Goal: Task Accomplishment & Management: Manage account settings

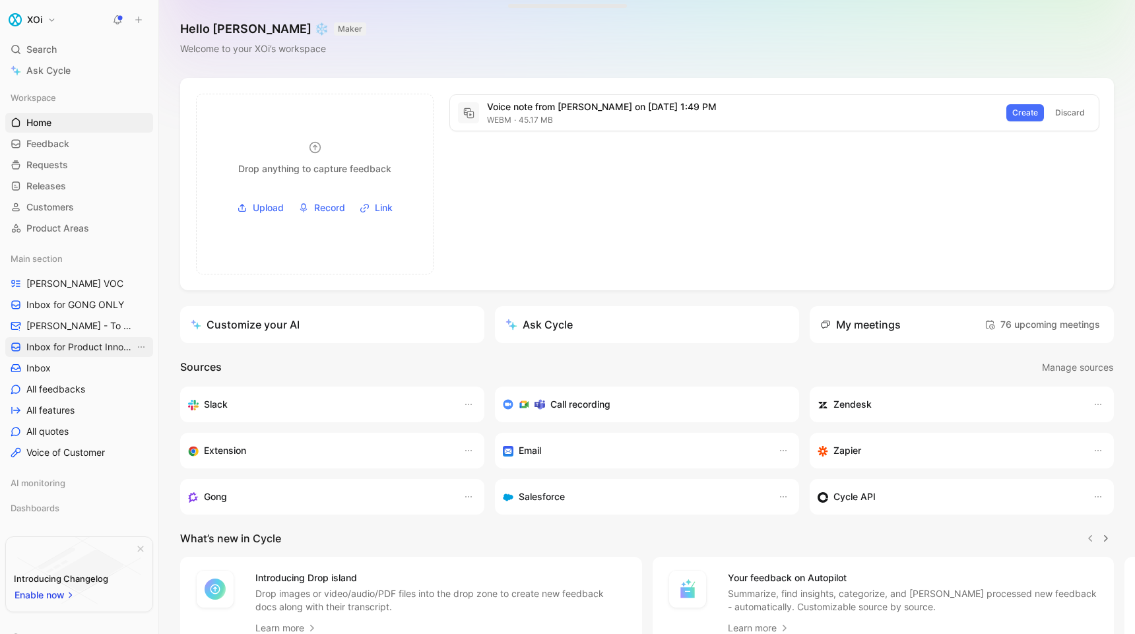
click at [49, 348] on span "Inbox for Product Innovation Product Area" at bounding box center [80, 347] width 108 height 13
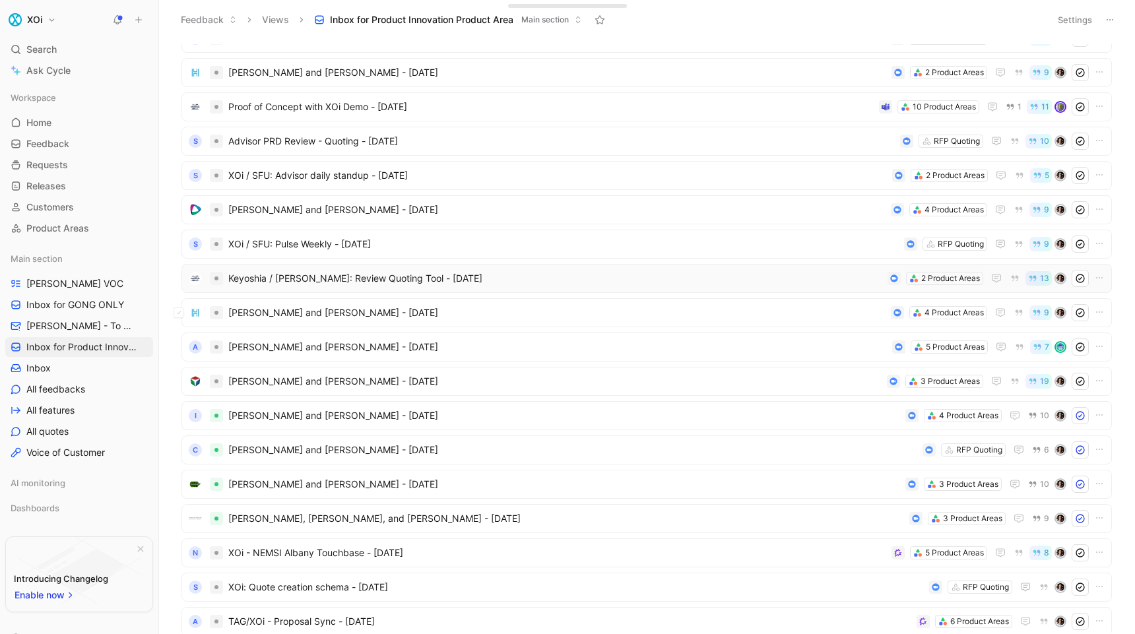
scroll to position [40, 0]
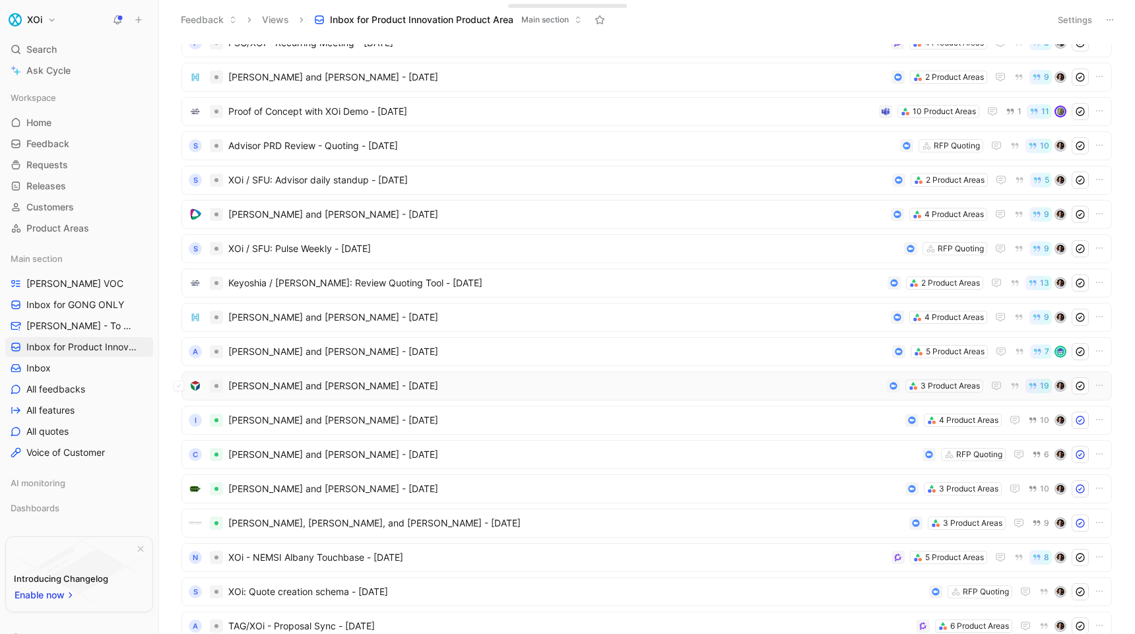
click at [683, 390] on span "[PERSON_NAME] and [PERSON_NAME] - [DATE]" at bounding box center [555, 386] width 654 height 16
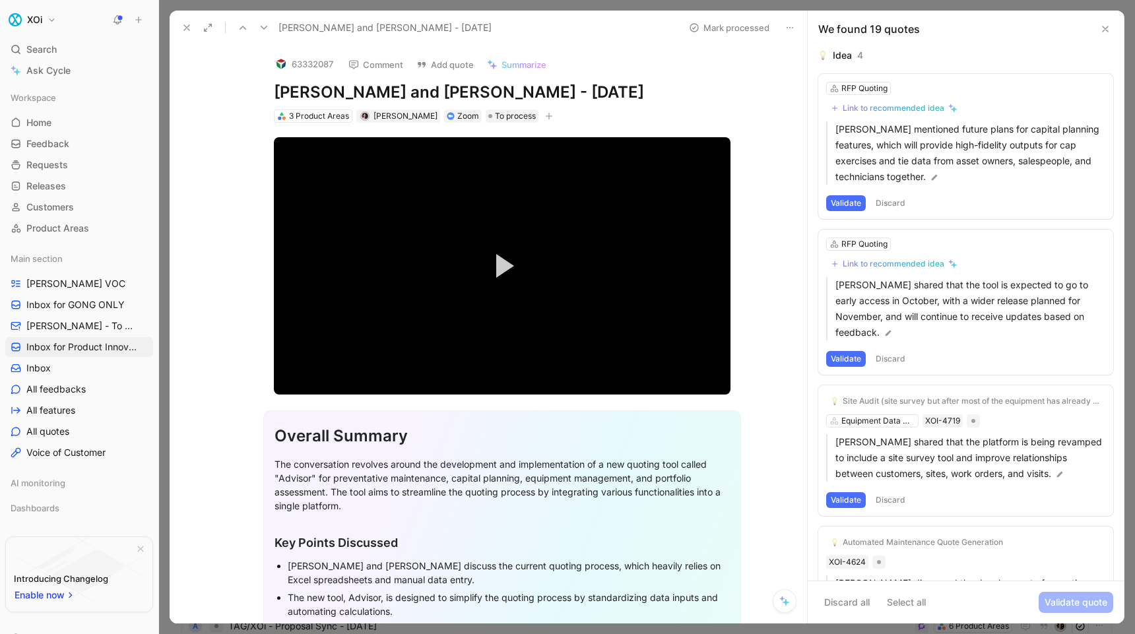
click at [897, 203] on button "Discard" at bounding box center [890, 203] width 39 height 16
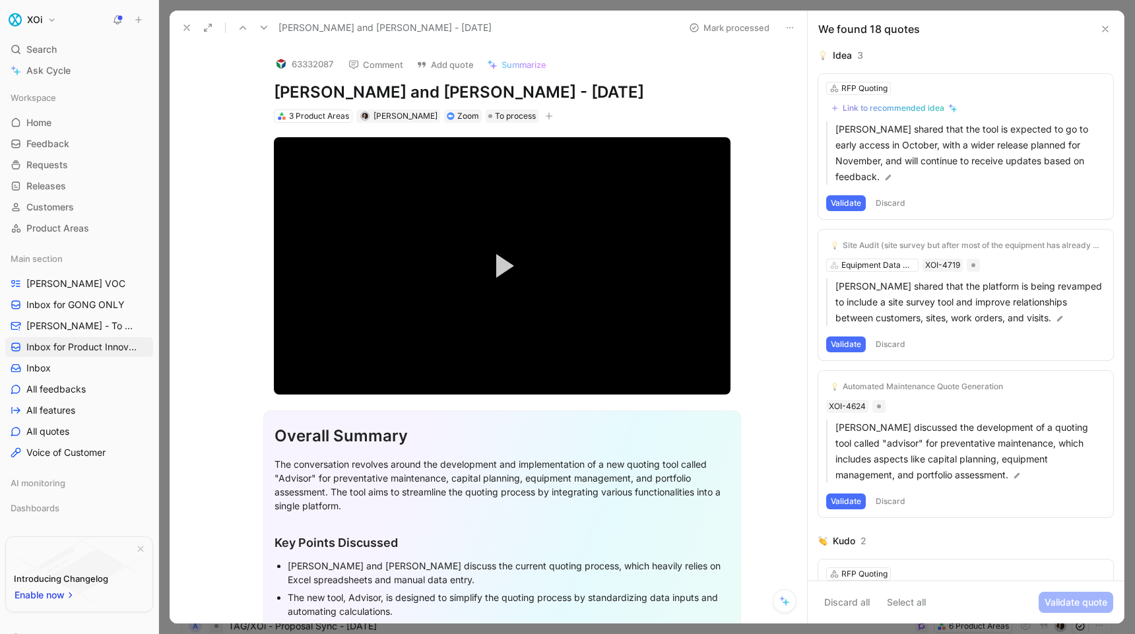
click at [893, 201] on button "Discard" at bounding box center [890, 203] width 39 height 16
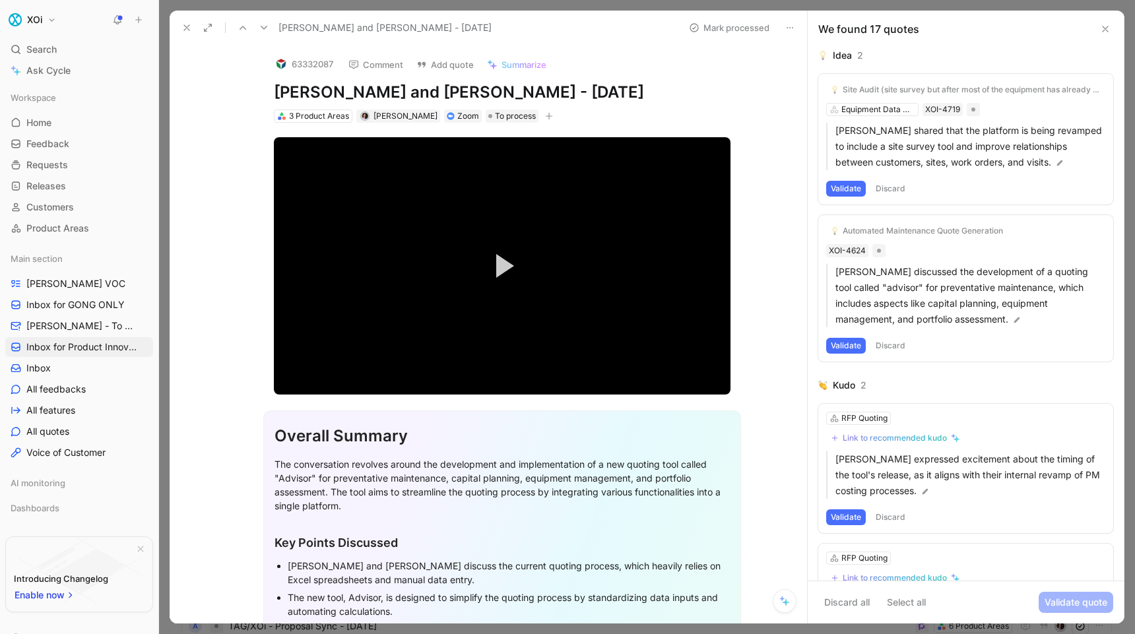
click at [893, 191] on button "Discard" at bounding box center [890, 189] width 39 height 16
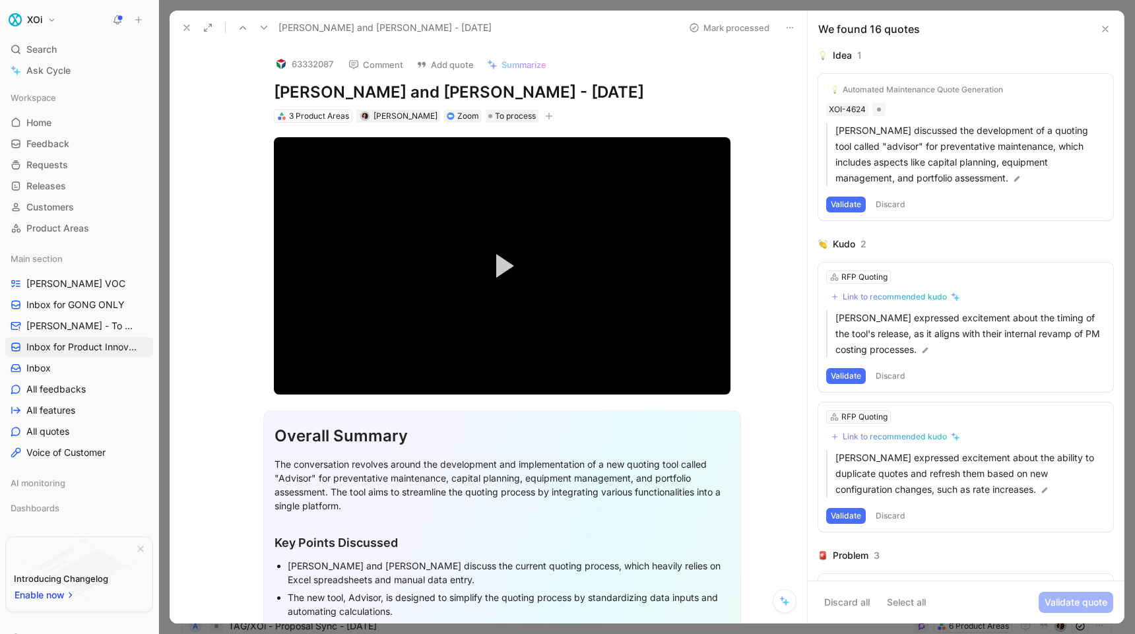
click at [891, 203] on button "Discard" at bounding box center [890, 205] width 39 height 16
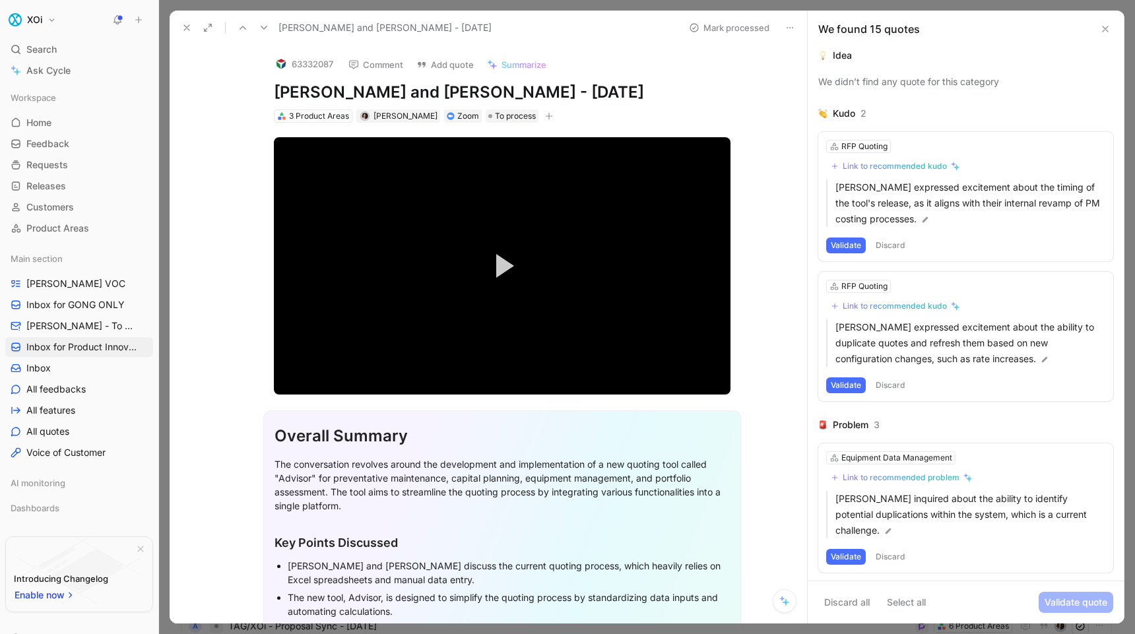
click at [852, 384] on button "Validate" at bounding box center [846, 386] width 40 height 16
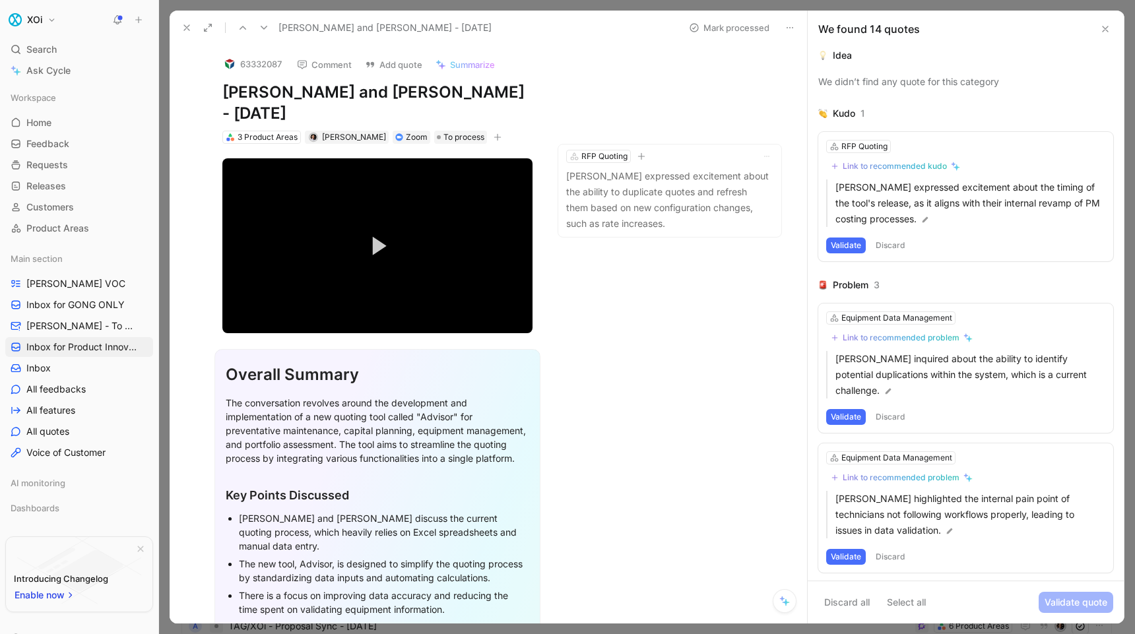
click at [852, 415] on button "Validate" at bounding box center [846, 417] width 40 height 16
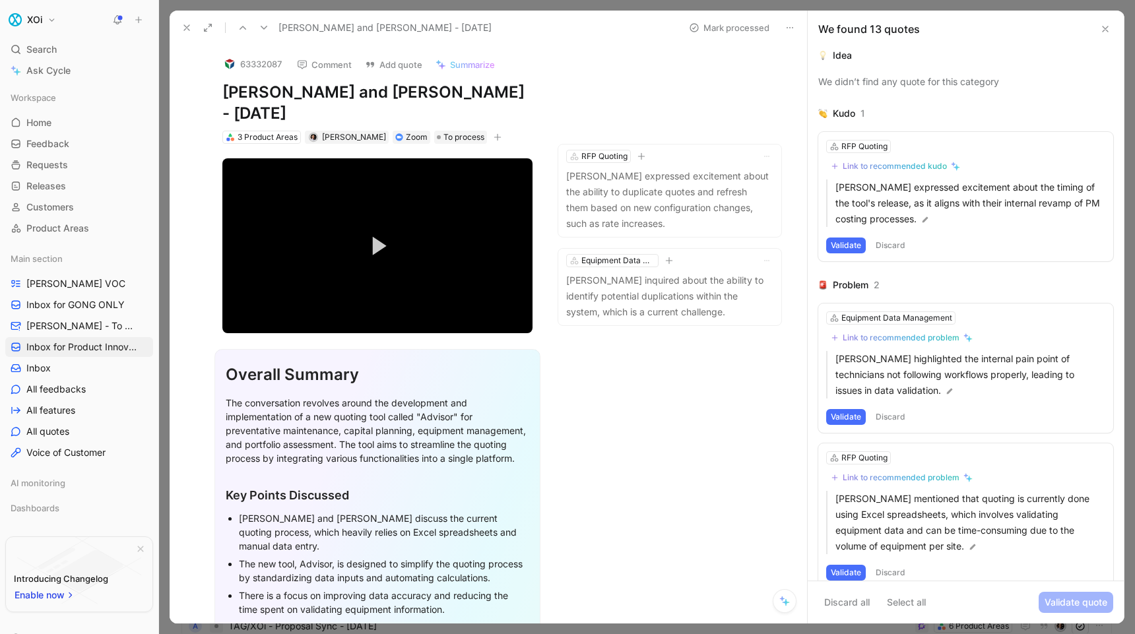
click at [852, 415] on button "Validate" at bounding box center [846, 417] width 40 height 16
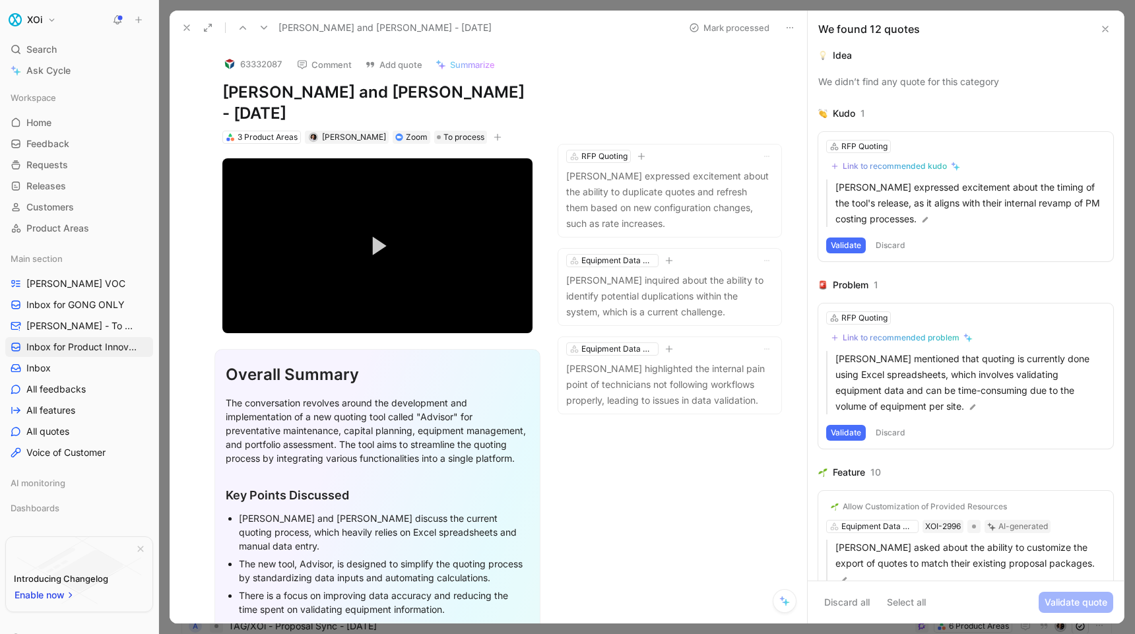
click at [848, 430] on button "Validate" at bounding box center [846, 433] width 40 height 16
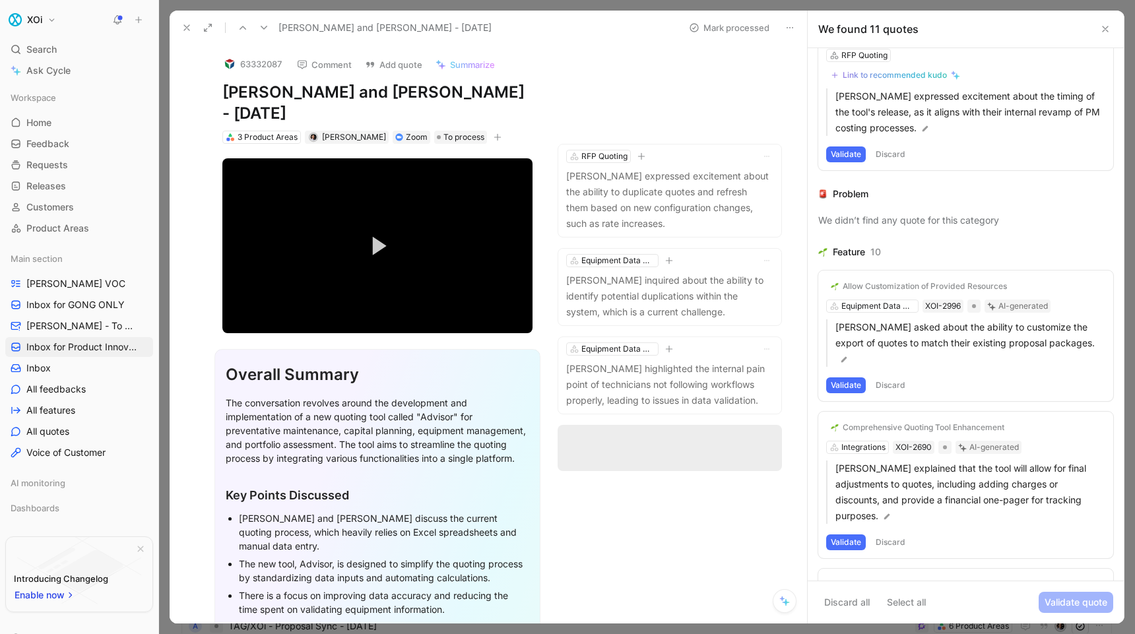
scroll to position [95, 0]
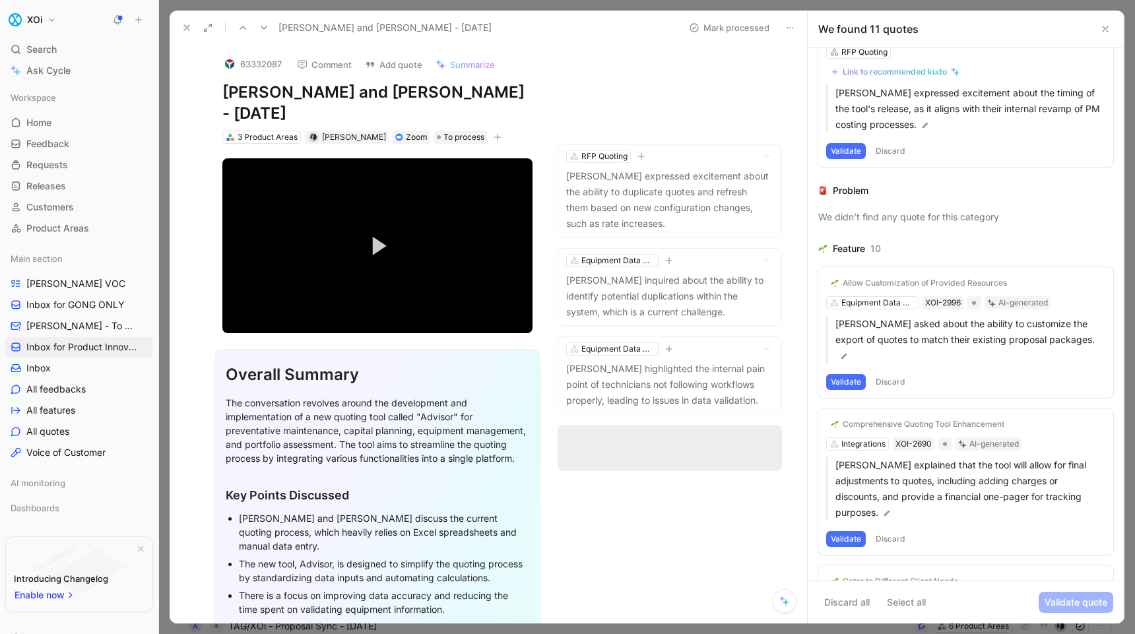
click at [850, 374] on button "Validate" at bounding box center [846, 382] width 40 height 16
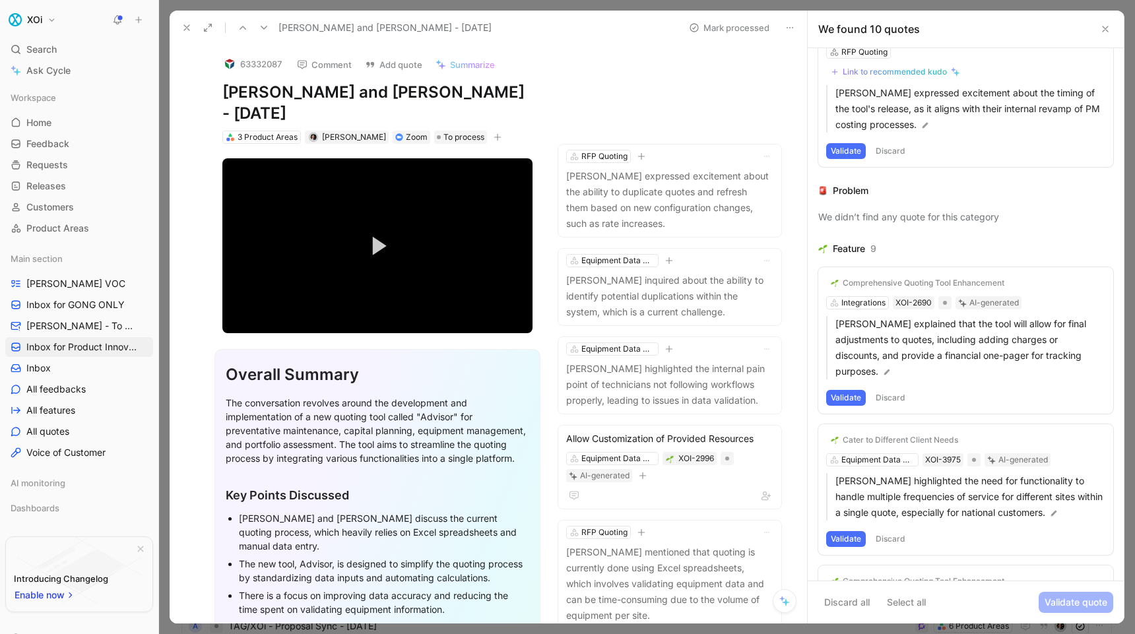
click at [894, 395] on button "Discard" at bounding box center [890, 398] width 39 height 16
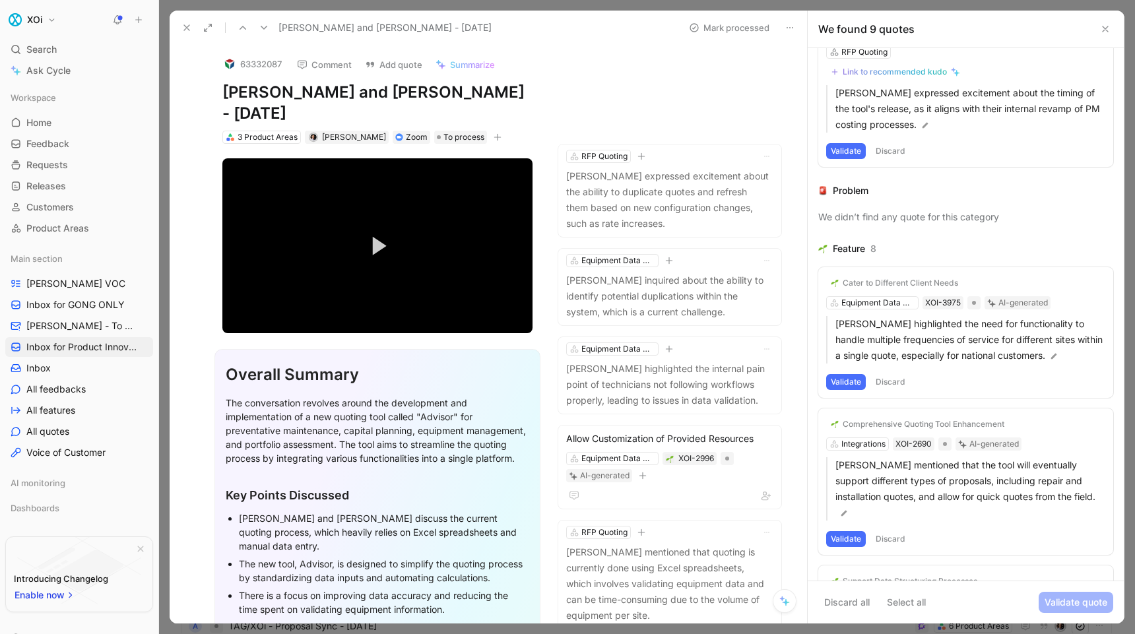
click at [848, 381] on button "Validate" at bounding box center [846, 382] width 40 height 16
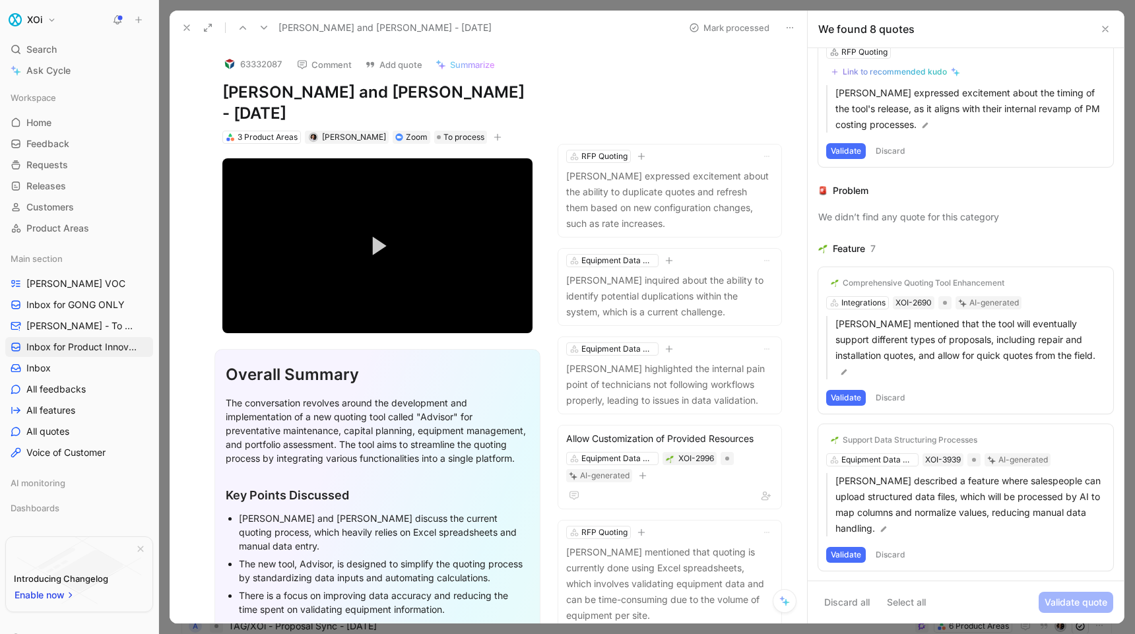
click at [885, 390] on button "Discard" at bounding box center [890, 398] width 39 height 16
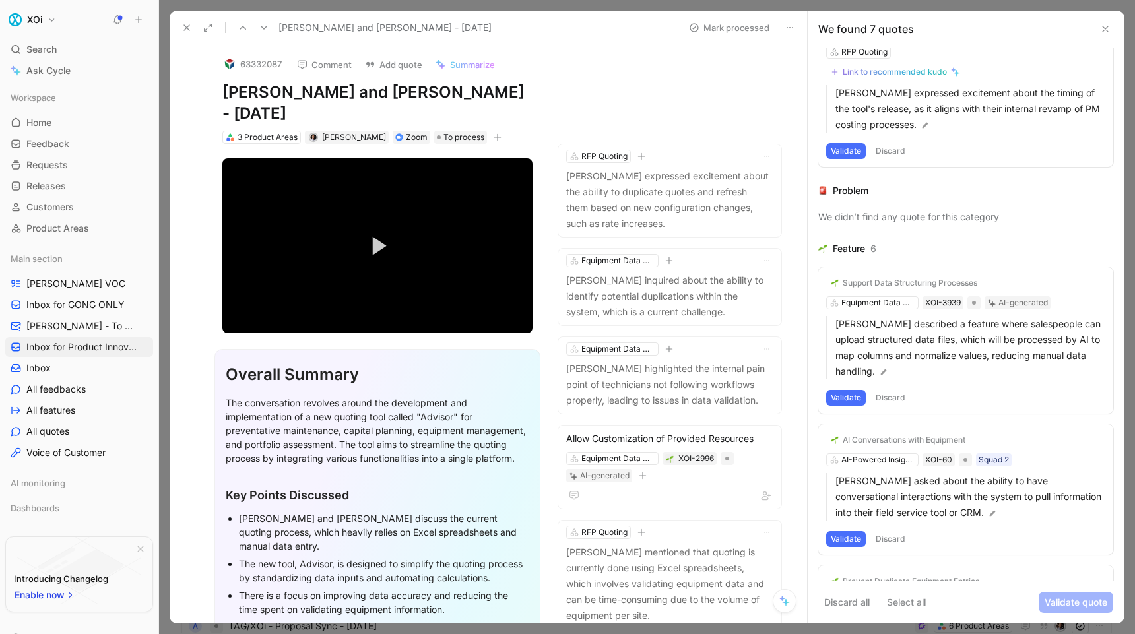
click at [893, 391] on button "Discard" at bounding box center [890, 398] width 39 height 16
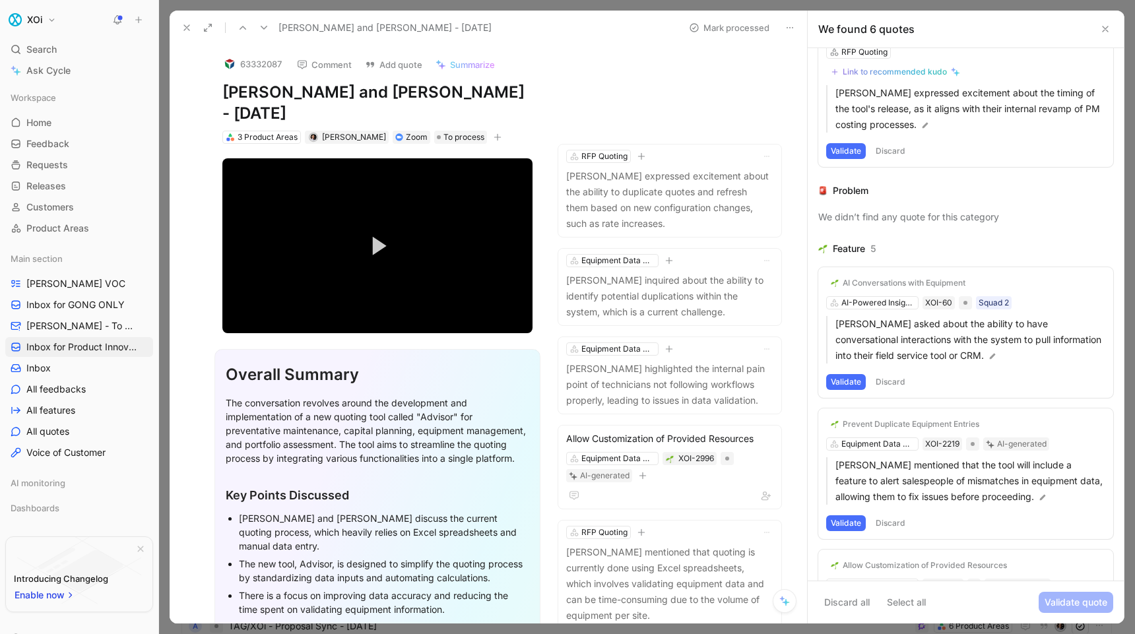
click at [891, 378] on button "Discard" at bounding box center [890, 382] width 39 height 16
click at [883, 381] on button "Discard" at bounding box center [890, 382] width 39 height 16
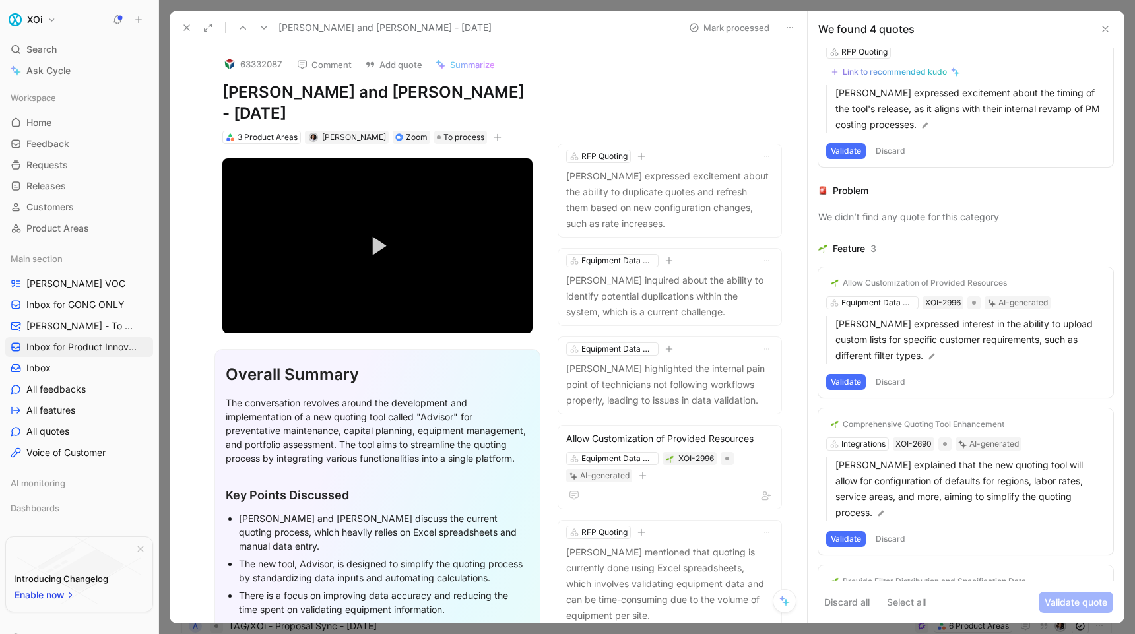
click at [848, 380] on button "Validate" at bounding box center [846, 382] width 40 height 16
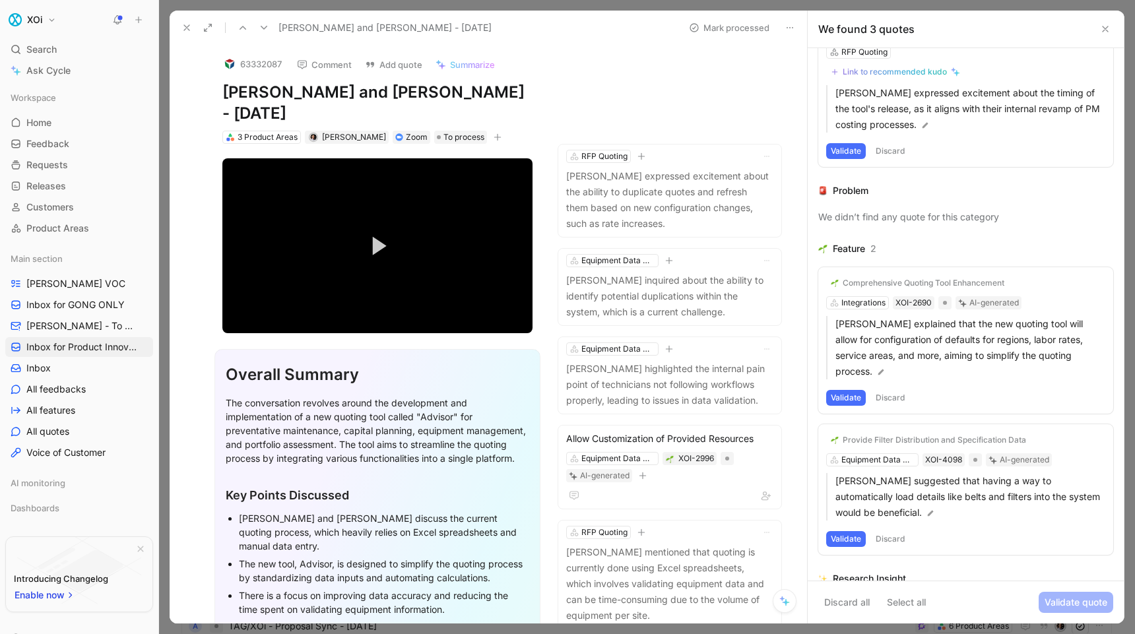
click at [880, 390] on button "Discard" at bounding box center [890, 398] width 39 height 16
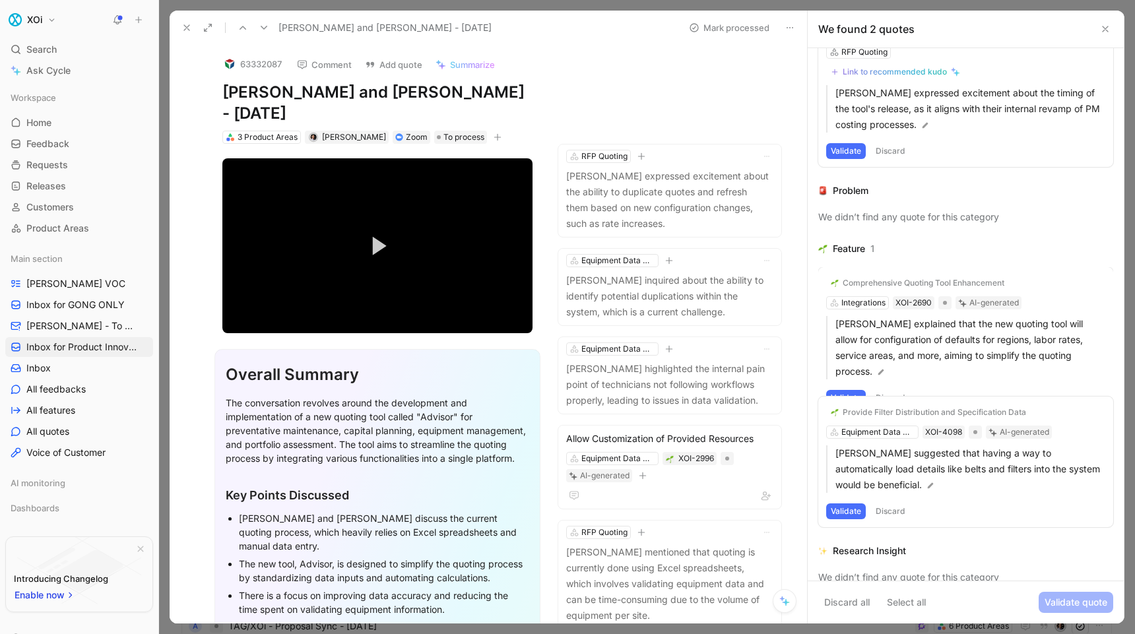
scroll to position [0, 0]
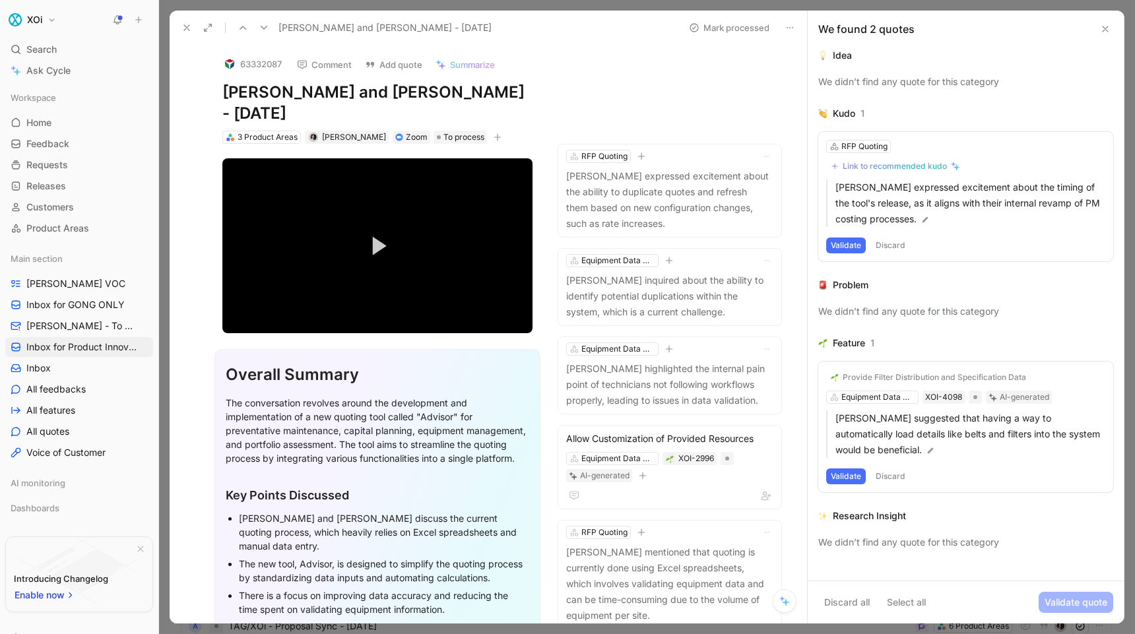
click at [843, 475] on button "Validate" at bounding box center [846, 477] width 40 height 16
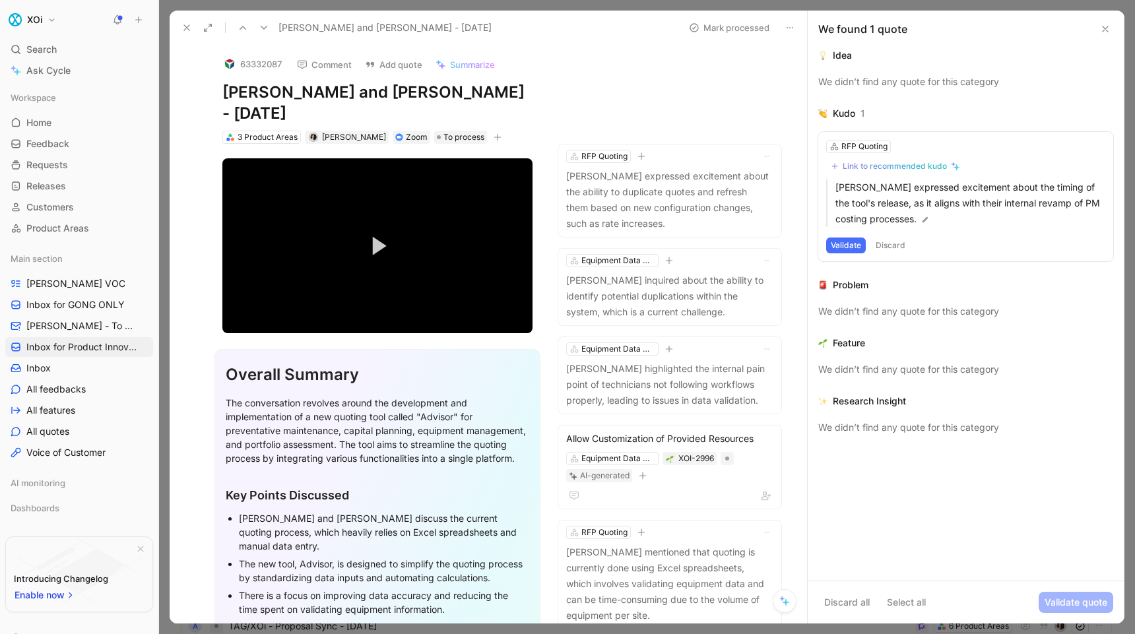
click at [887, 248] on button "Discard" at bounding box center [890, 246] width 39 height 16
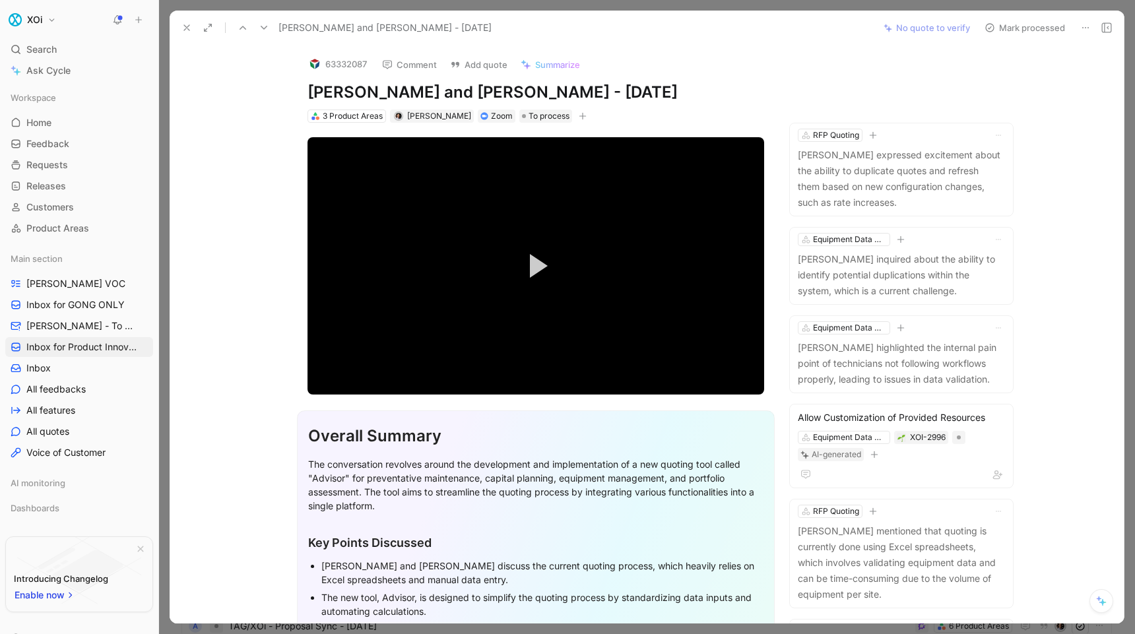
click at [992, 26] on use at bounding box center [990, 28] width 8 height 8
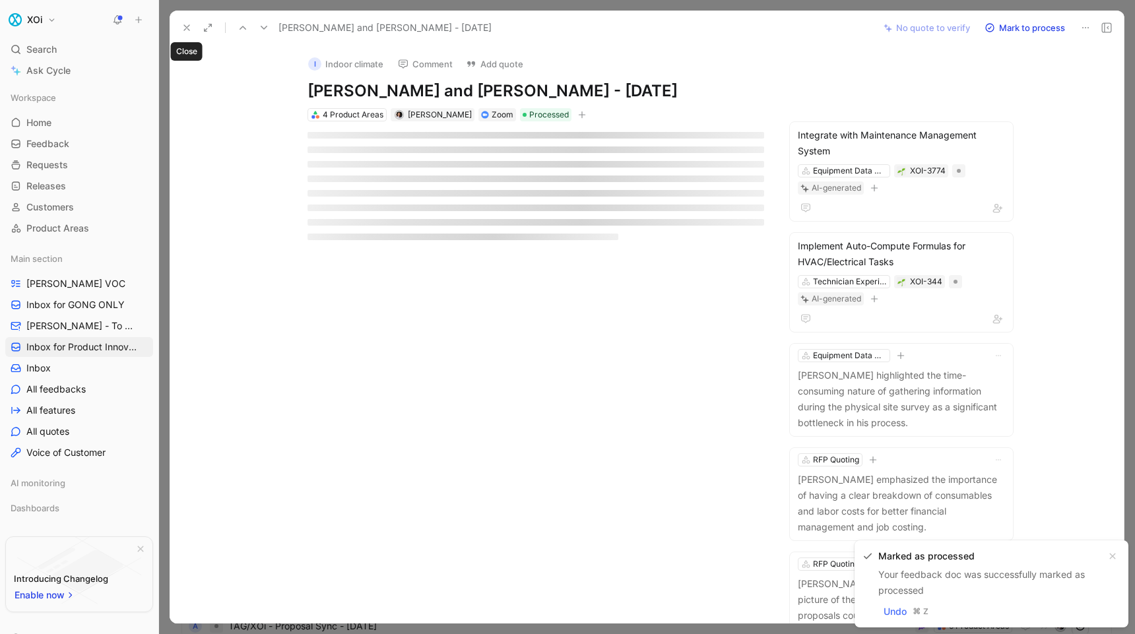
click at [188, 28] on icon at bounding box center [187, 27] width 11 height 11
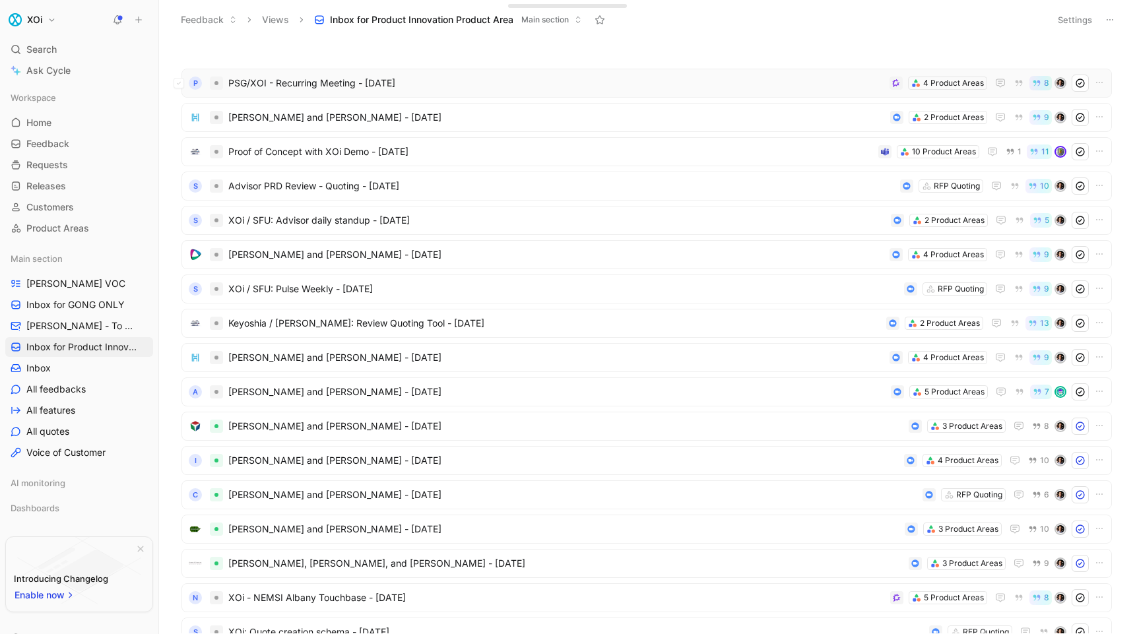
click at [570, 84] on span "PSG/XOI - Recurring Meeting - [DATE]" at bounding box center [556, 83] width 656 height 16
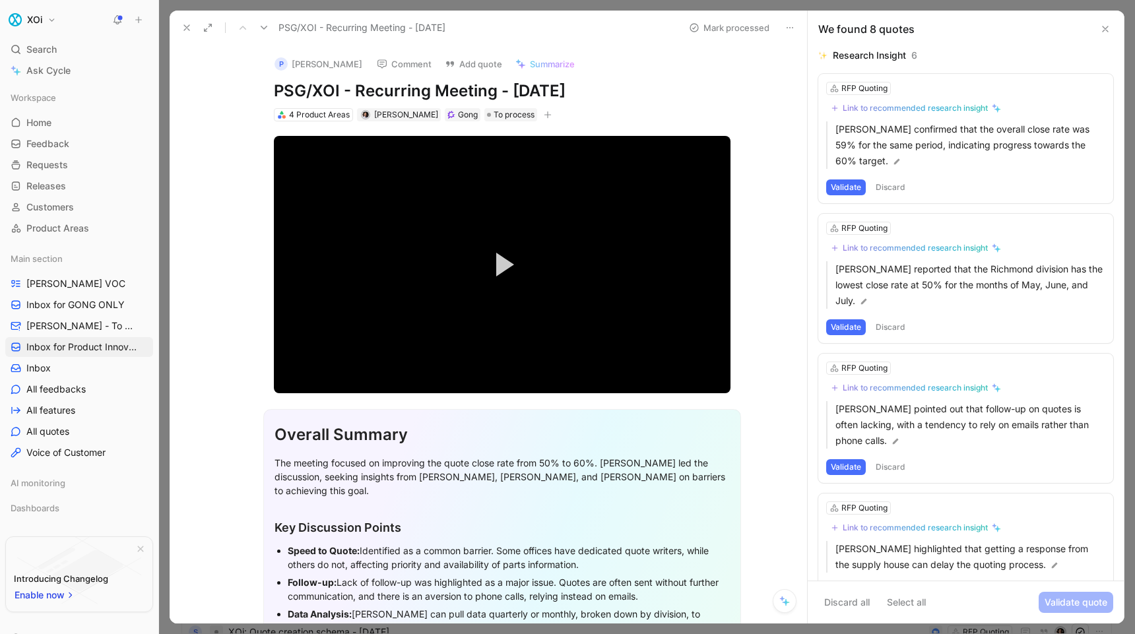
click at [1106, 28] on use at bounding box center [1105, 28] width 5 height 5
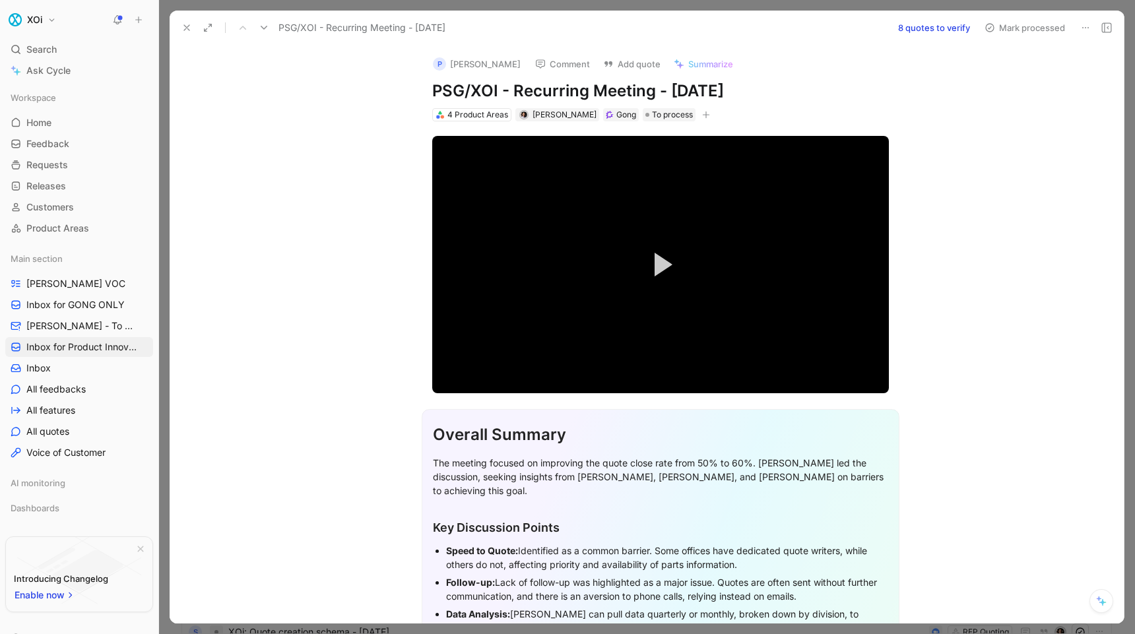
click at [1102, 30] on use at bounding box center [1106, 27] width 9 height 9
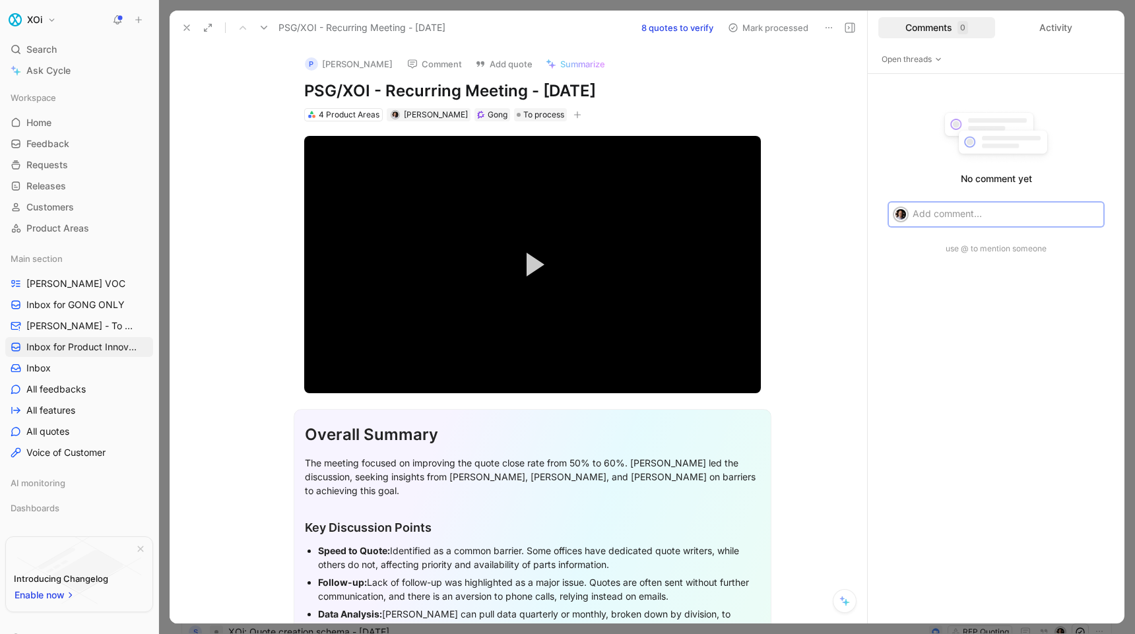
click at [185, 25] on icon at bounding box center [187, 27] width 11 height 11
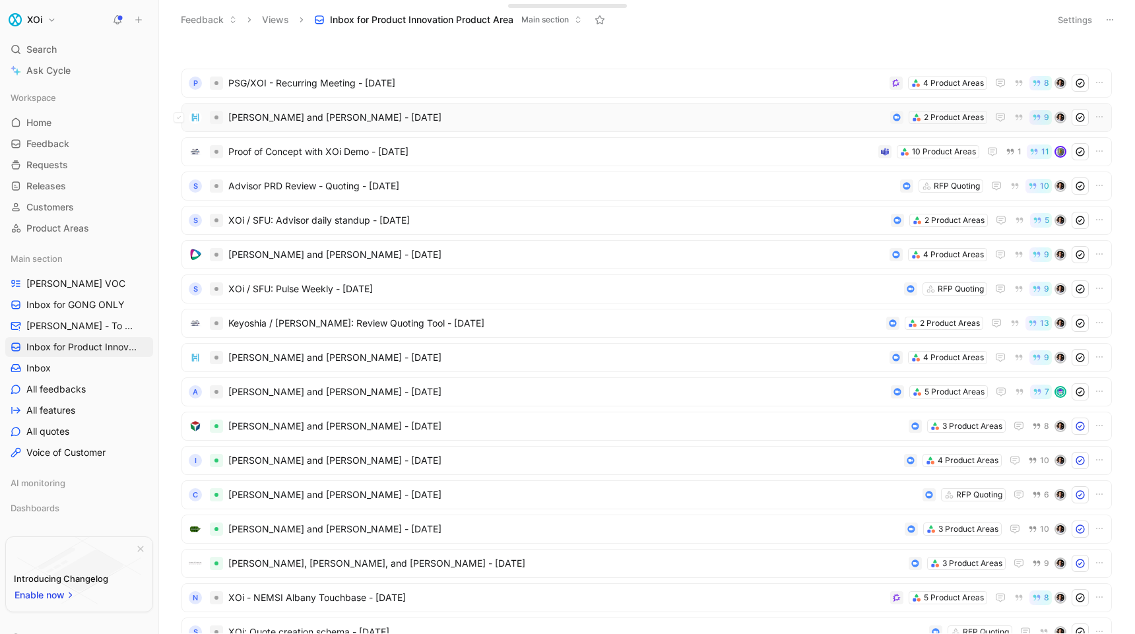
click at [393, 118] on span "[PERSON_NAME] and [PERSON_NAME] - [DATE]" at bounding box center [556, 118] width 657 height 16
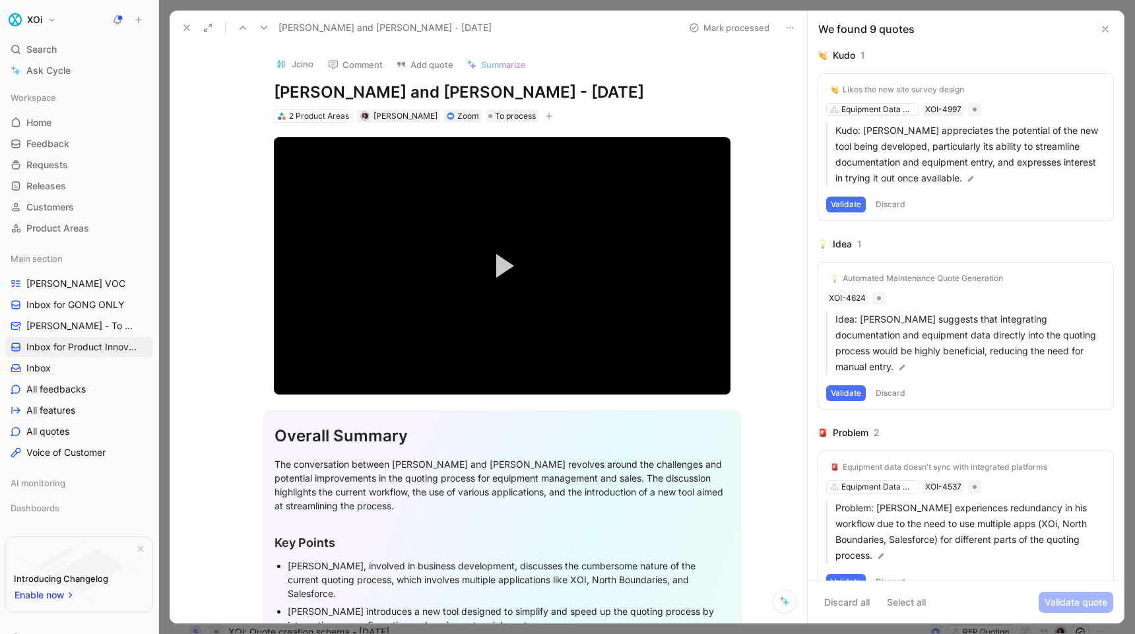
click at [416, 94] on h1 "[PERSON_NAME] and [PERSON_NAME] - [DATE]" at bounding box center [502, 92] width 457 height 21
drag, startPoint x: 416, startPoint y: 94, endPoint x: 461, endPoint y: 94, distance: 44.9
click at [461, 94] on h1 "[PERSON_NAME] and [PERSON_NAME] - [DATE]" at bounding box center [502, 92] width 457 height 21
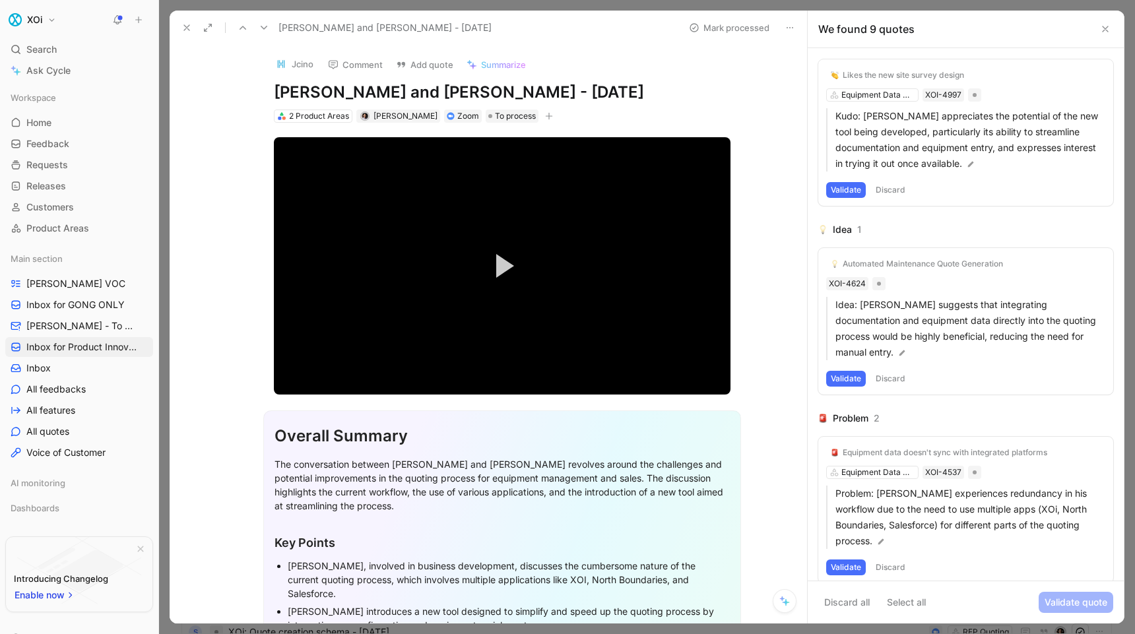
click at [851, 189] on button "Validate" at bounding box center [846, 190] width 40 height 16
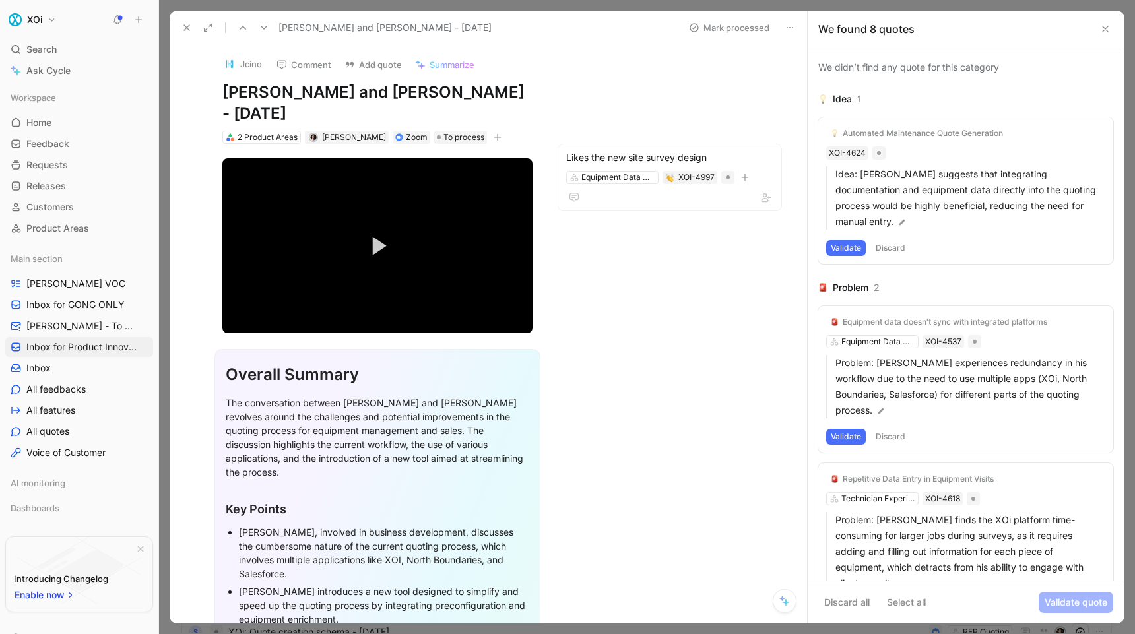
click at [848, 240] on button "Validate" at bounding box center [846, 248] width 40 height 16
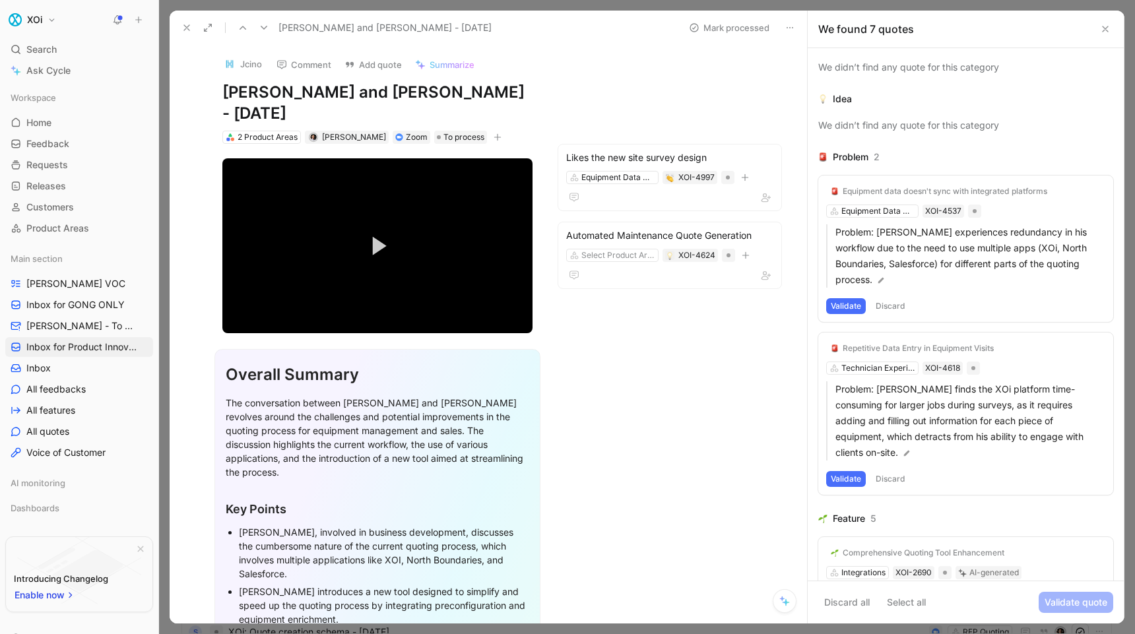
click at [842, 298] on button "Validate" at bounding box center [846, 306] width 40 height 16
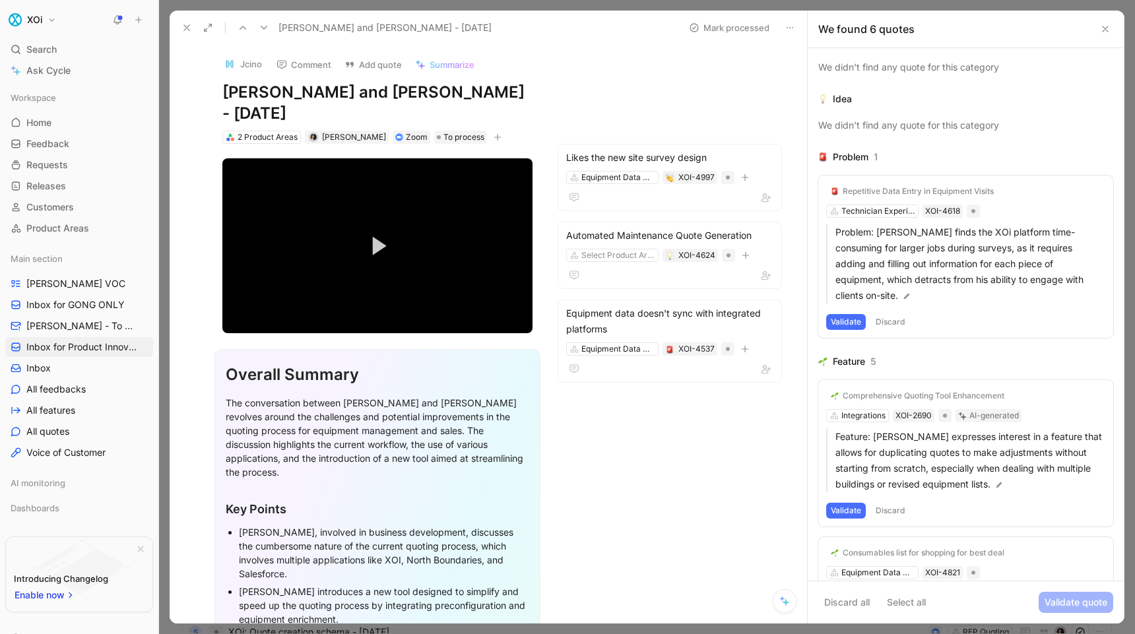
click at [844, 314] on button "Validate" at bounding box center [846, 322] width 40 height 16
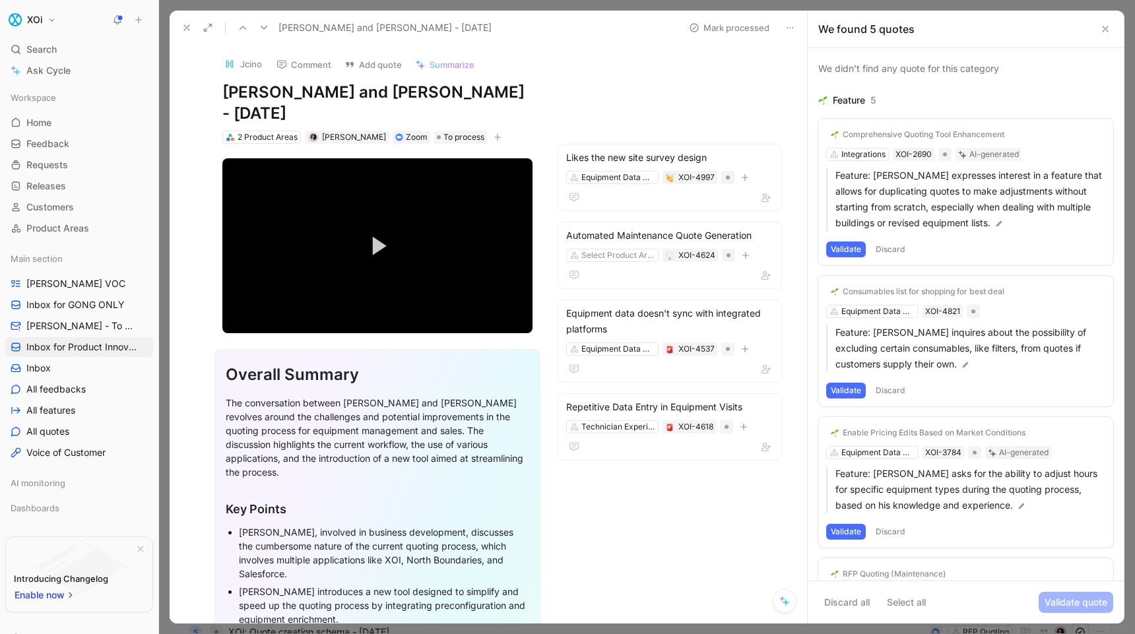
scroll to position [135, 0]
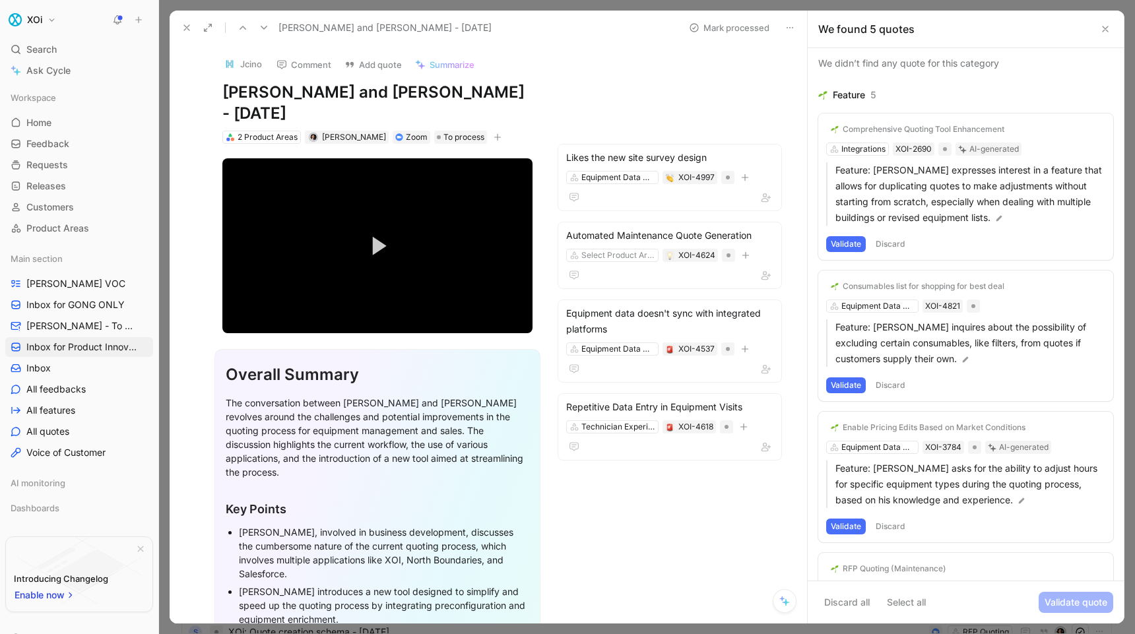
click at [848, 242] on button "Validate" at bounding box center [846, 244] width 40 height 16
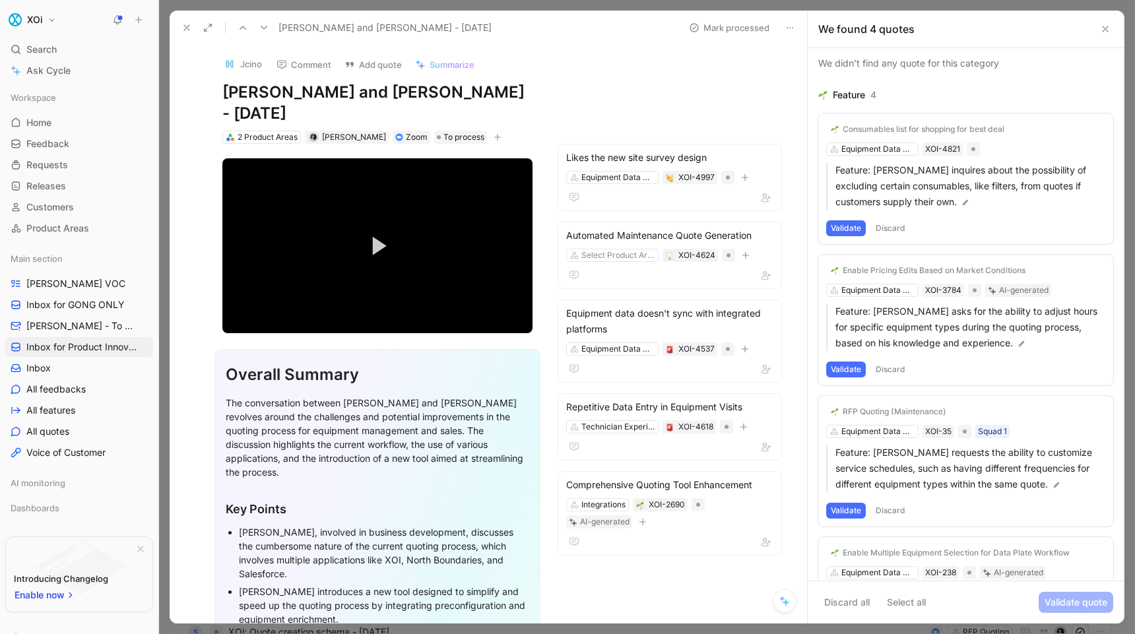
click at [849, 224] on button "Validate" at bounding box center [846, 228] width 40 height 16
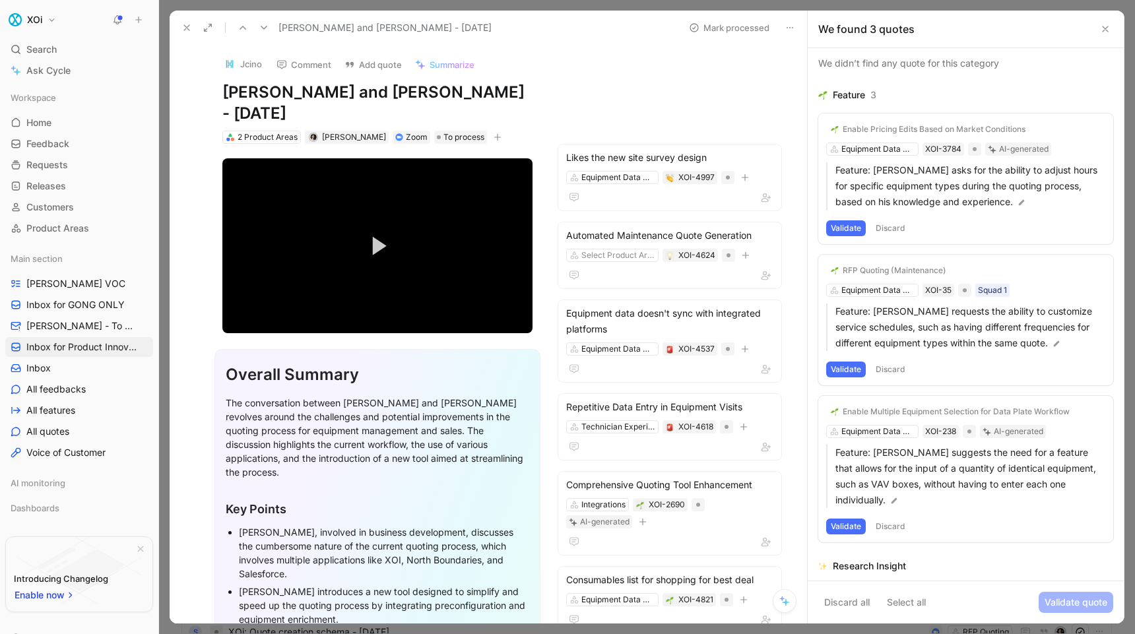
click at [848, 227] on button "Validate" at bounding box center [846, 228] width 40 height 16
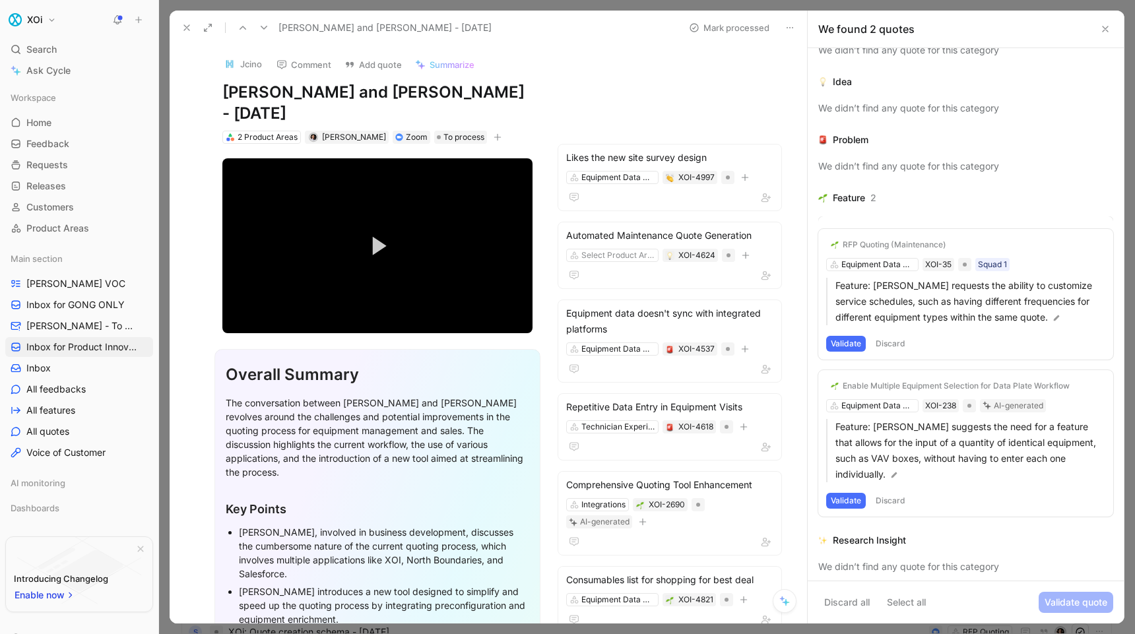
scroll to position [24, 0]
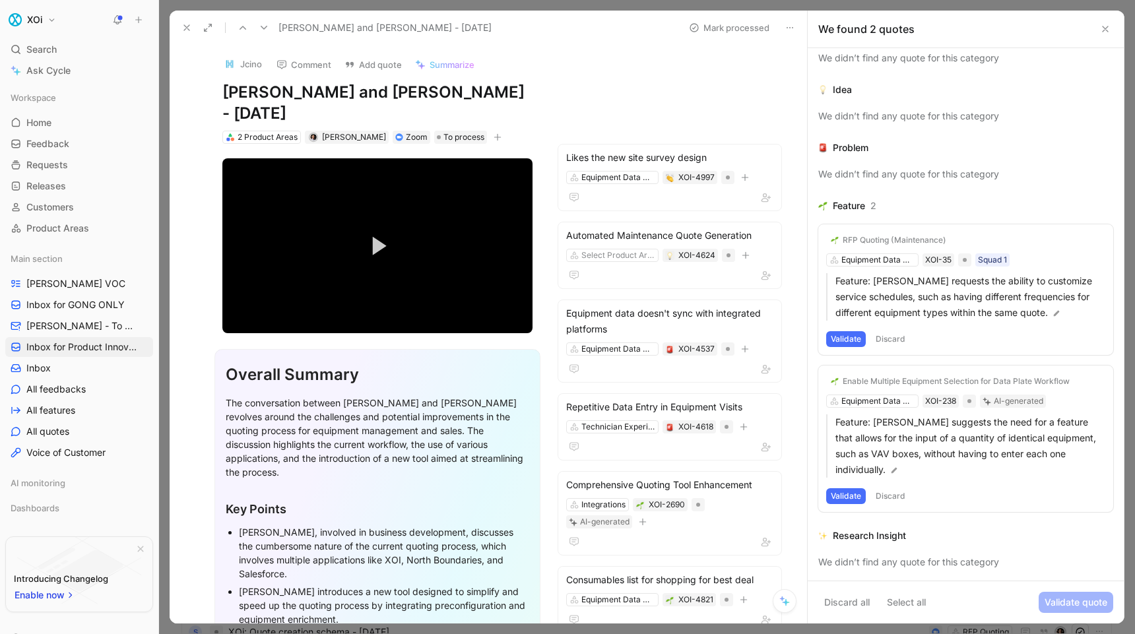
click at [852, 337] on button "Validate" at bounding box center [846, 339] width 40 height 16
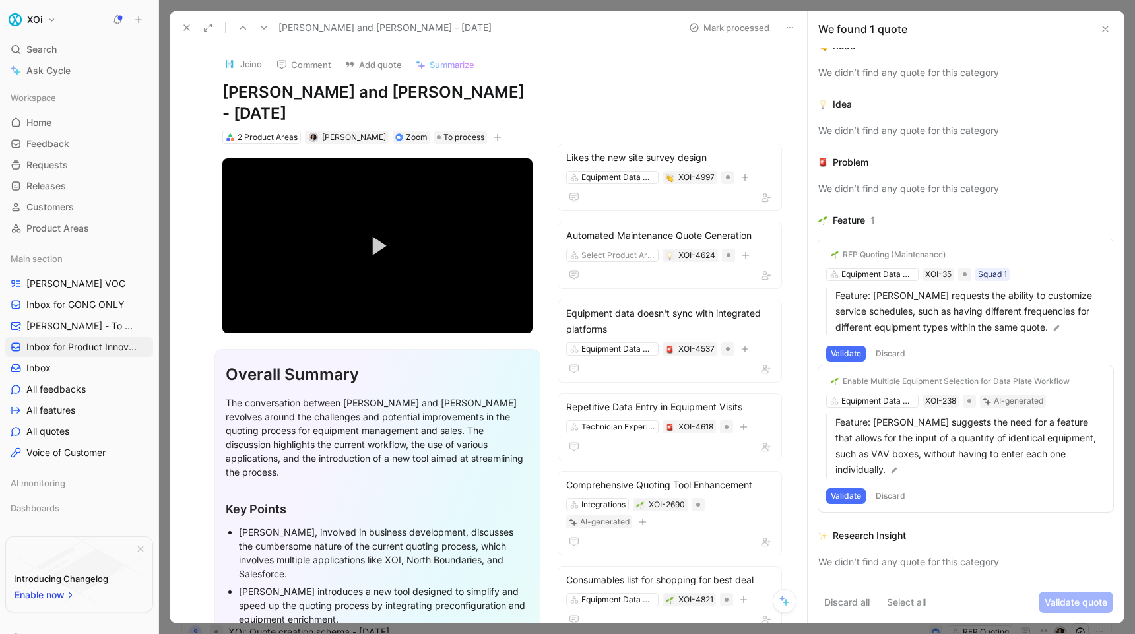
scroll to position [0, 0]
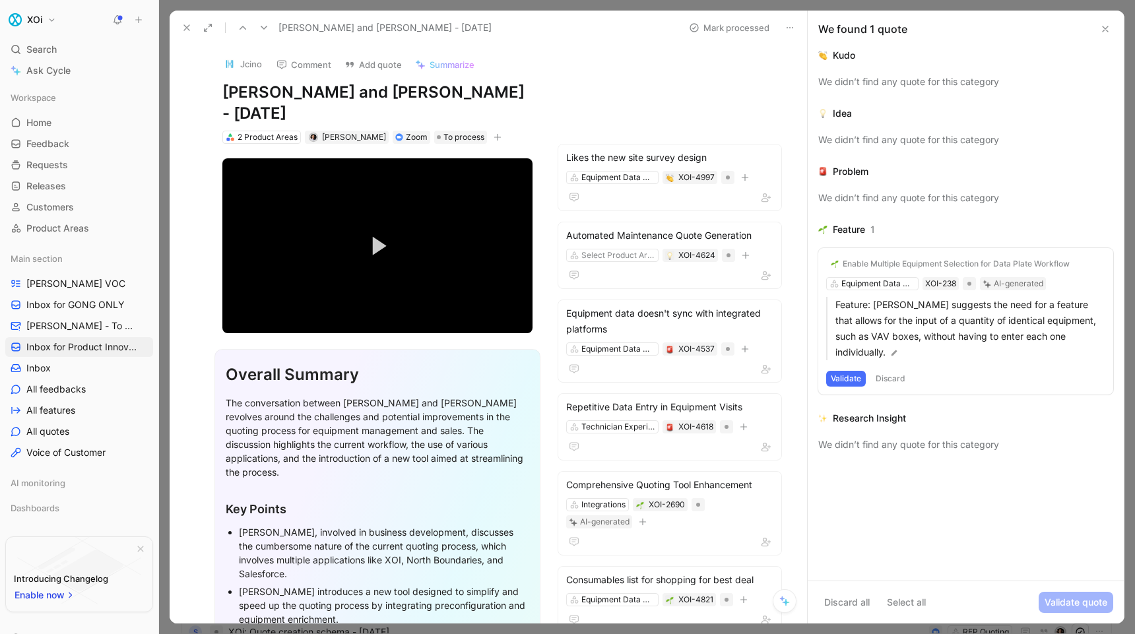
click at [846, 375] on button "Validate" at bounding box center [846, 379] width 40 height 16
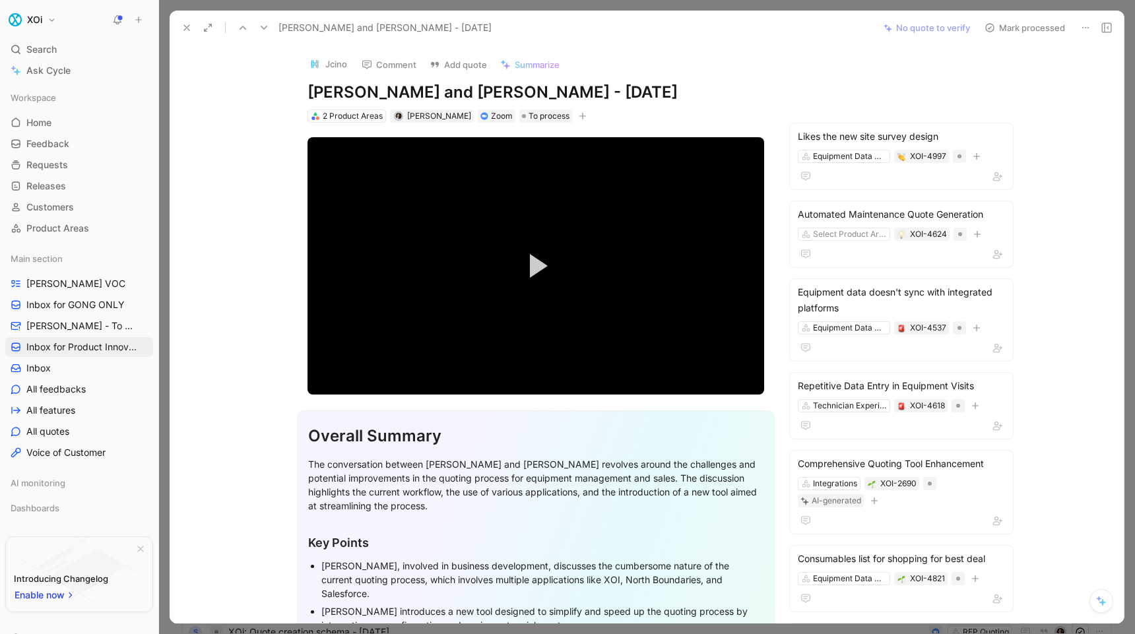
click at [187, 24] on icon at bounding box center [187, 27] width 11 height 11
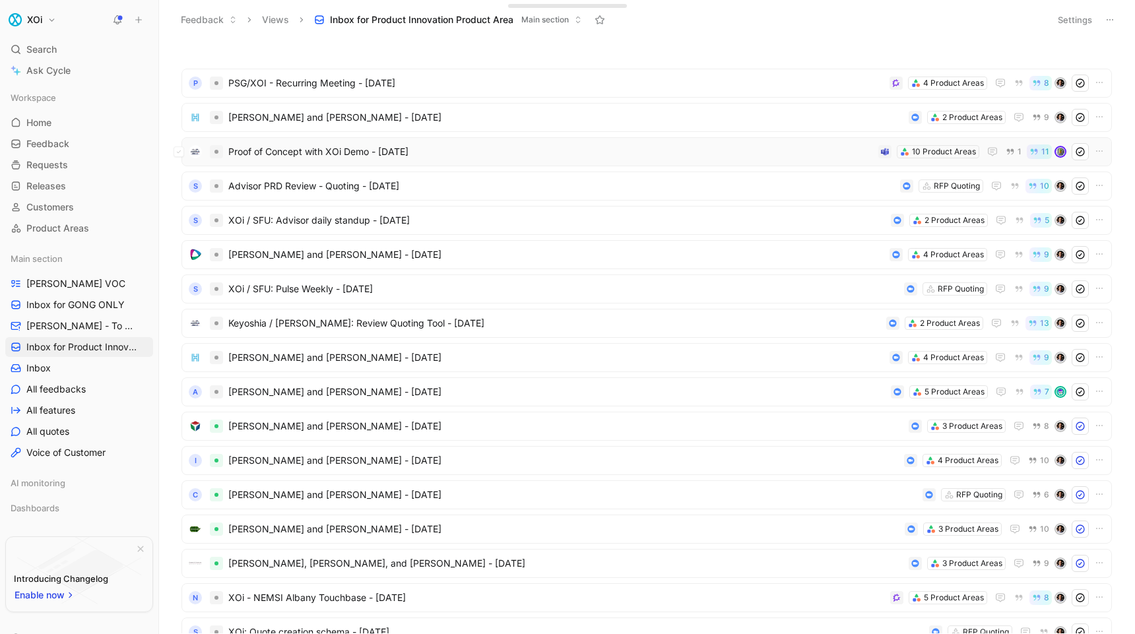
click at [547, 153] on span "Proof of Concept with XOi Demo - [DATE]" at bounding box center [550, 152] width 645 height 16
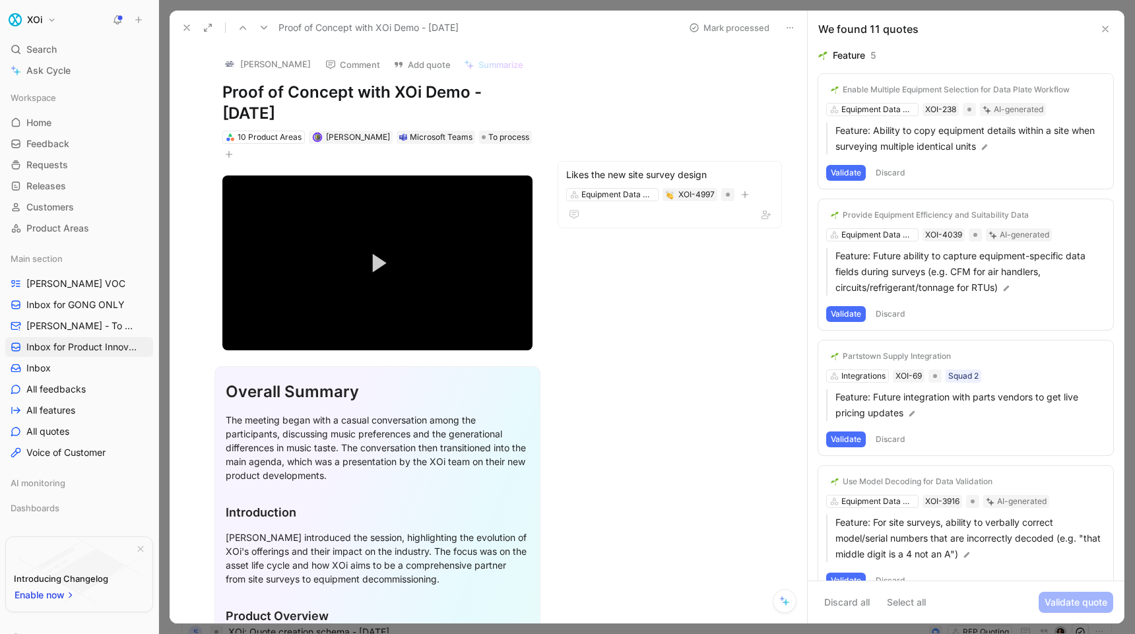
click at [1105, 27] on icon at bounding box center [1105, 29] width 11 height 11
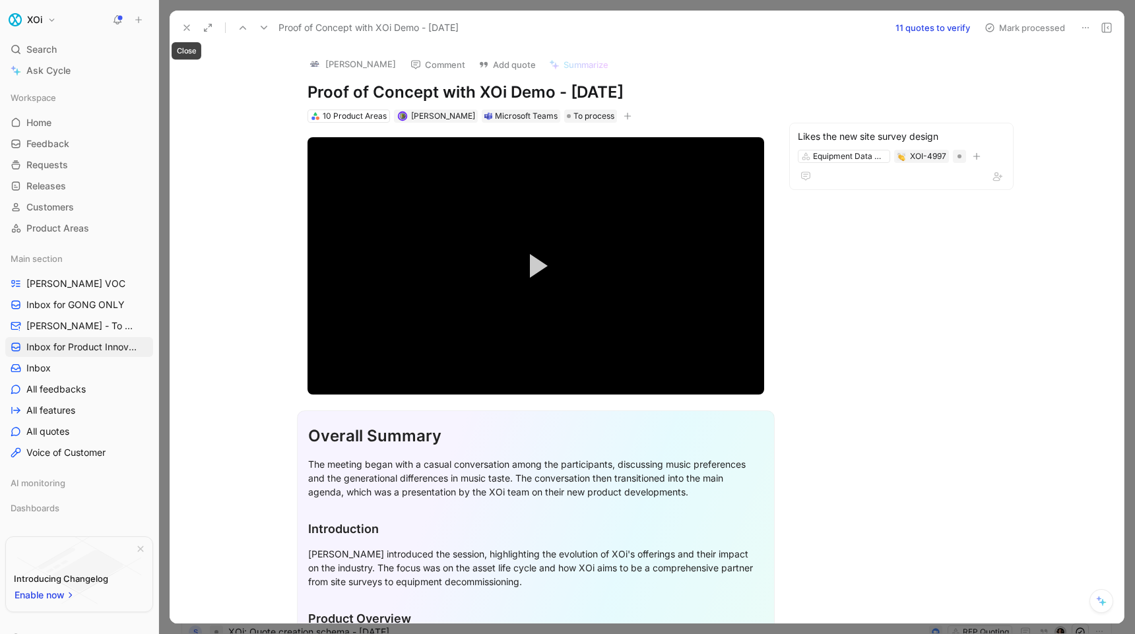
click at [180, 30] on button at bounding box center [187, 27] width 18 height 18
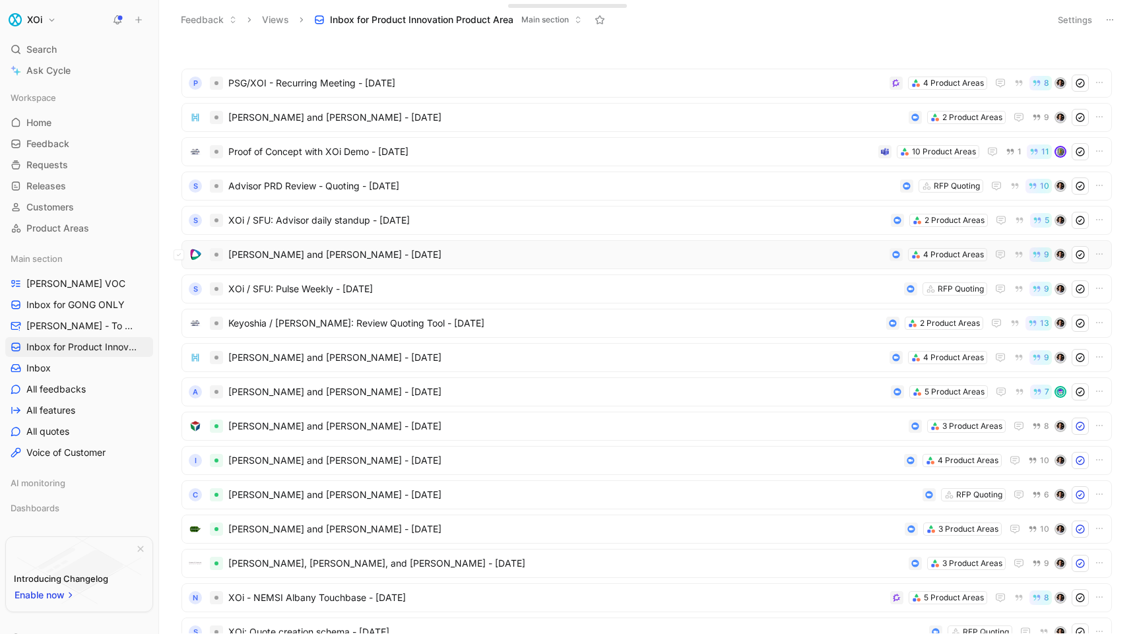
click at [323, 253] on span "[PERSON_NAME] and [PERSON_NAME] - [DATE]" at bounding box center [556, 255] width 656 height 16
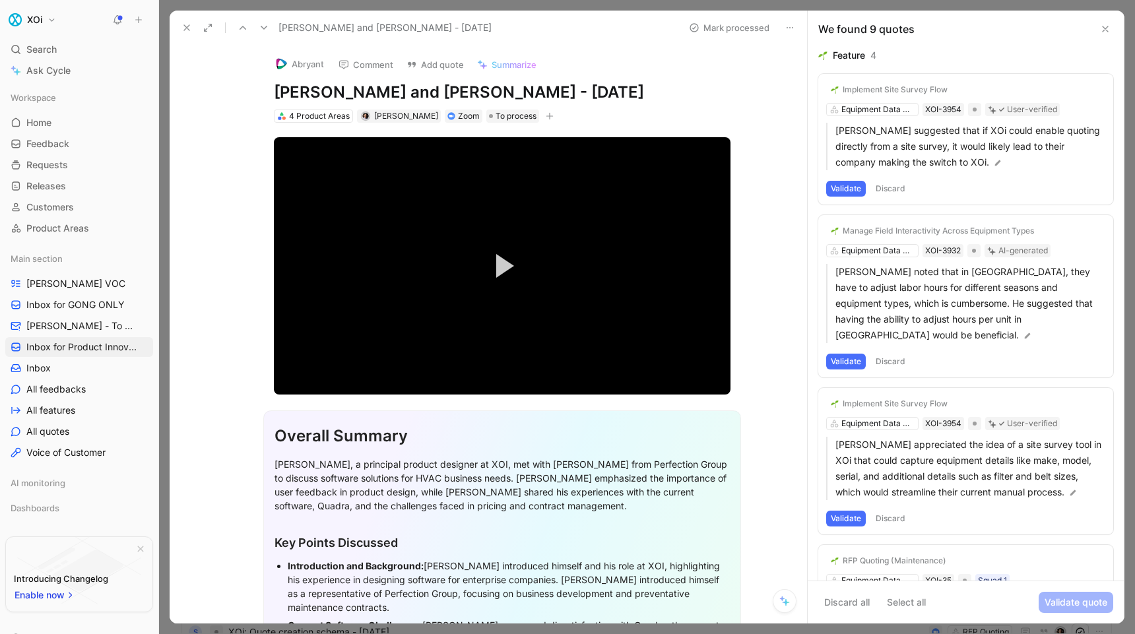
click at [854, 188] on button "Validate" at bounding box center [846, 189] width 40 height 16
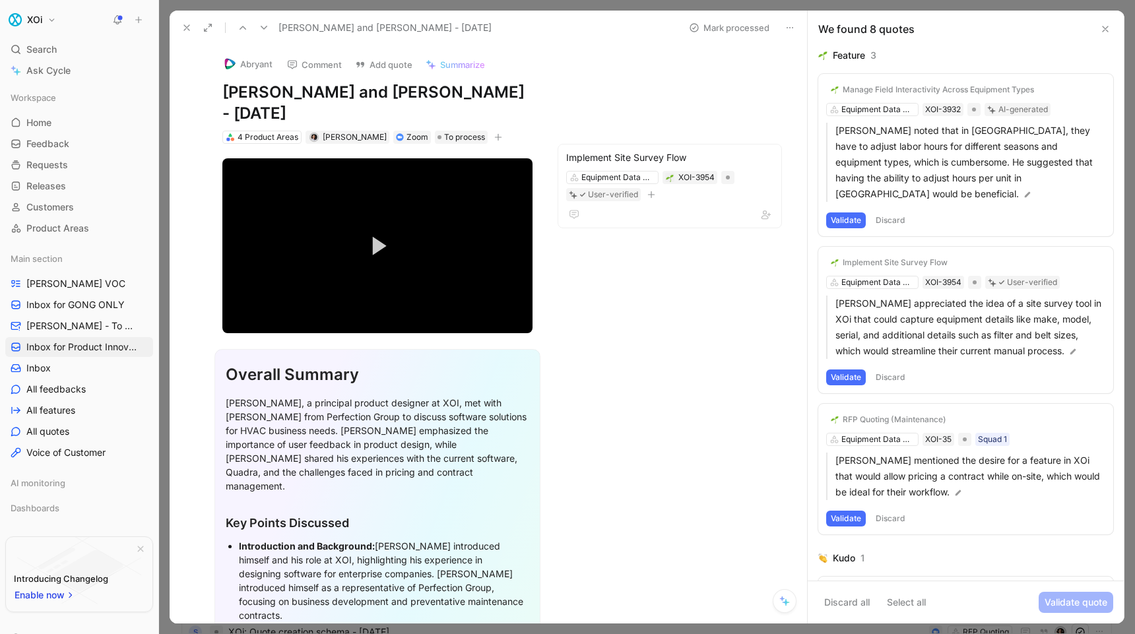
click at [853, 213] on button "Validate" at bounding box center [846, 221] width 40 height 16
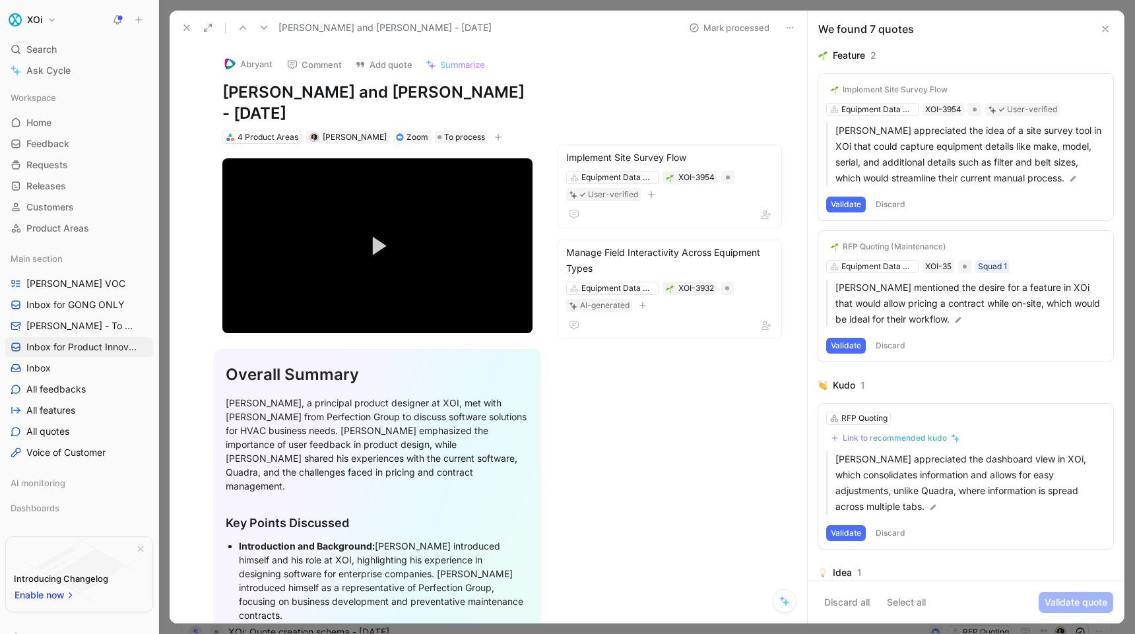
click at [853, 203] on button "Validate" at bounding box center [846, 205] width 40 height 16
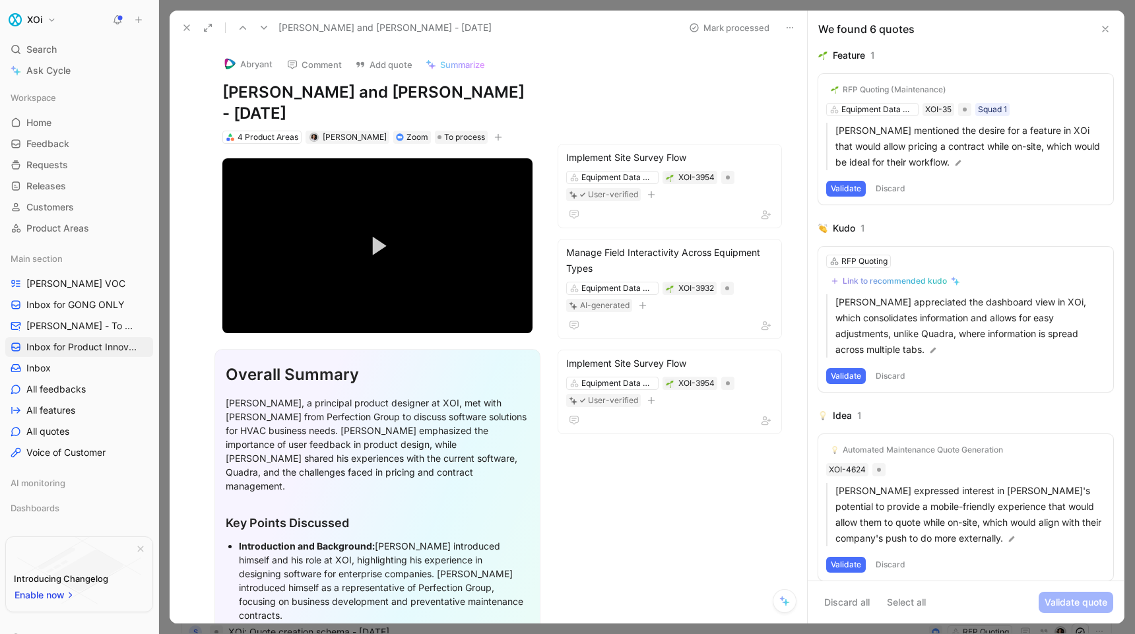
click at [850, 185] on button "Validate" at bounding box center [846, 189] width 40 height 16
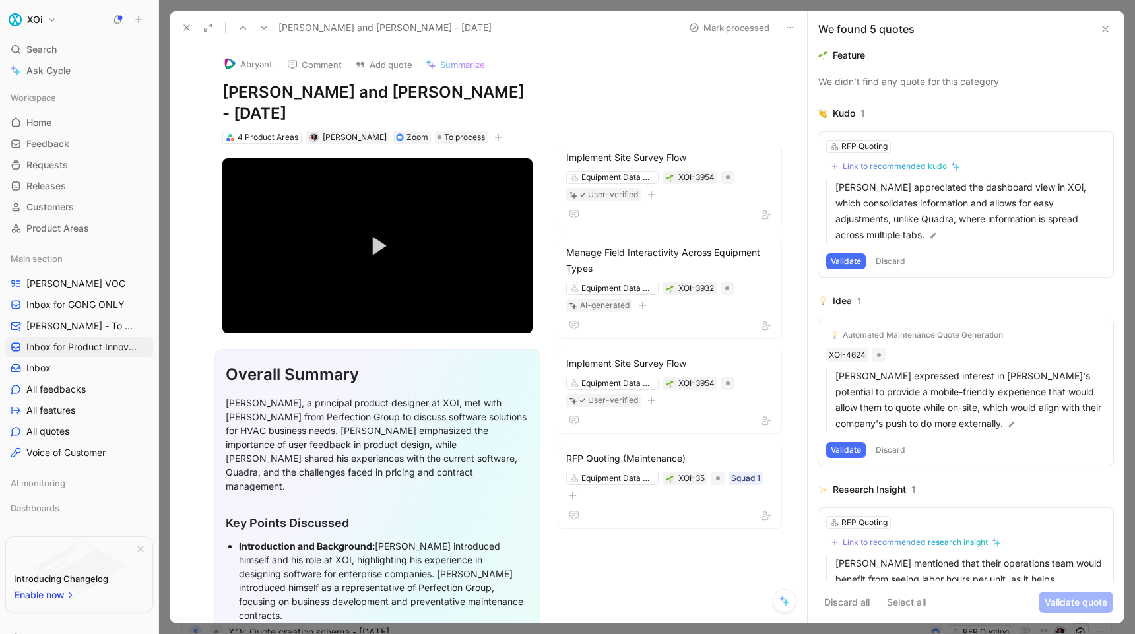
click at [850, 262] on button "Validate" at bounding box center [846, 261] width 40 height 16
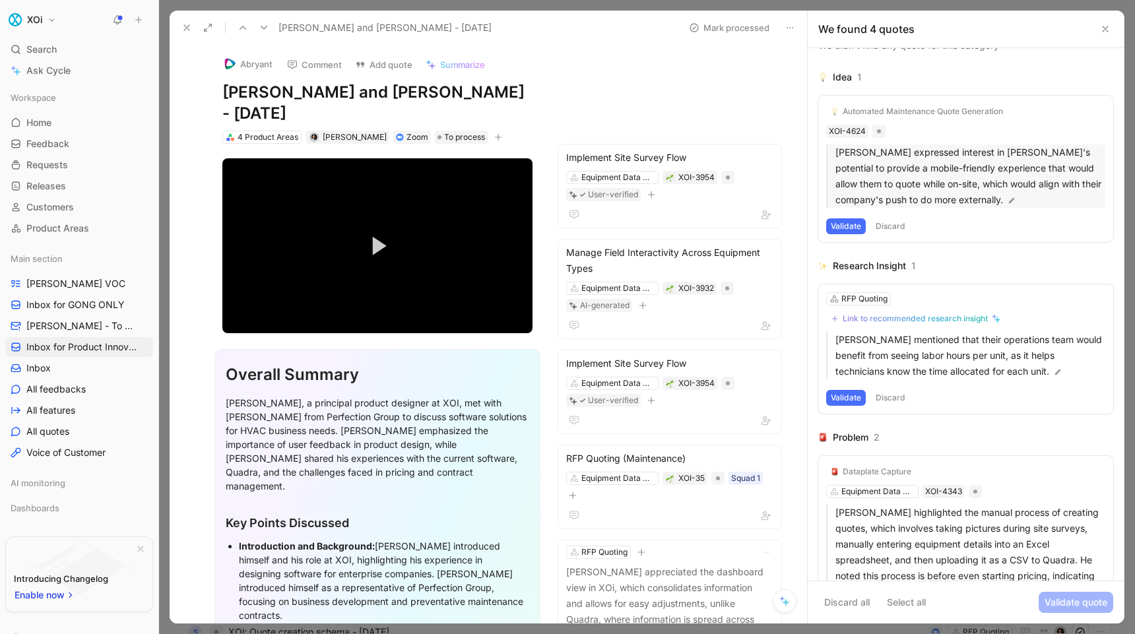
scroll to position [107, 0]
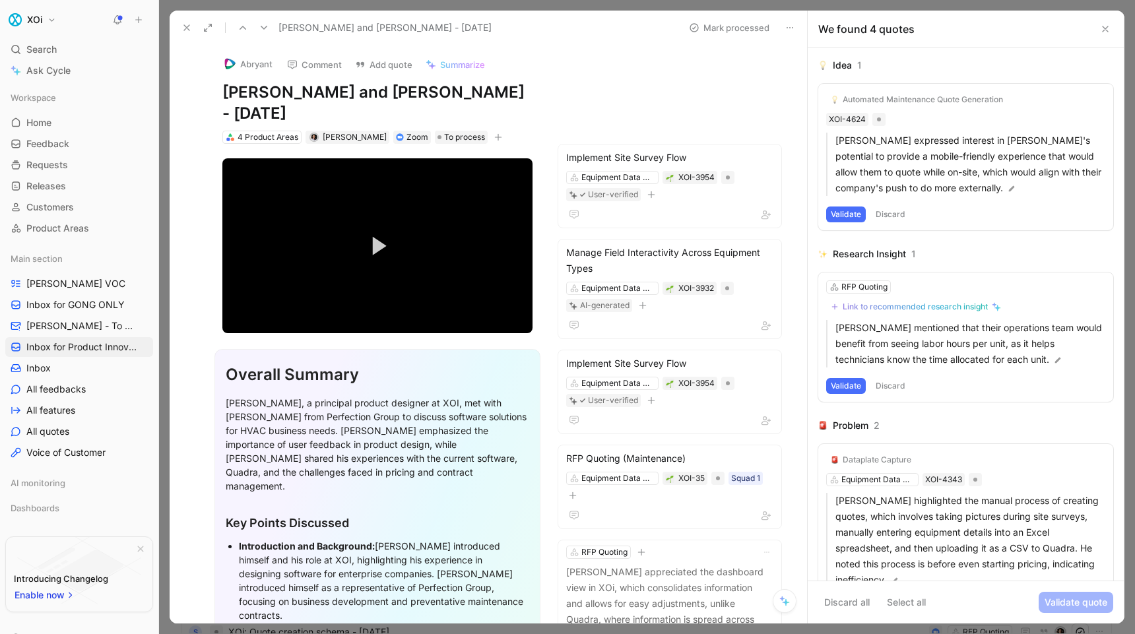
click at [849, 215] on button "Validate" at bounding box center [846, 215] width 40 height 16
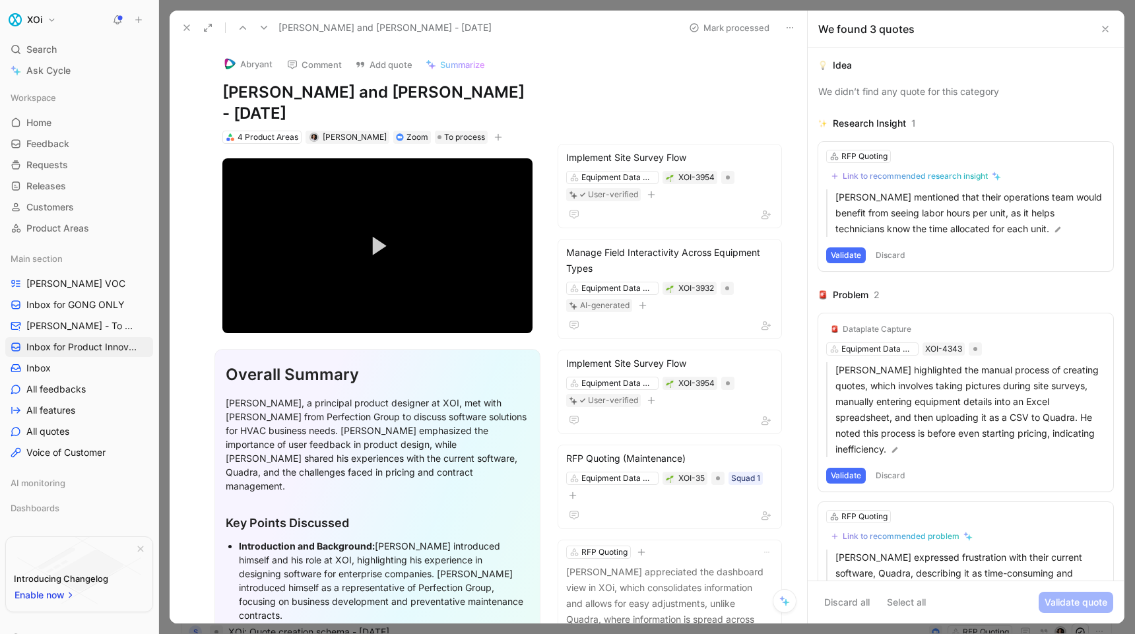
click at [842, 253] on button "Validate" at bounding box center [846, 256] width 40 height 16
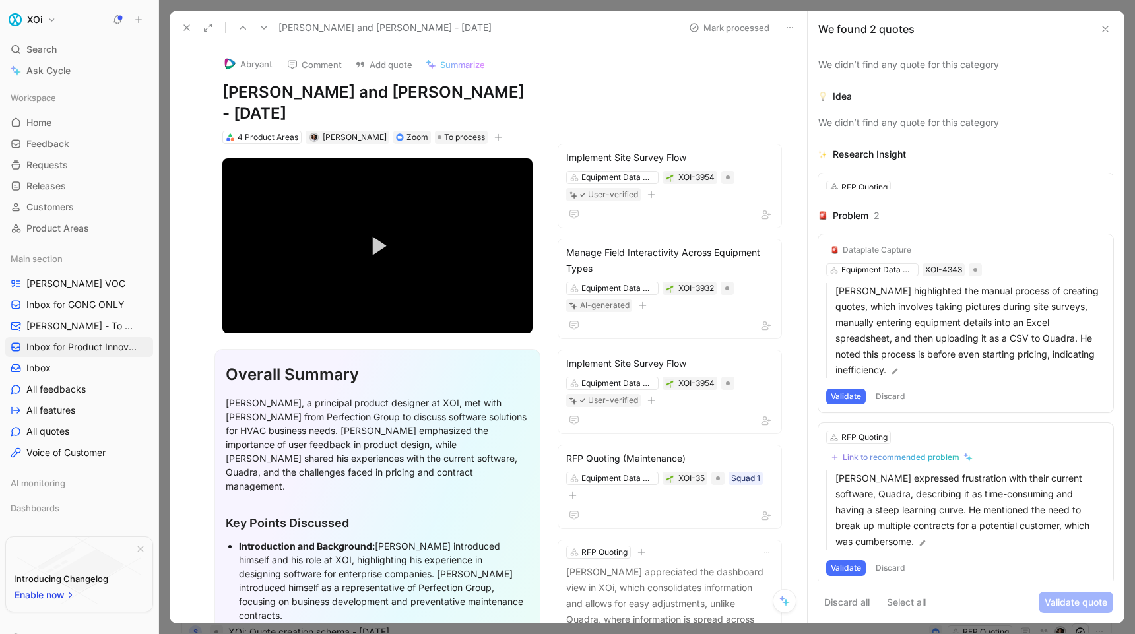
scroll to position [86, 0]
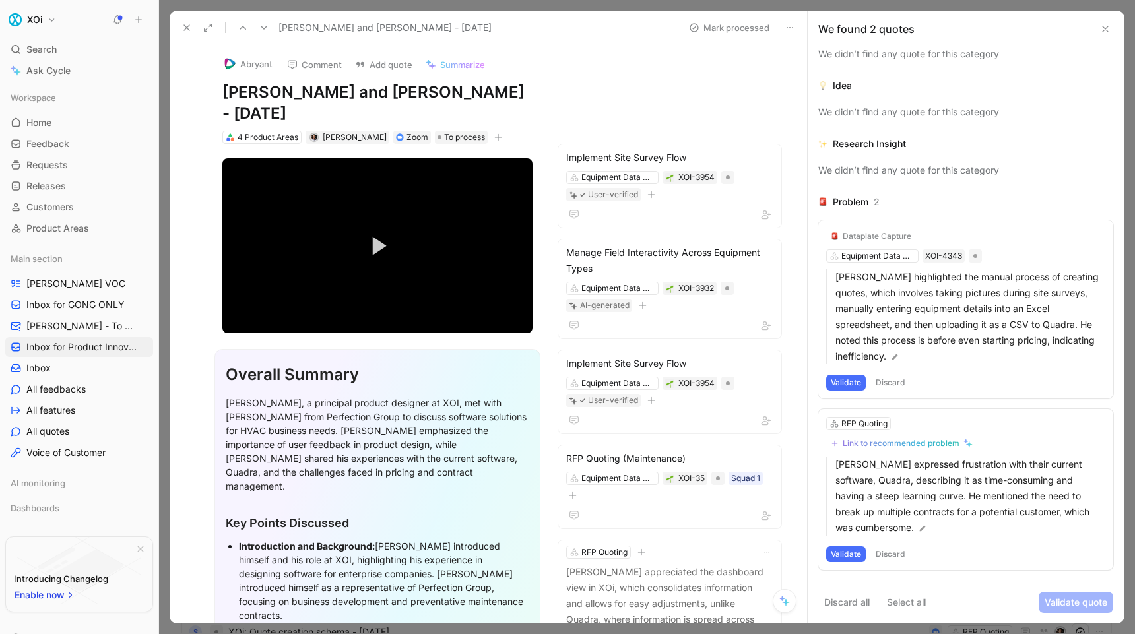
click at [847, 384] on button "Validate" at bounding box center [846, 383] width 40 height 16
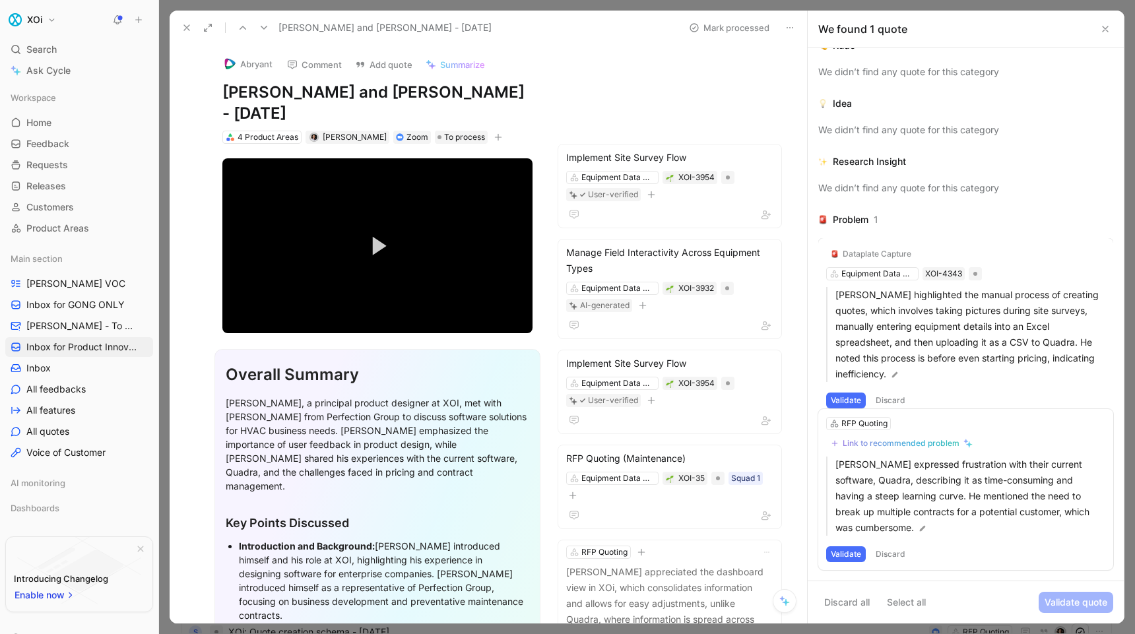
scroll to position [0, 0]
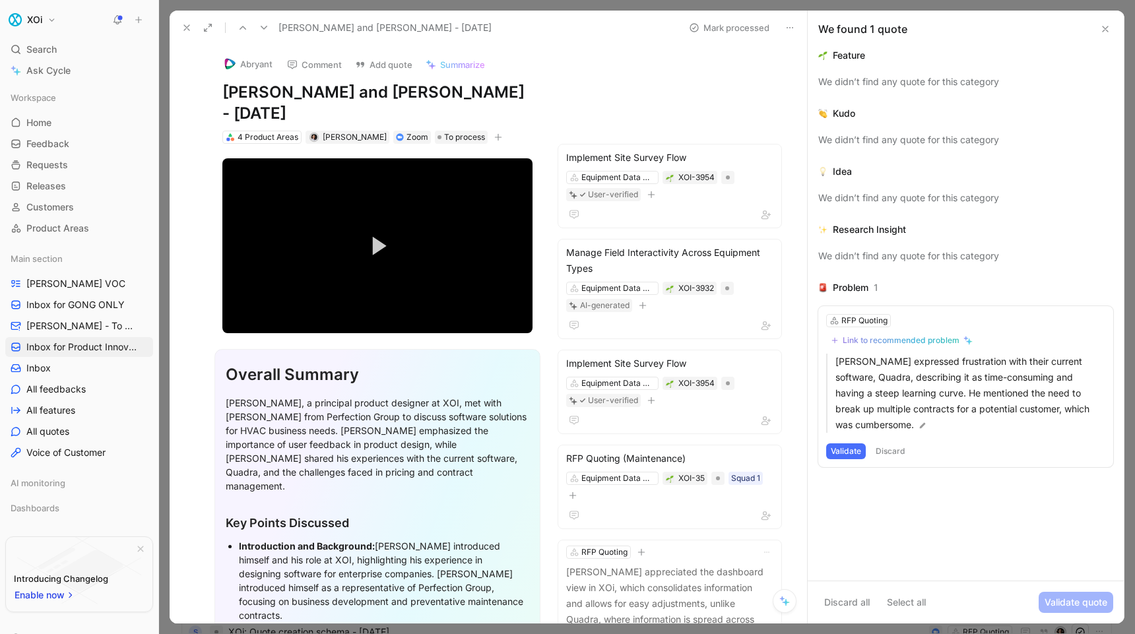
click at [848, 453] on button "Validate" at bounding box center [846, 452] width 40 height 16
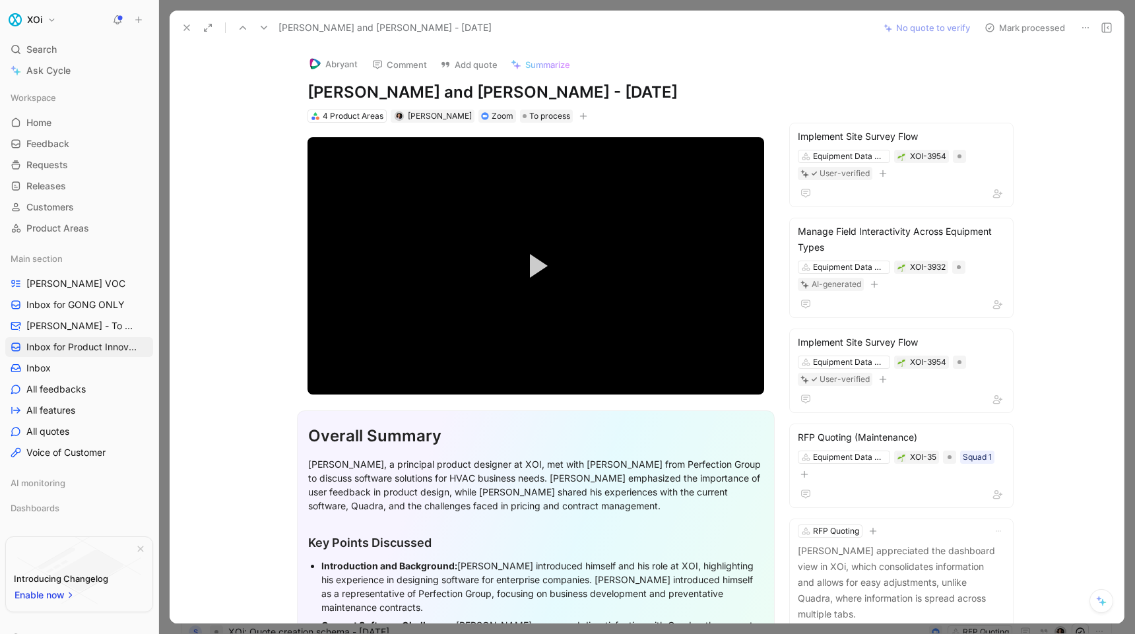
click at [185, 26] on use at bounding box center [186, 27] width 5 height 5
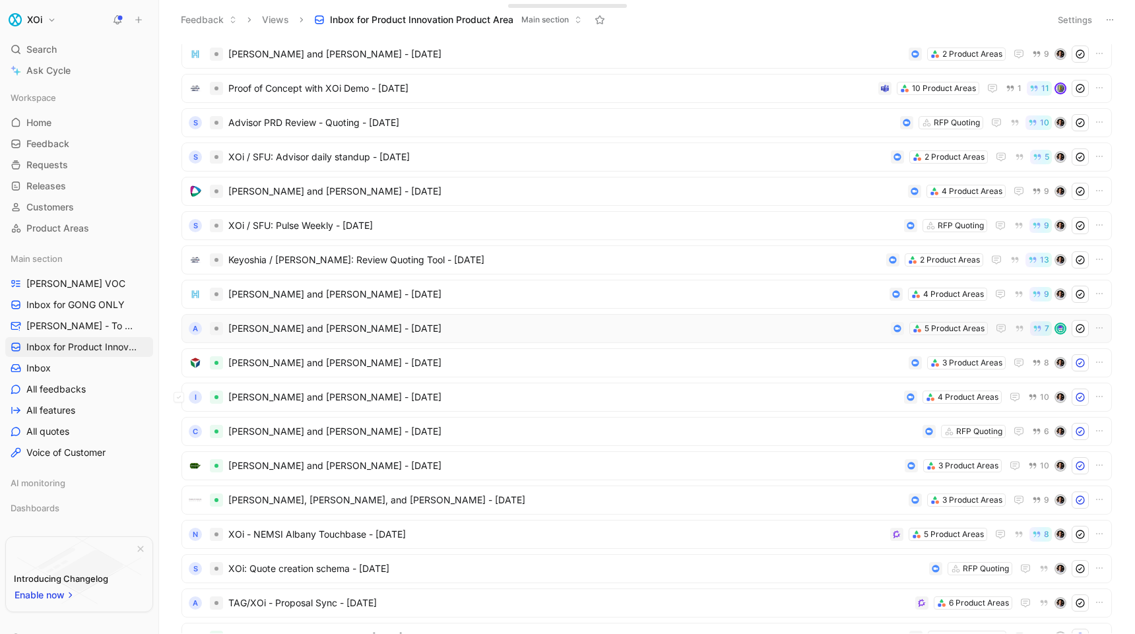
scroll to position [84, 0]
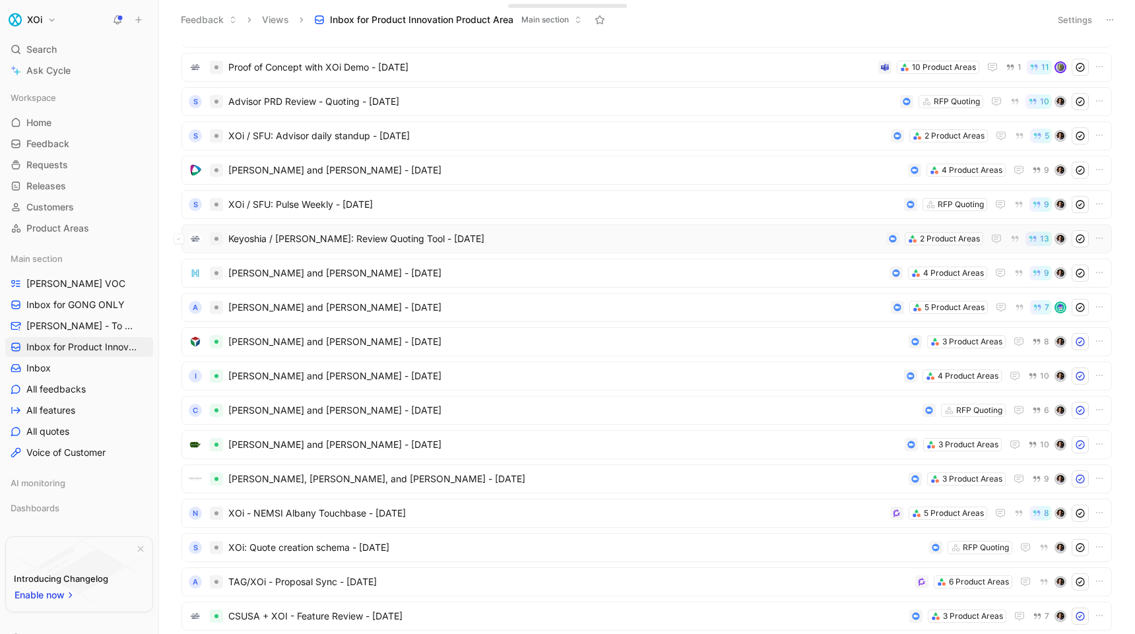
click at [679, 244] on span "Keyoshia / [PERSON_NAME]: Review Quoting Tool - [DATE]" at bounding box center [554, 239] width 653 height 16
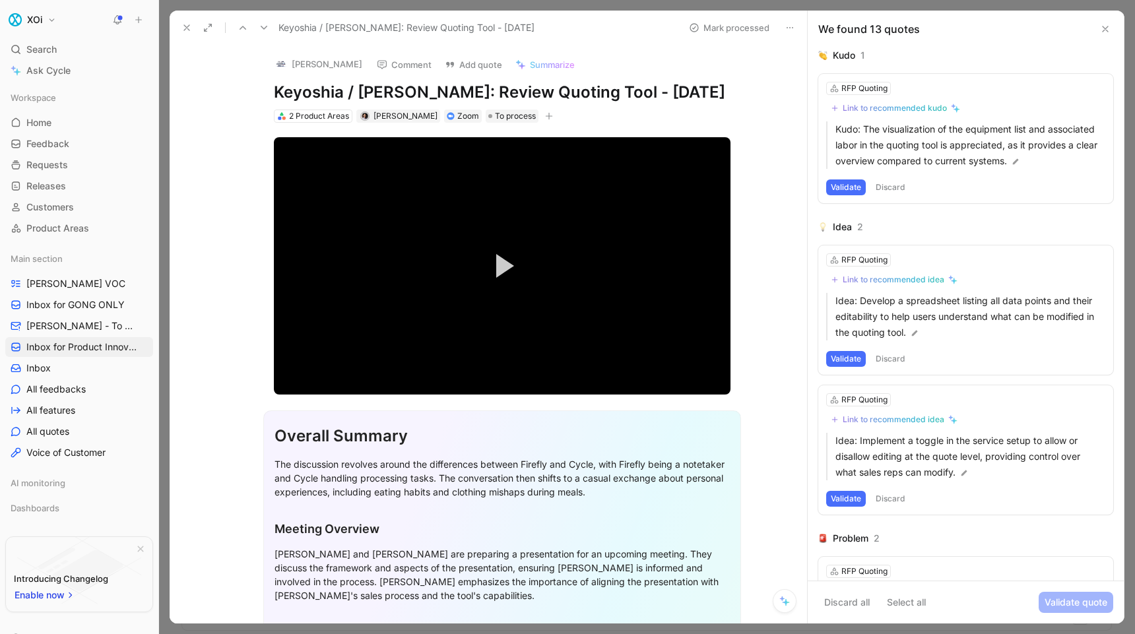
click at [887, 187] on button "Discard" at bounding box center [890, 188] width 39 height 16
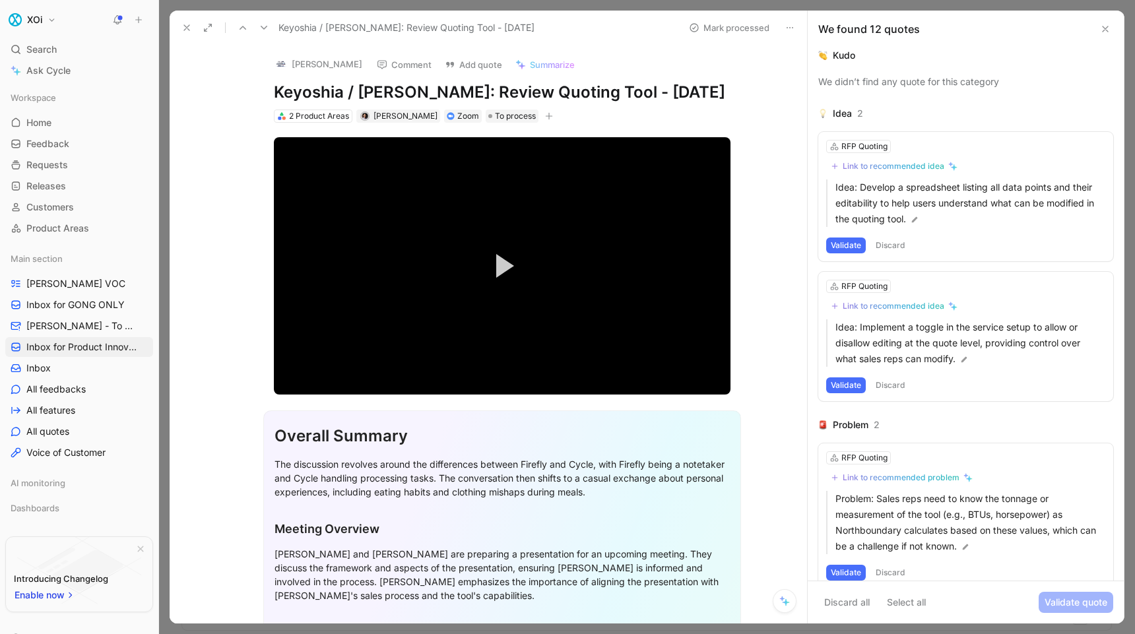
click at [899, 245] on button "Discard" at bounding box center [890, 246] width 39 height 16
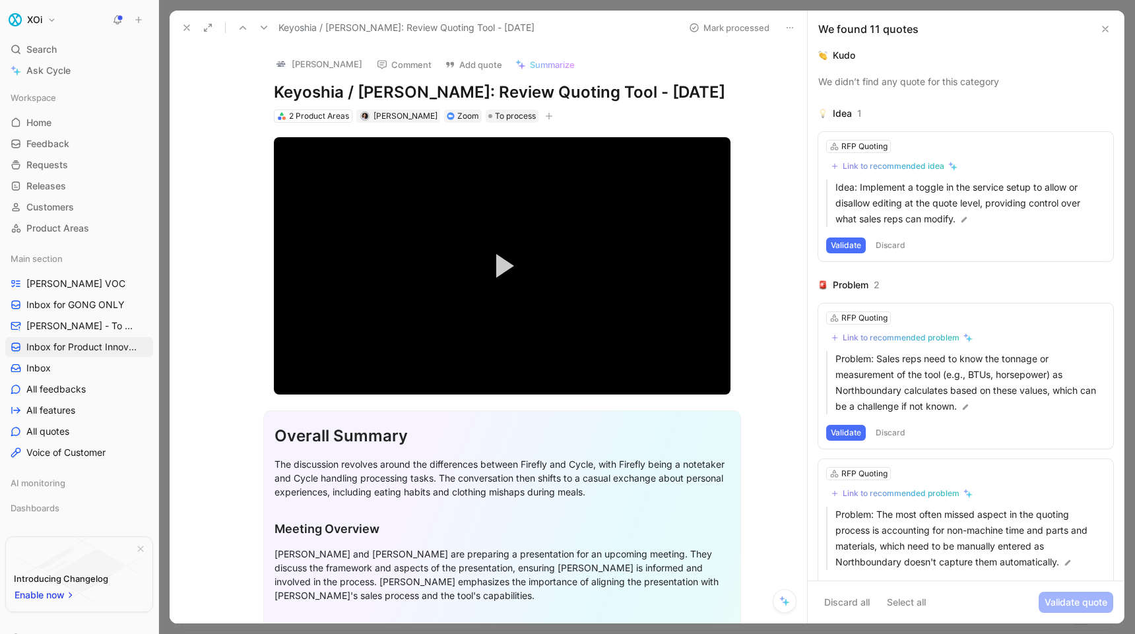
click at [851, 245] on button "Validate" at bounding box center [846, 246] width 40 height 16
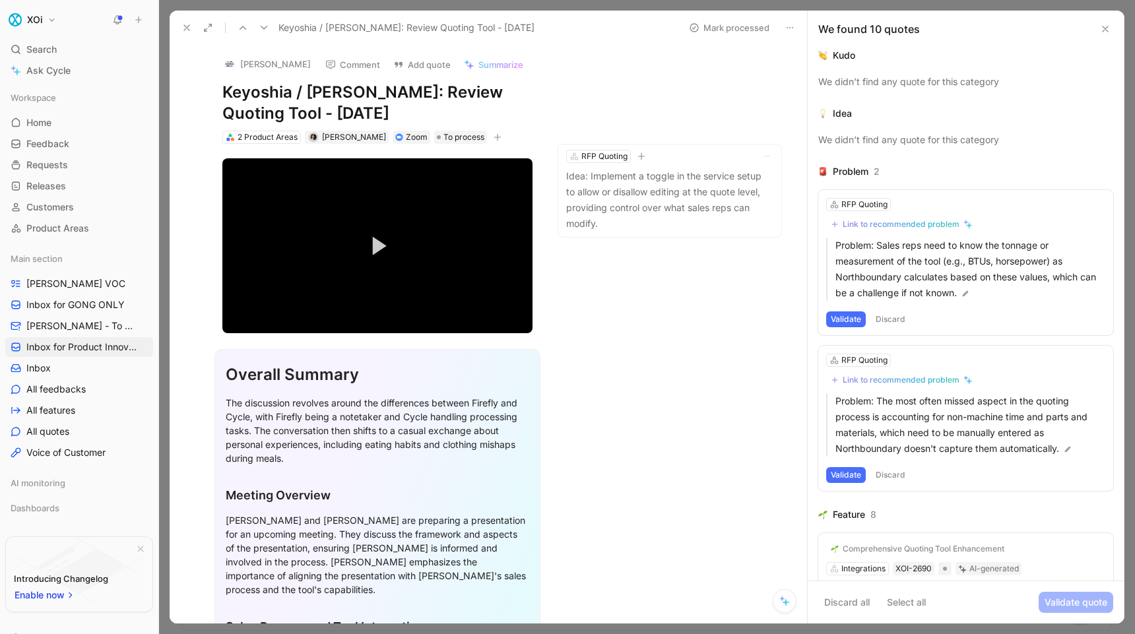
click at [854, 320] on button "Validate" at bounding box center [846, 320] width 40 height 16
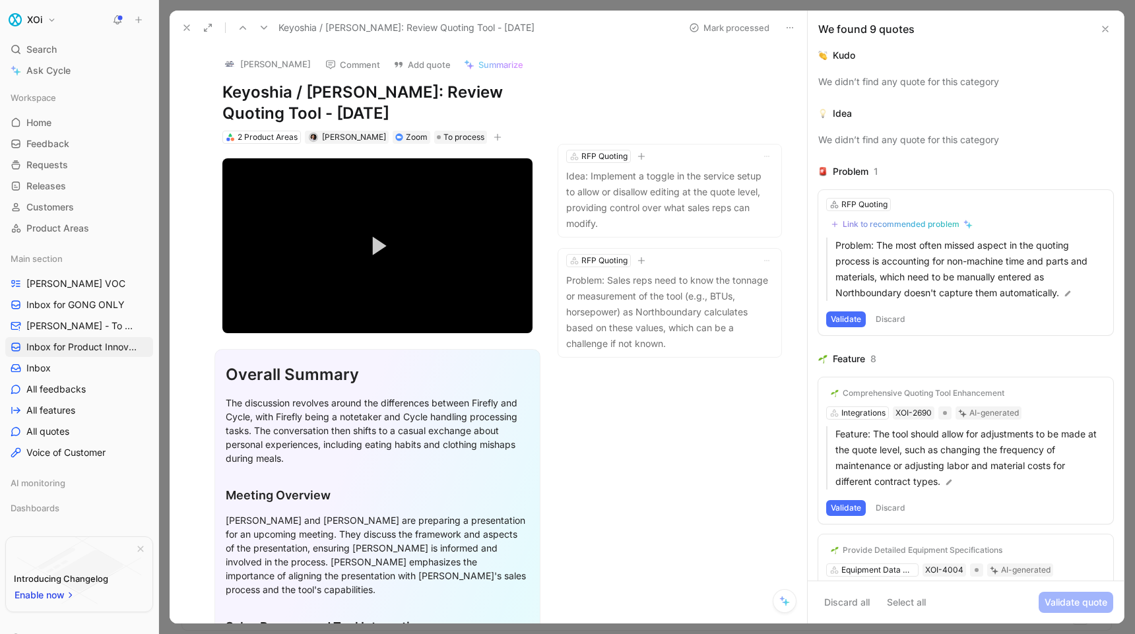
click at [845, 321] on button "Validate" at bounding box center [846, 320] width 40 height 16
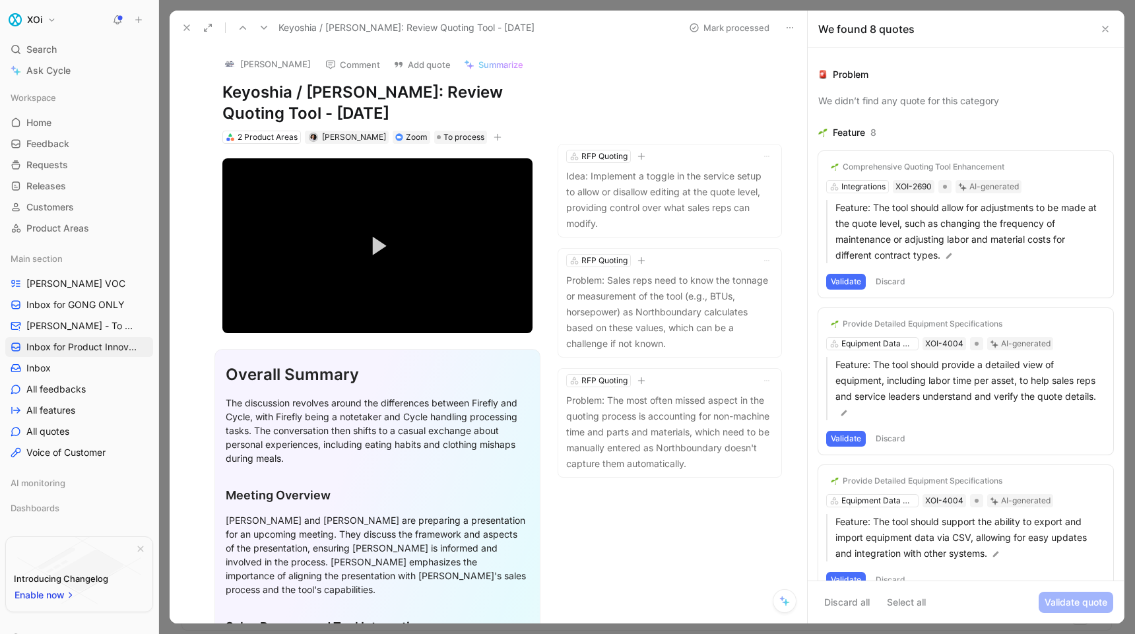
scroll to position [112, 0]
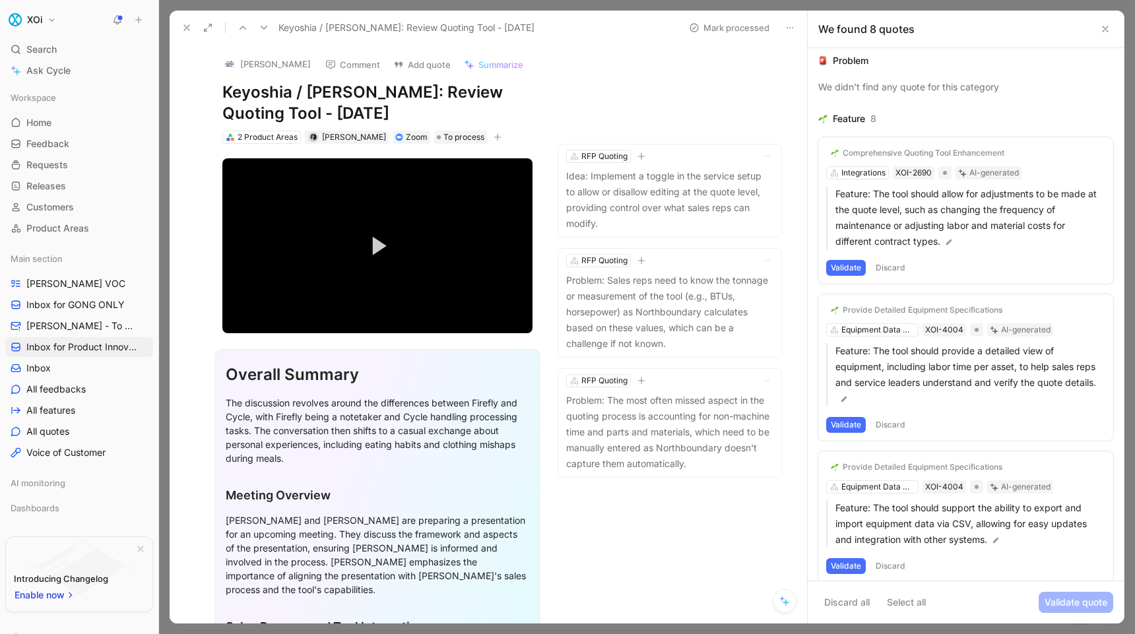
click at [844, 266] on button "Validate" at bounding box center [846, 268] width 40 height 16
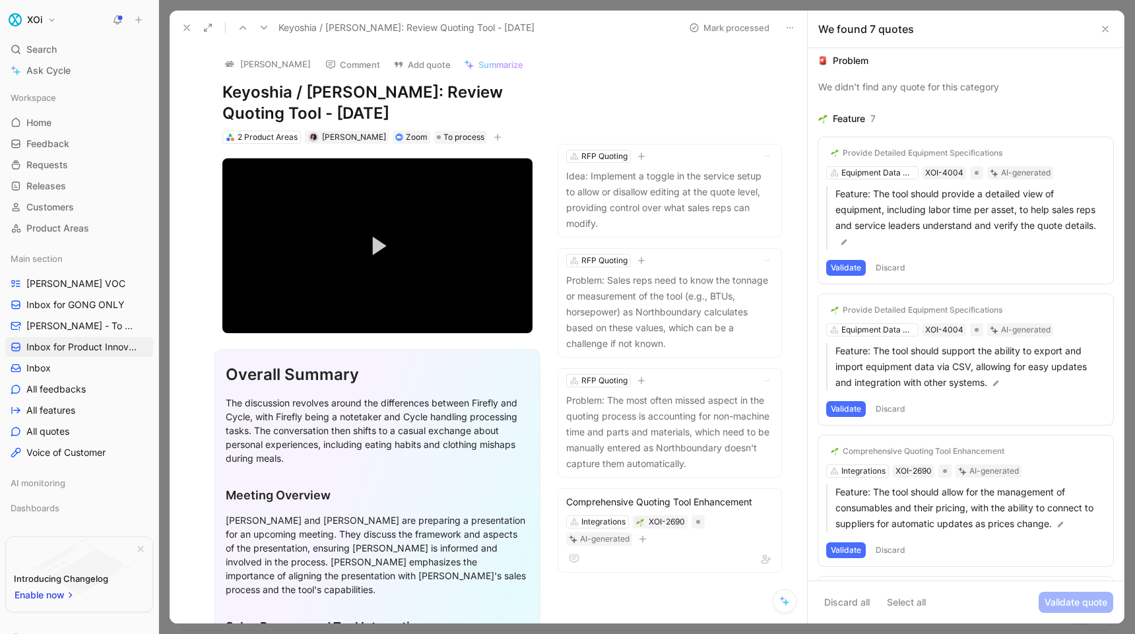
click at [856, 267] on button "Validate" at bounding box center [846, 268] width 40 height 16
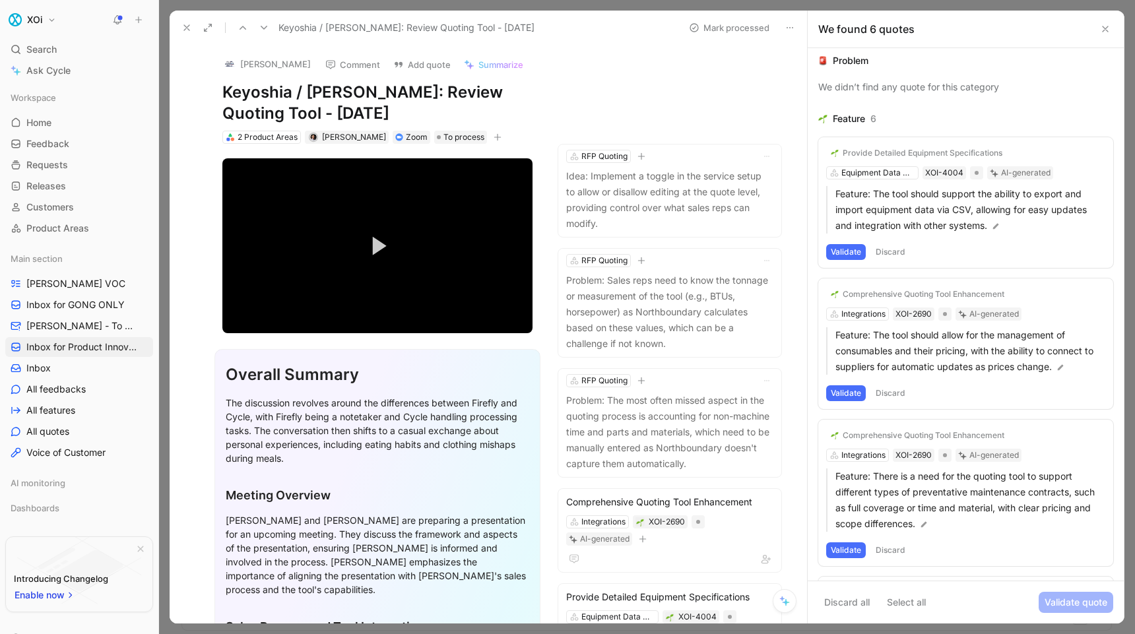
click at [850, 252] on button "Validate" at bounding box center [846, 252] width 40 height 16
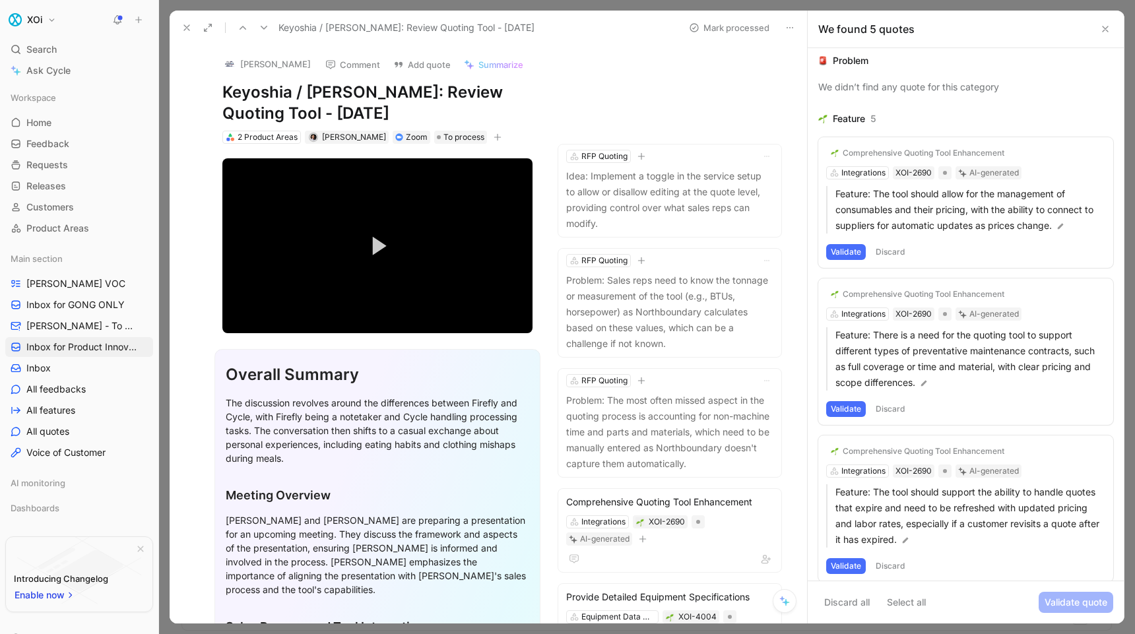
click at [850, 250] on button "Validate" at bounding box center [846, 252] width 40 height 16
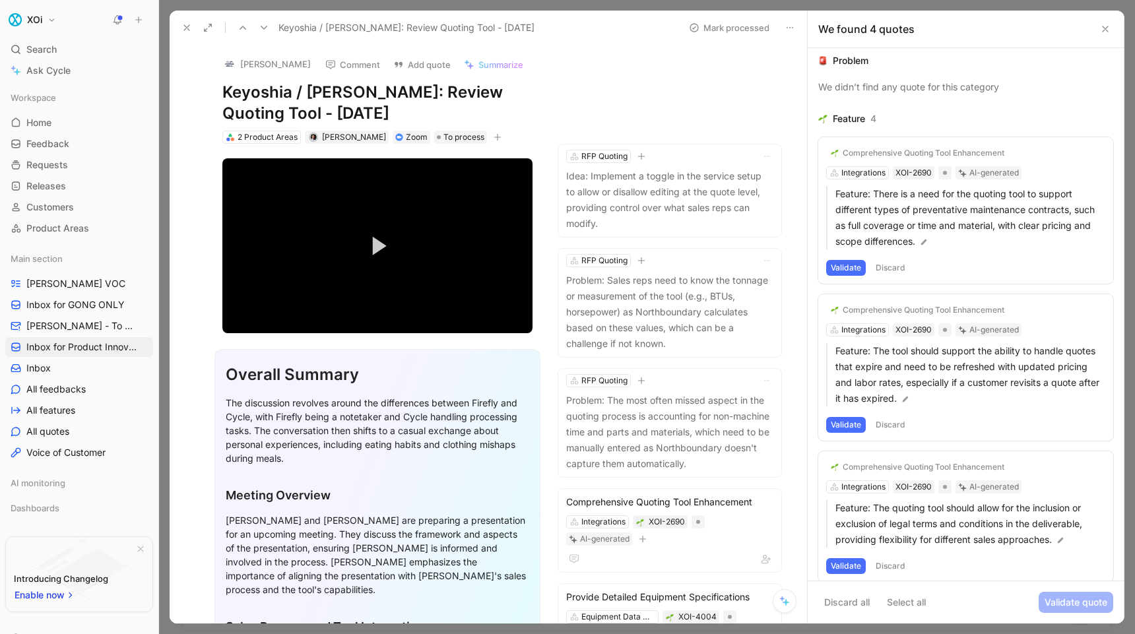
click at [839, 268] on button "Validate" at bounding box center [846, 268] width 40 height 16
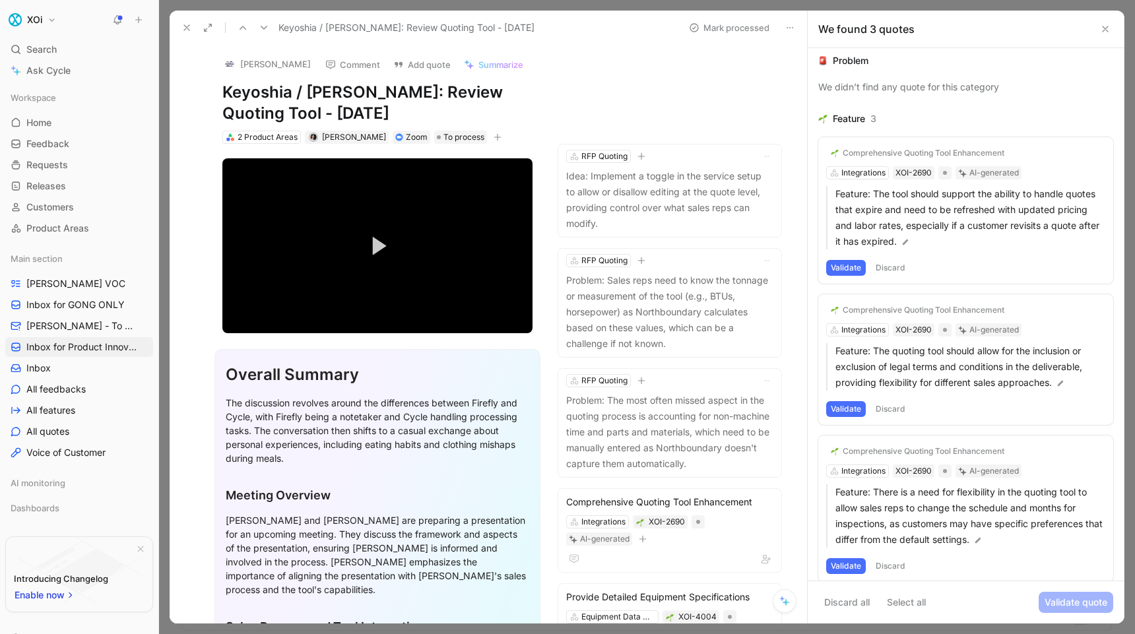
click at [851, 267] on button "Validate" at bounding box center [846, 268] width 40 height 16
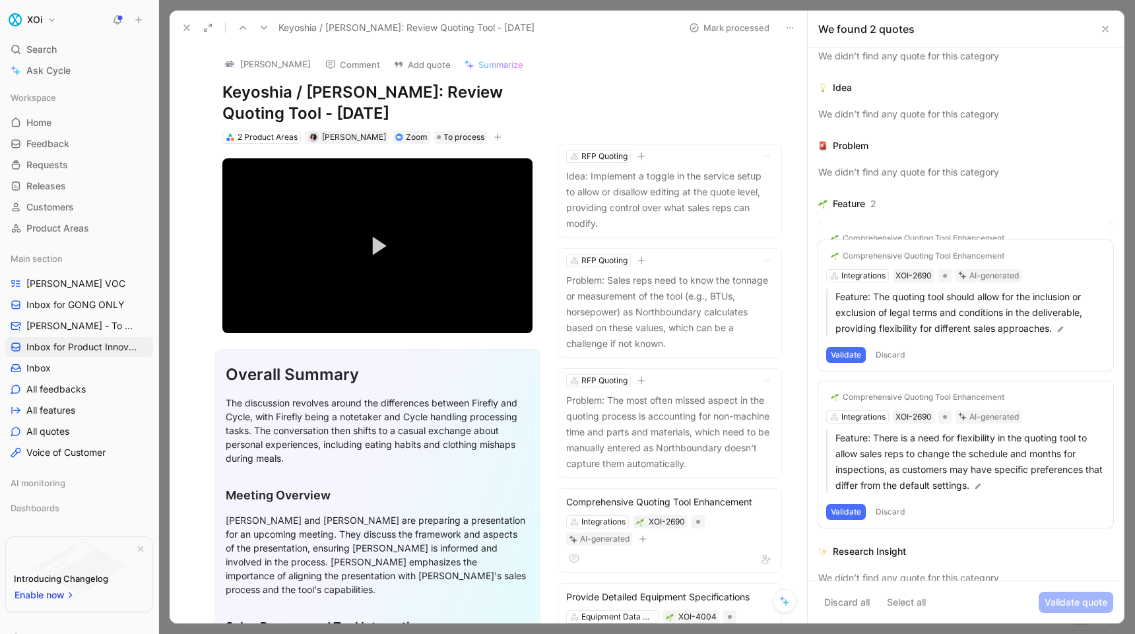
scroll to position [24, 0]
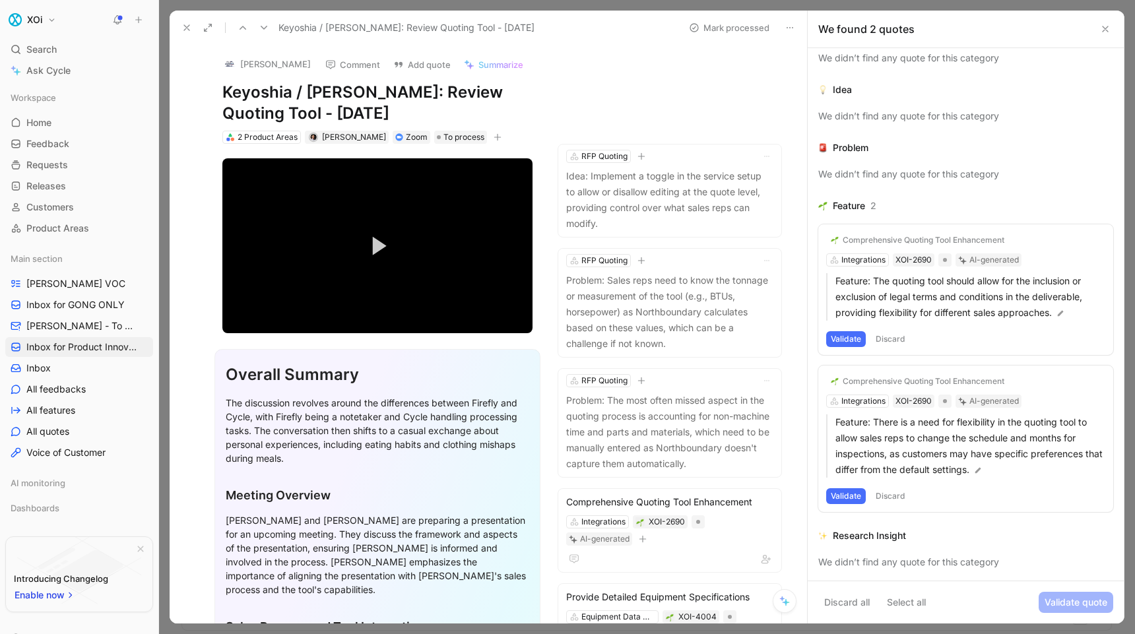
click at [850, 339] on button "Validate" at bounding box center [846, 339] width 40 height 16
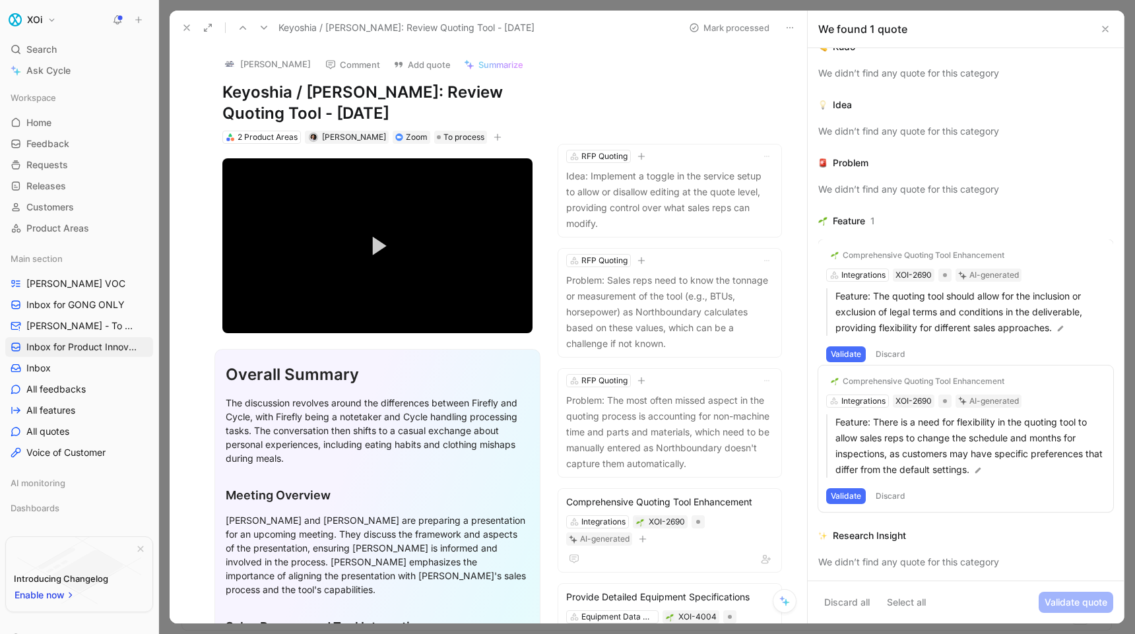
scroll to position [0, 0]
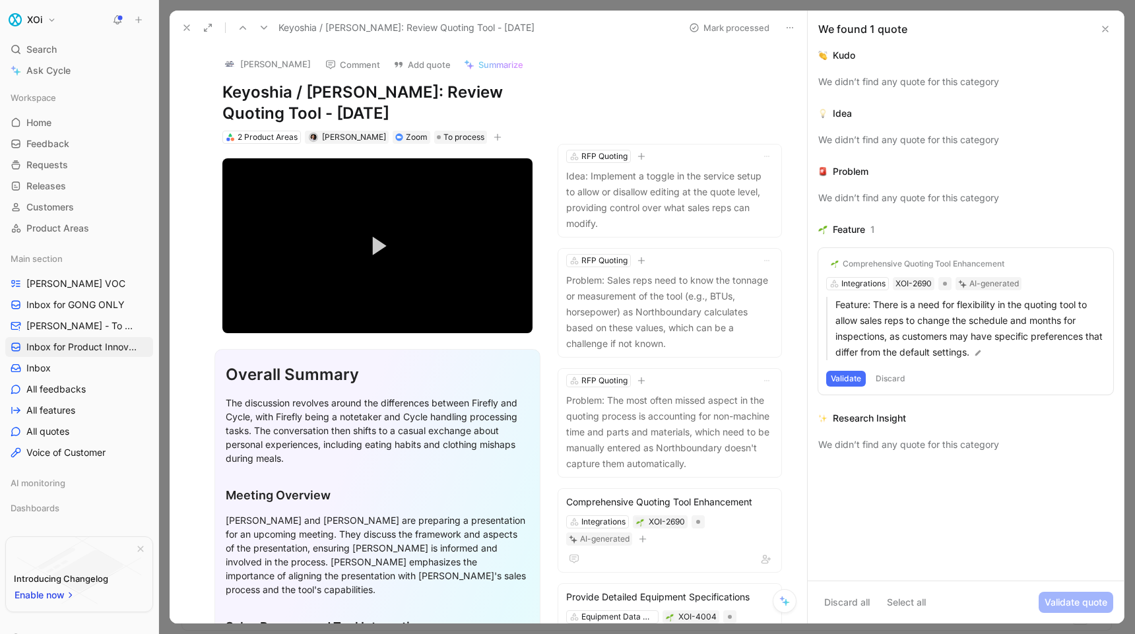
click at [851, 382] on button "Validate" at bounding box center [846, 379] width 40 height 16
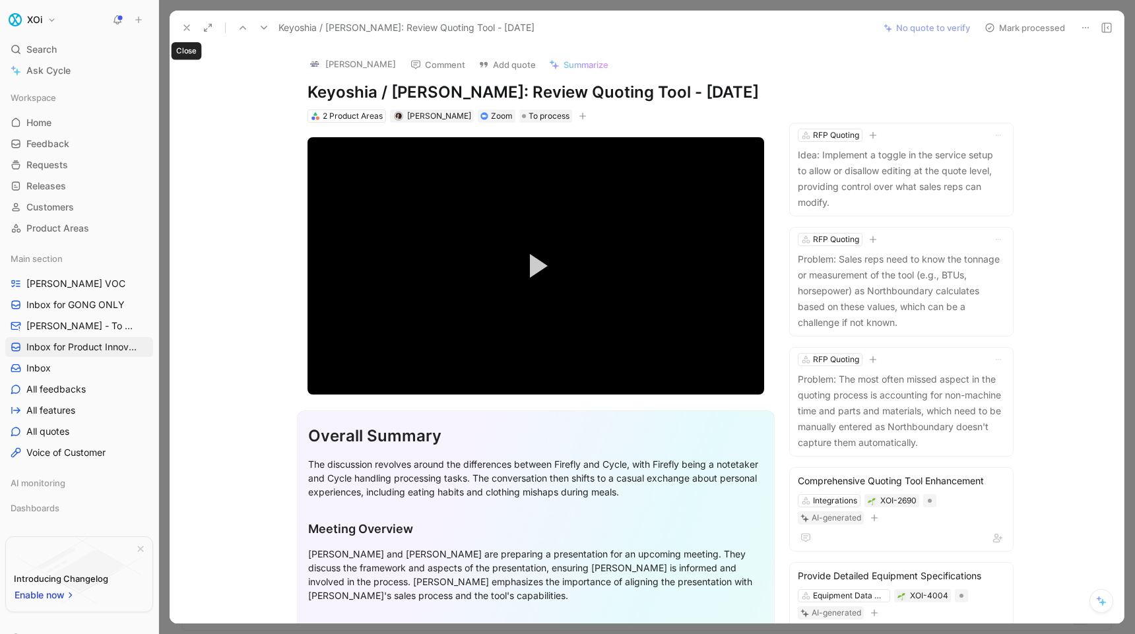
click at [187, 28] on use at bounding box center [186, 27] width 5 height 5
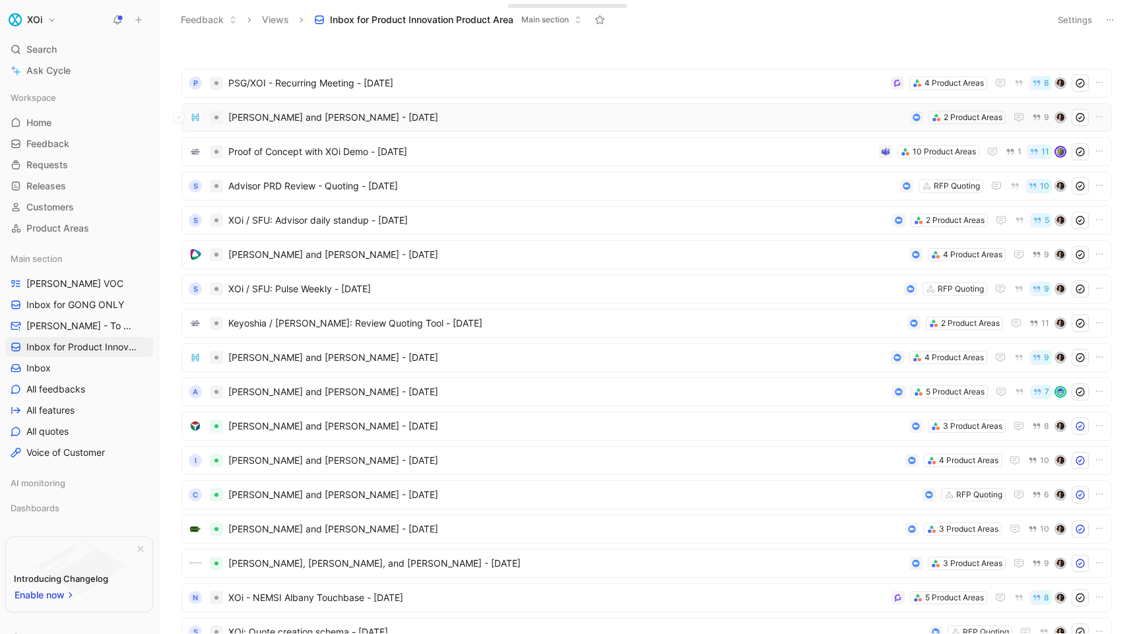
click at [1083, 119] on use at bounding box center [1081, 118] width 8 height 8
click at [1081, 252] on icon at bounding box center [1080, 255] width 11 height 11
click at [1078, 324] on icon at bounding box center [1080, 323] width 11 height 11
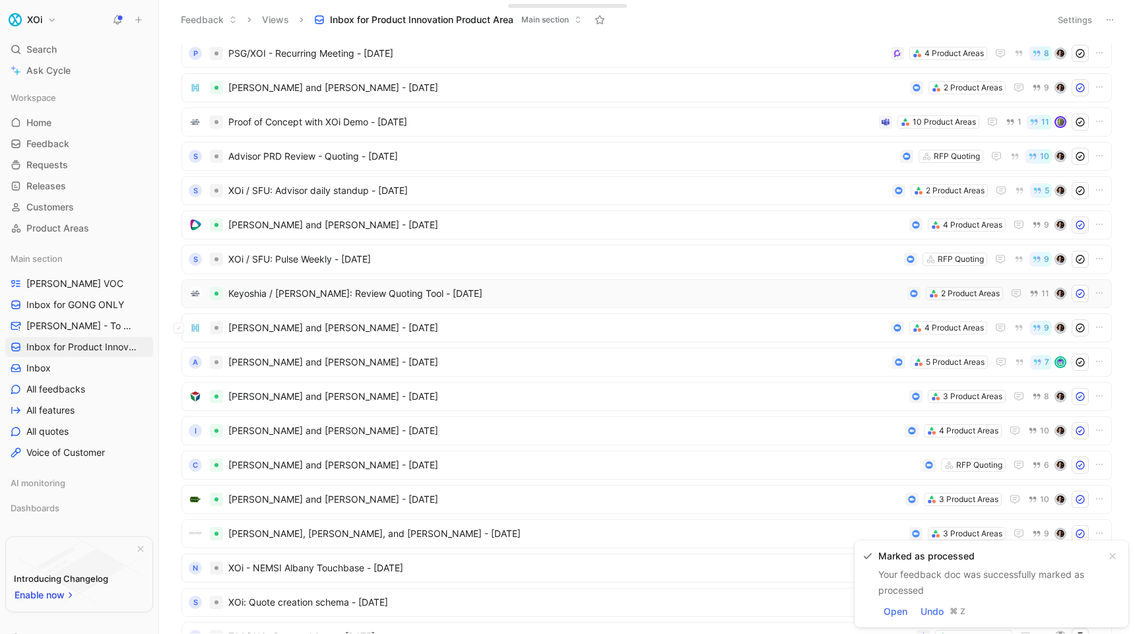
scroll to position [42, 0]
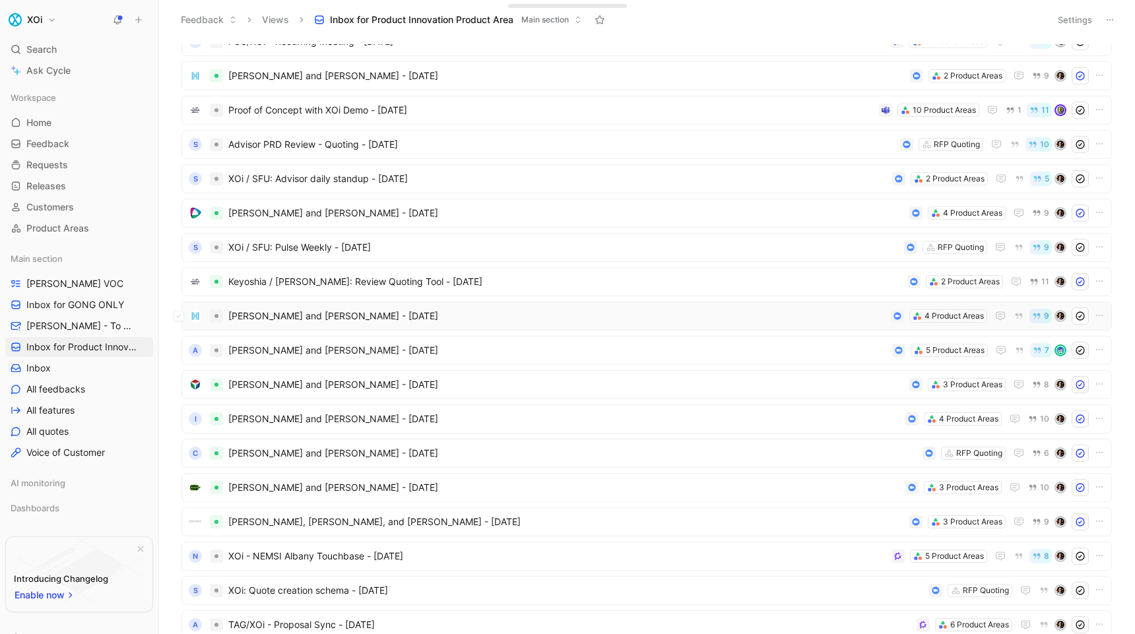
click at [638, 320] on span "[PERSON_NAME] and [PERSON_NAME] - [DATE]" at bounding box center [556, 316] width 657 height 16
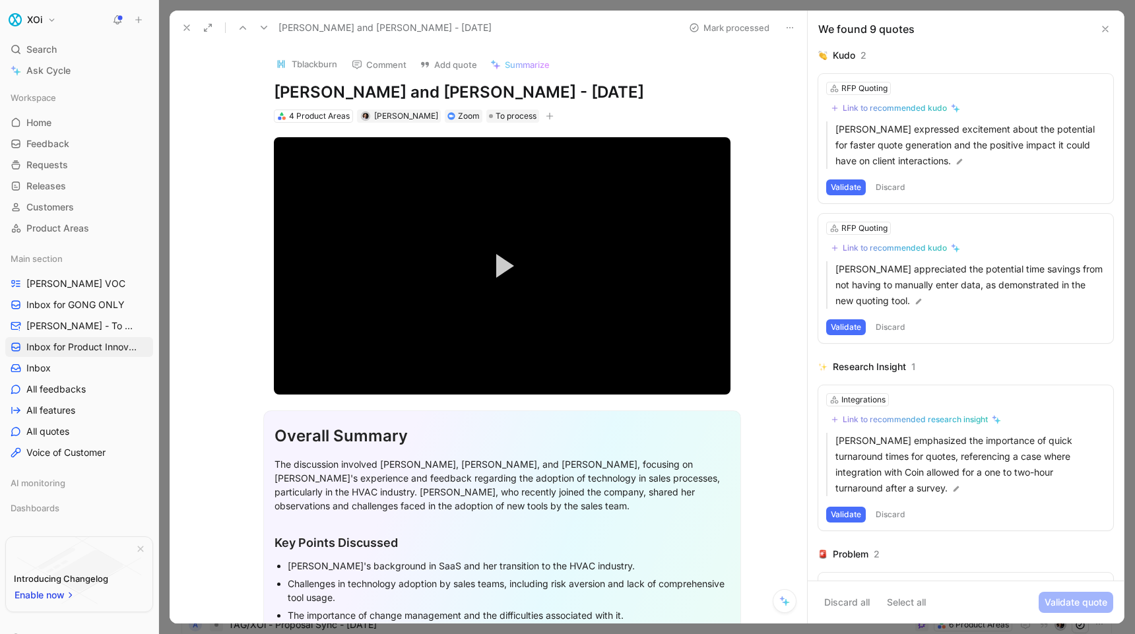
click at [854, 186] on button "Validate" at bounding box center [846, 188] width 40 height 16
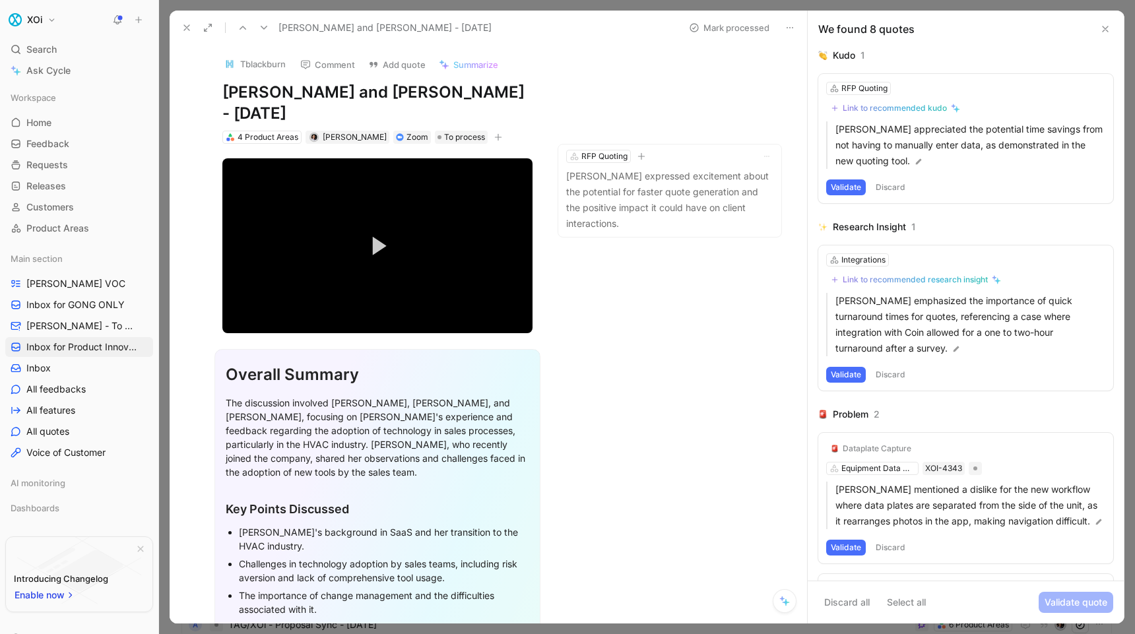
click at [854, 182] on button "Validate" at bounding box center [846, 188] width 40 height 16
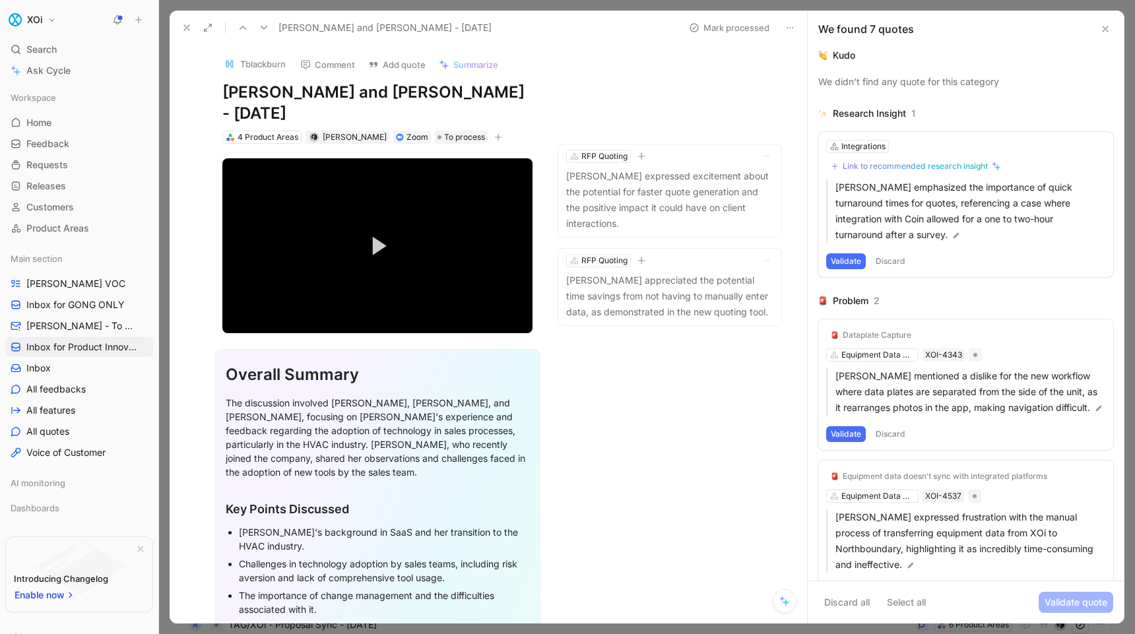
click at [851, 259] on button "Validate" at bounding box center [846, 261] width 40 height 16
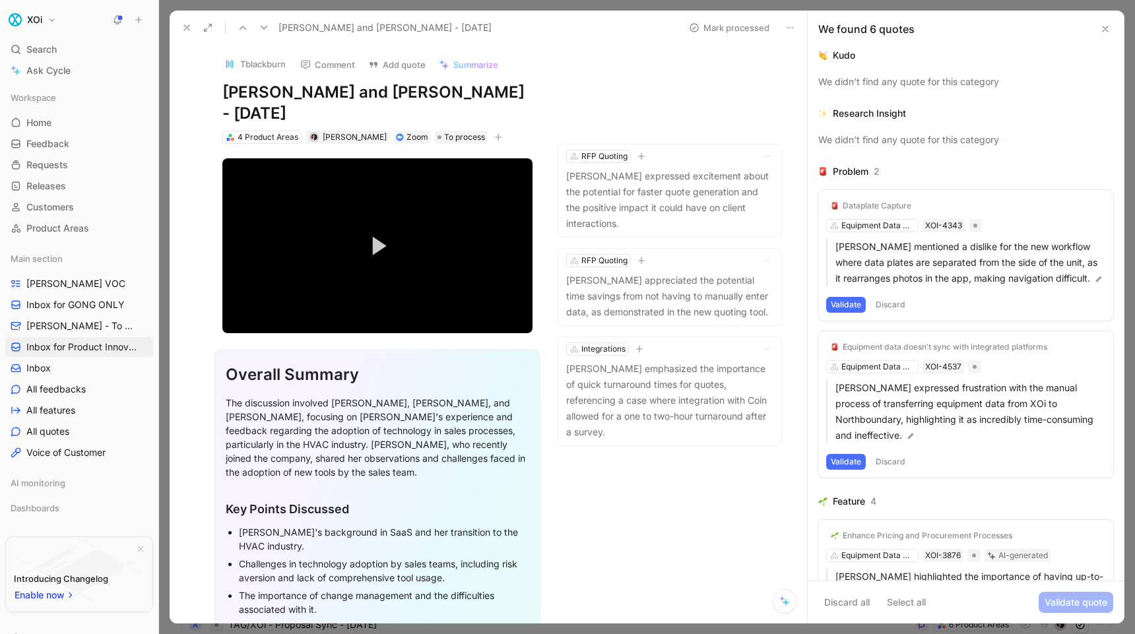
click at [886, 307] on button "Discard" at bounding box center [890, 305] width 39 height 16
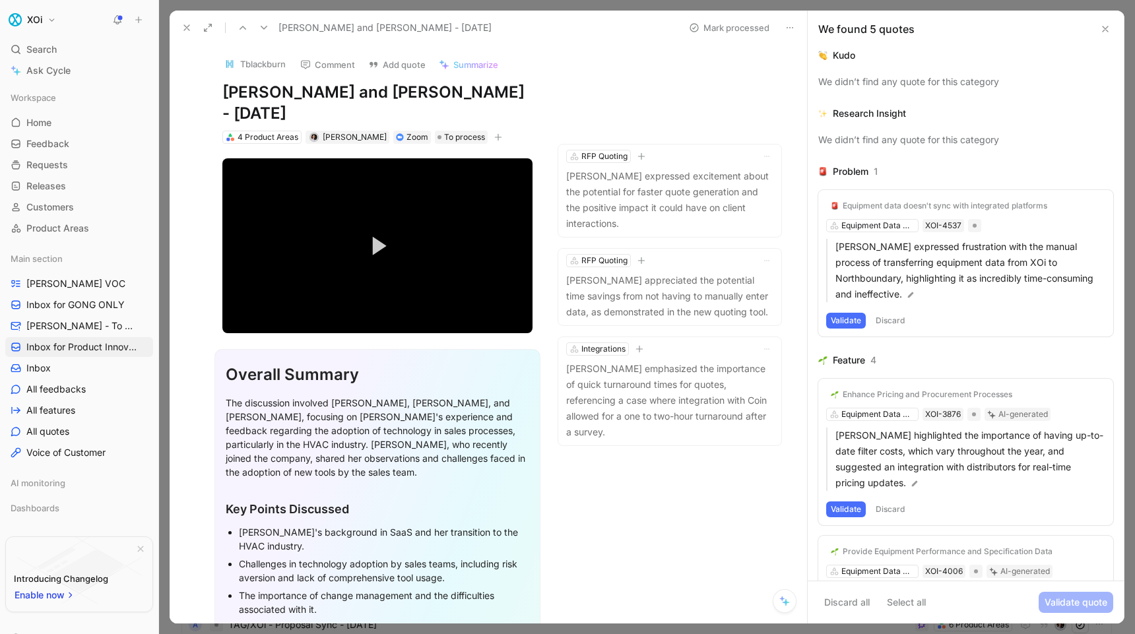
click at [844, 319] on button "Validate" at bounding box center [846, 321] width 40 height 16
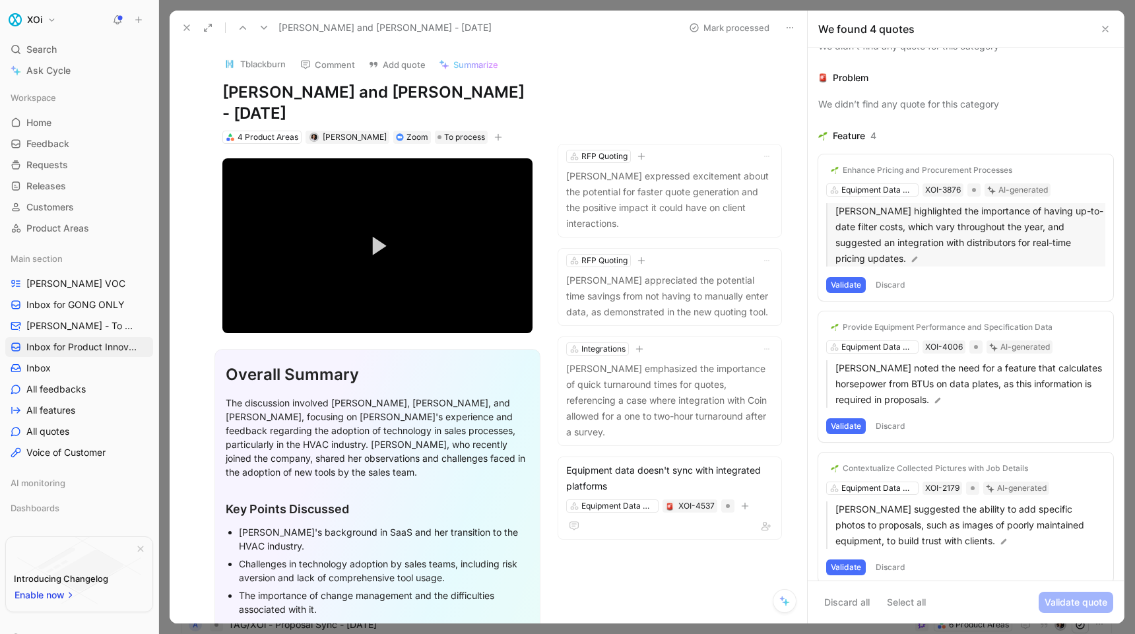
scroll to position [116, 0]
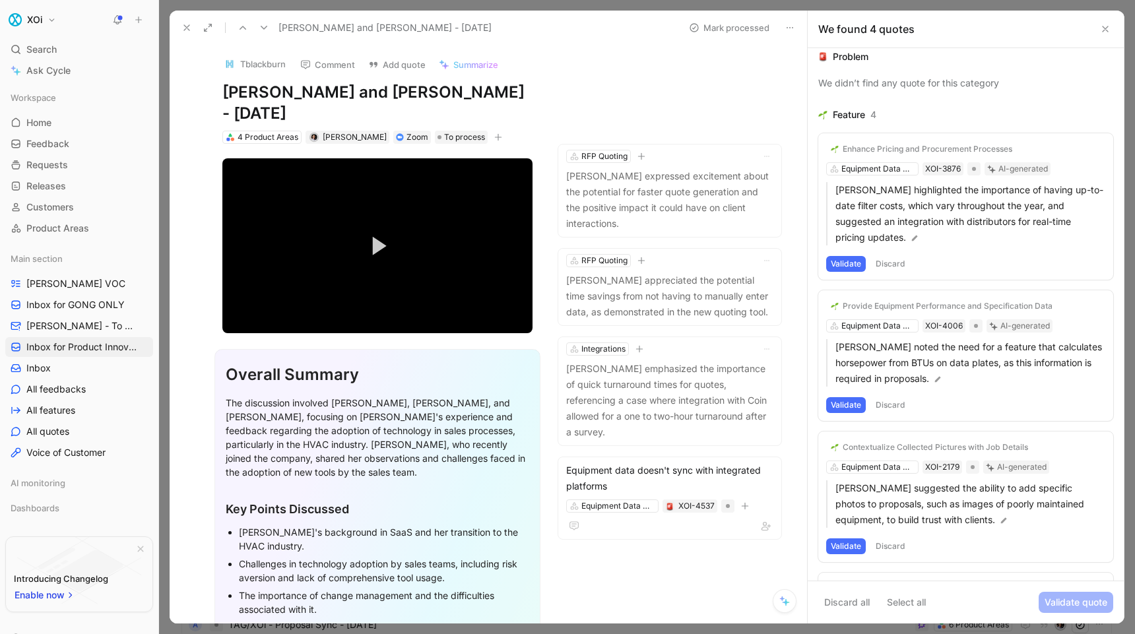
click at [834, 256] on button "Validate" at bounding box center [846, 264] width 40 height 16
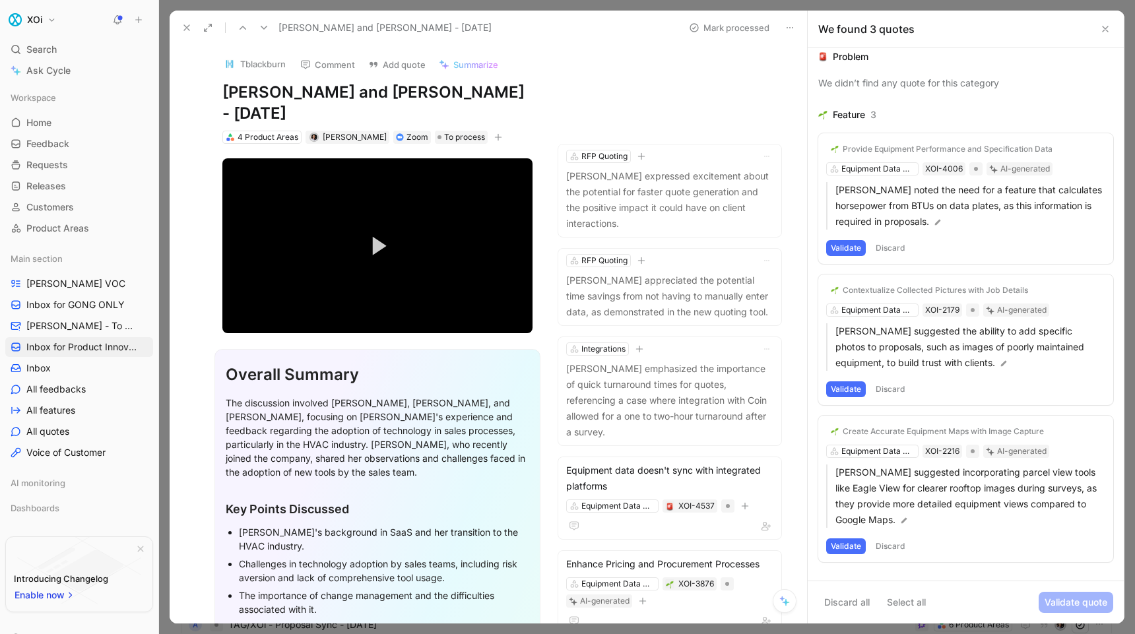
click at [844, 246] on button "Validate" at bounding box center [846, 248] width 40 height 16
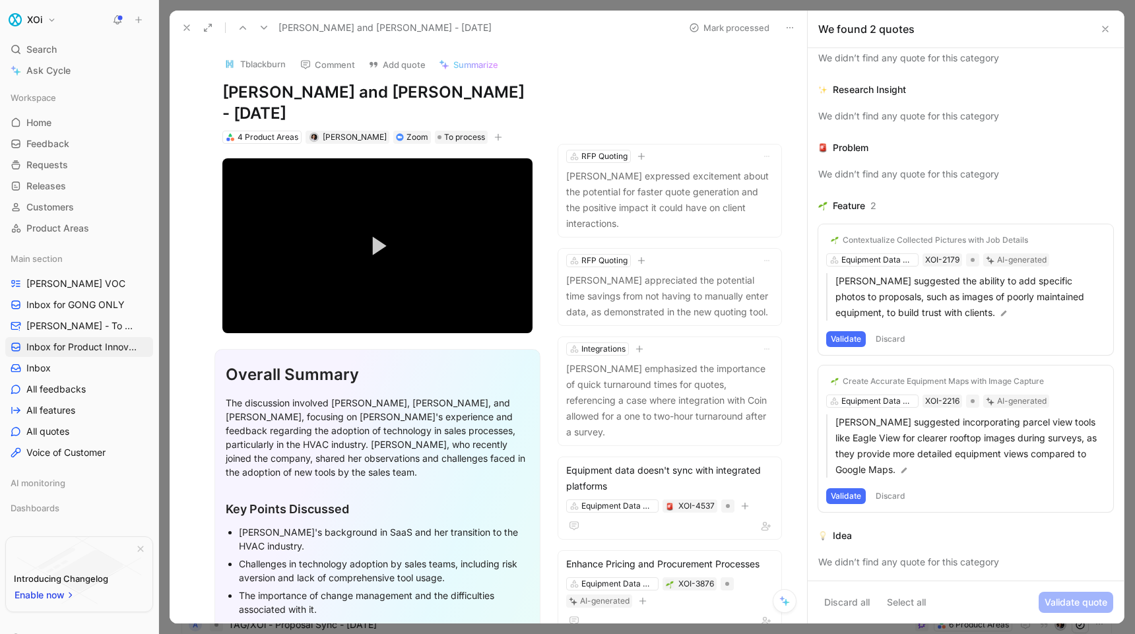
scroll to position [24, 0]
click at [842, 343] on button "Validate" at bounding box center [846, 339] width 40 height 16
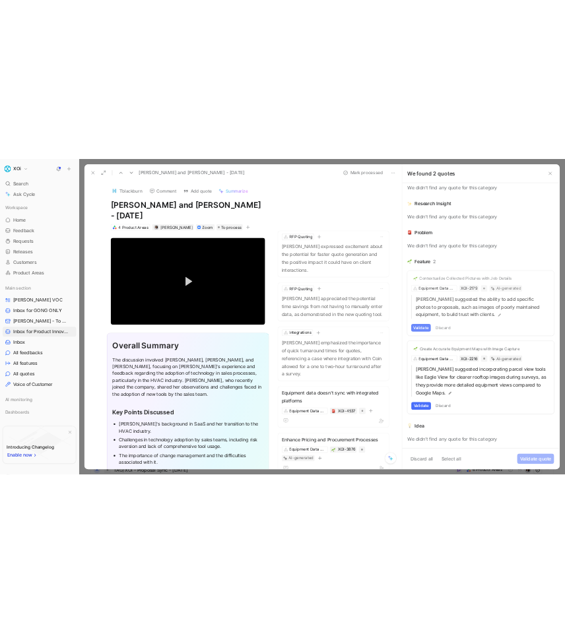
scroll to position [0, 0]
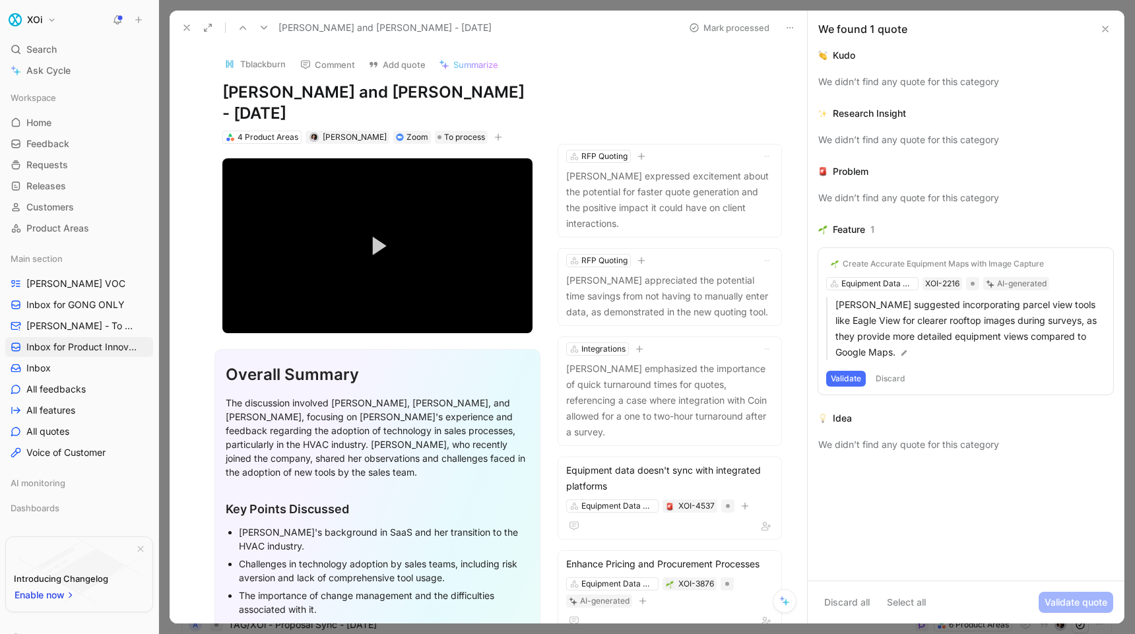
click at [850, 380] on button "Validate" at bounding box center [846, 379] width 40 height 16
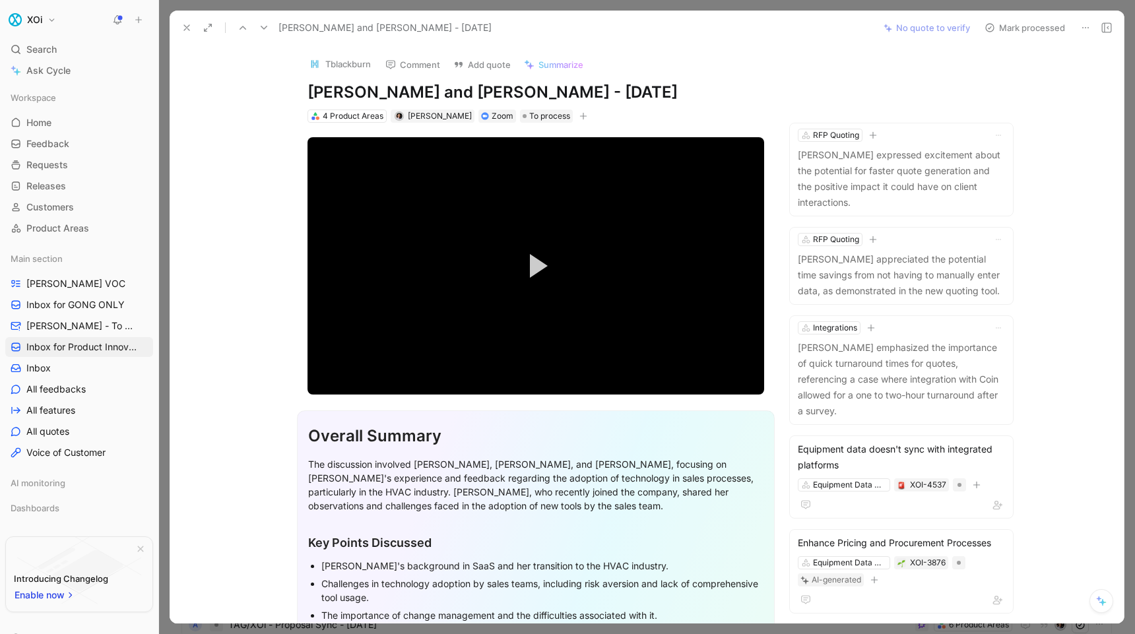
click at [1019, 27] on button "Mark processed" at bounding box center [1025, 27] width 92 height 18
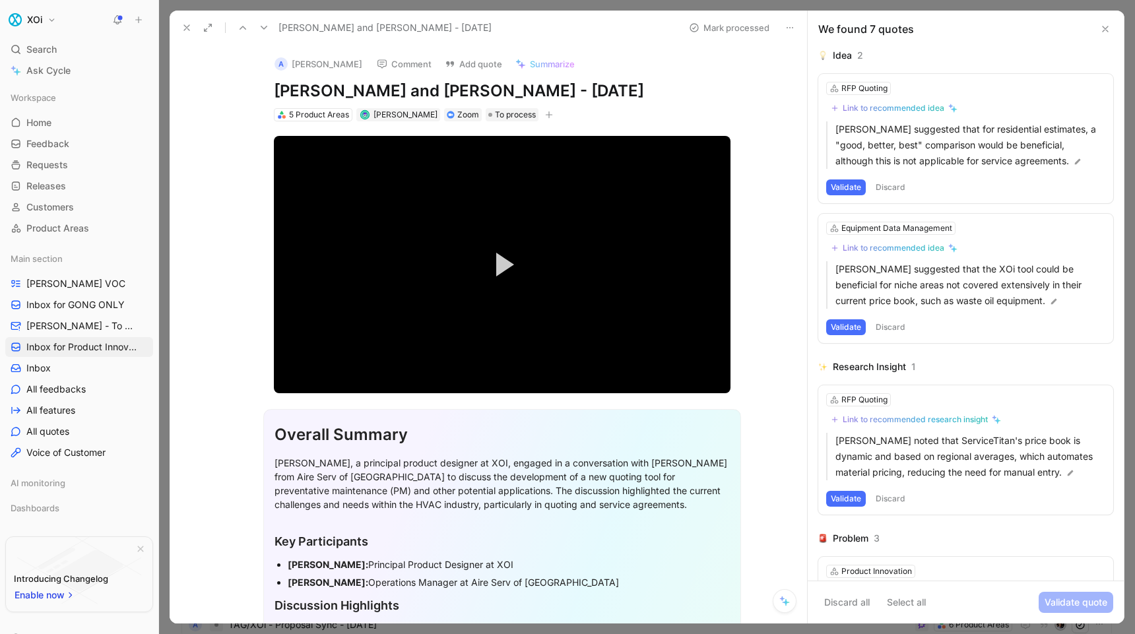
click at [852, 184] on button "Validate" at bounding box center [846, 188] width 40 height 16
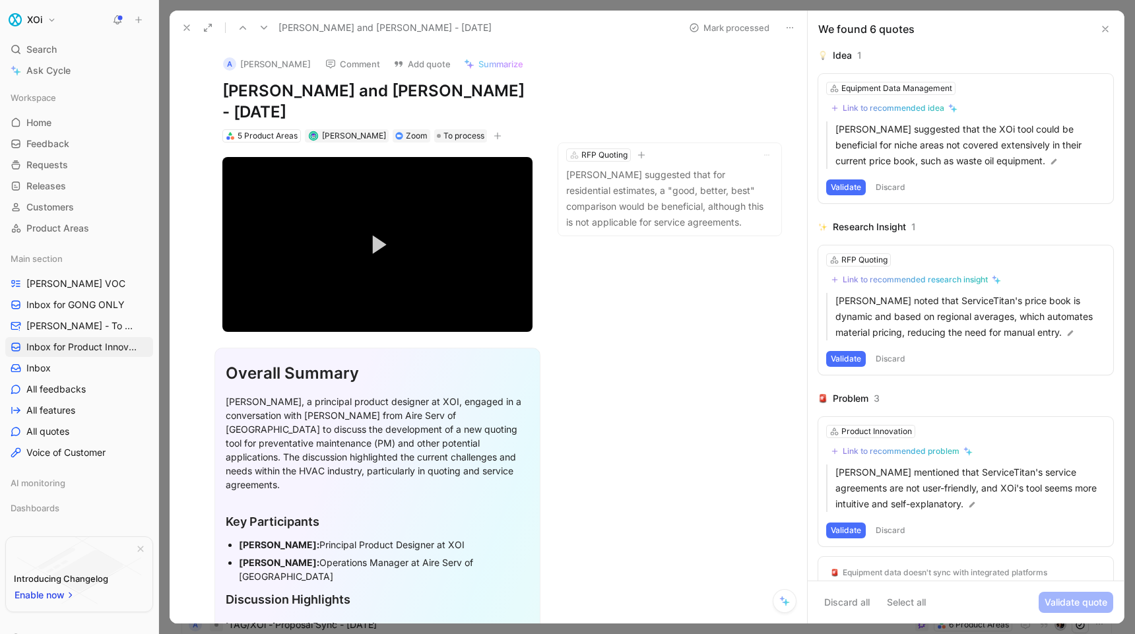
click at [852, 184] on button "Validate" at bounding box center [846, 188] width 40 height 16
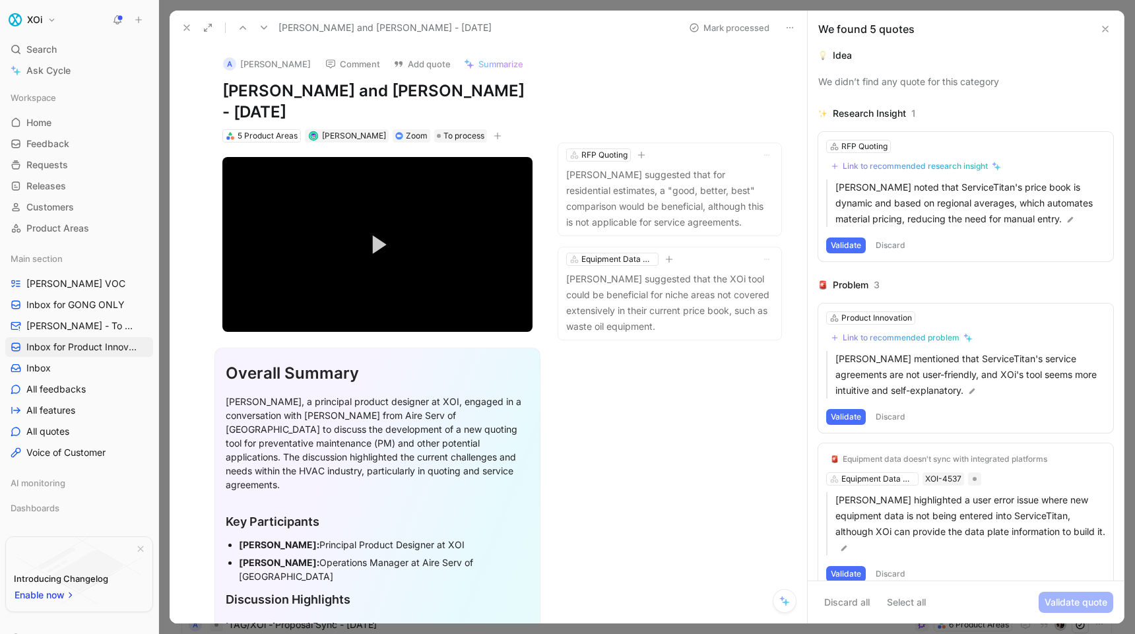
click at [858, 242] on button "Validate" at bounding box center [846, 246] width 40 height 16
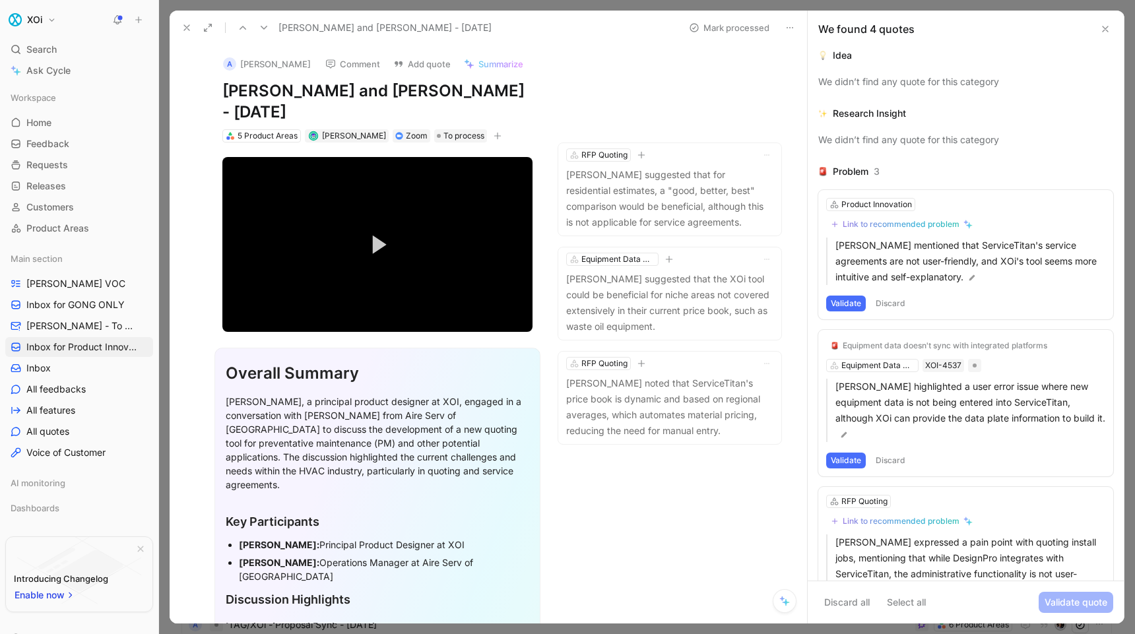
click at [846, 307] on button "Validate" at bounding box center [846, 304] width 40 height 16
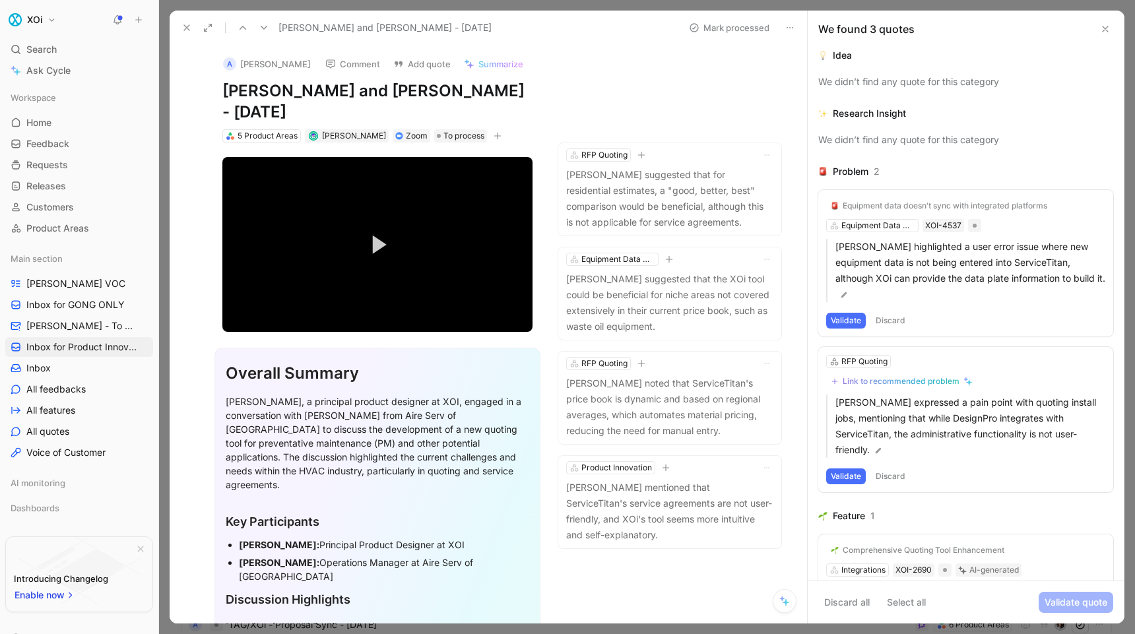
click at [850, 313] on button "Validate" at bounding box center [846, 321] width 40 height 16
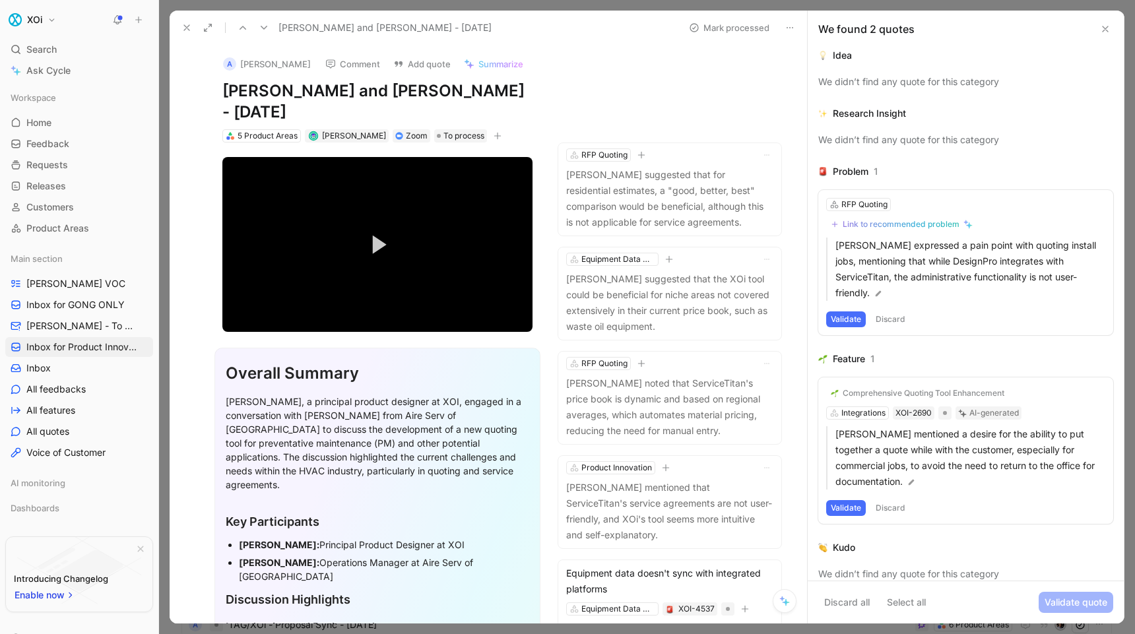
click at [854, 319] on button "Validate" at bounding box center [846, 320] width 40 height 16
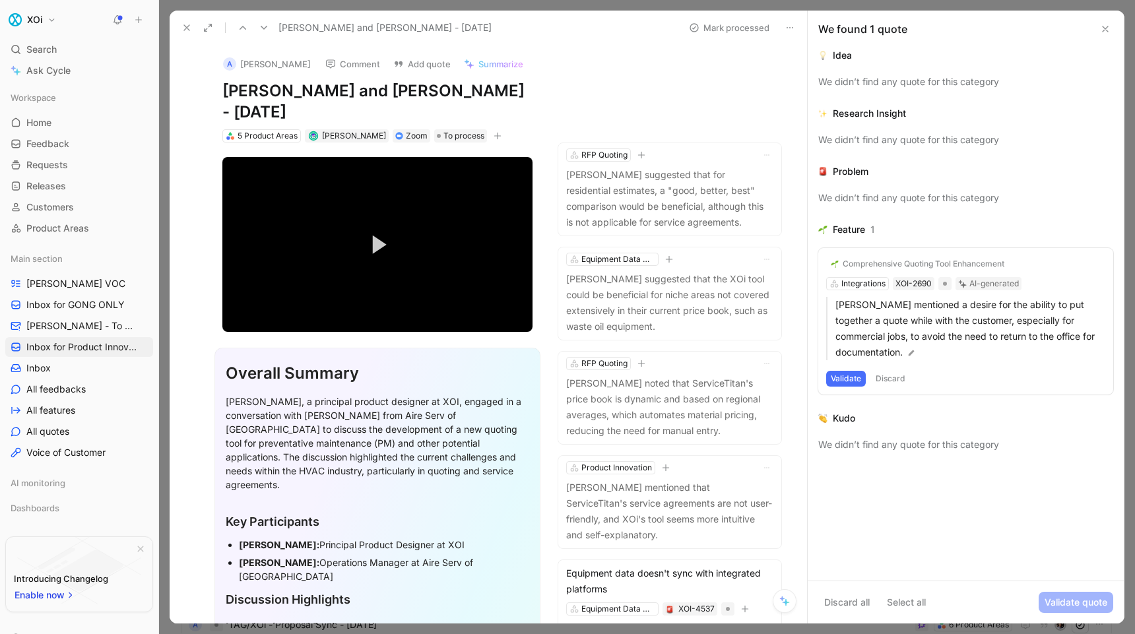
click at [868, 284] on div "Comprehensive Quoting Tool Enhancement Integrations XOI-2690 AI-generated Trace…" at bounding box center [966, 321] width 295 height 147
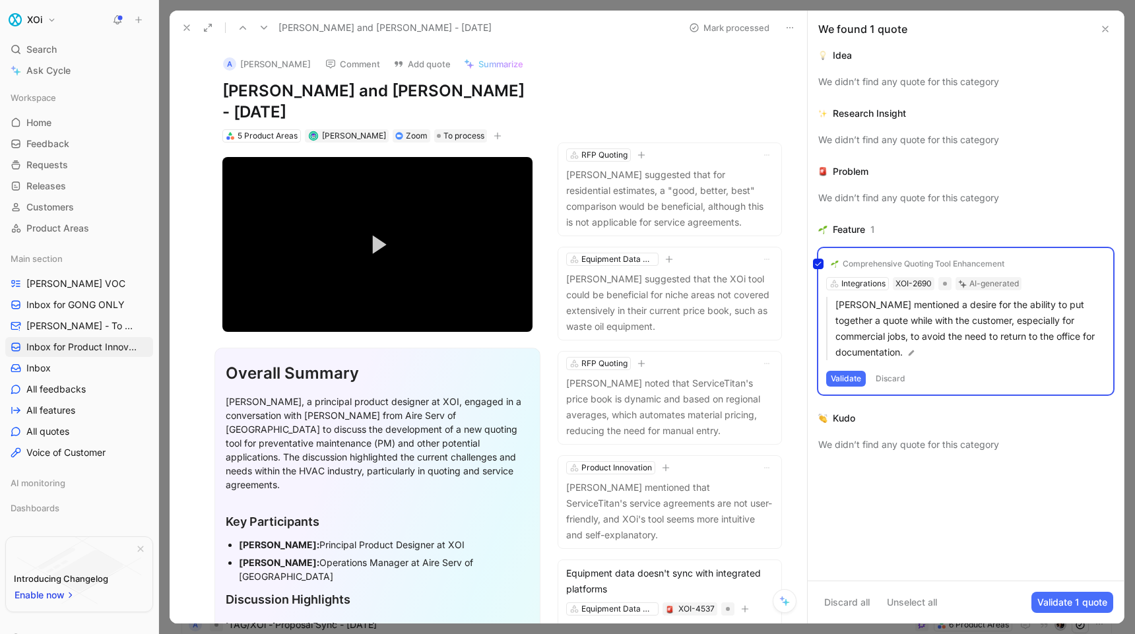
click at [866, 284] on div "Comprehensive Quoting Tool Enhancement Integrations XOI-2690 AI-generated Trace…" at bounding box center [966, 321] width 295 height 147
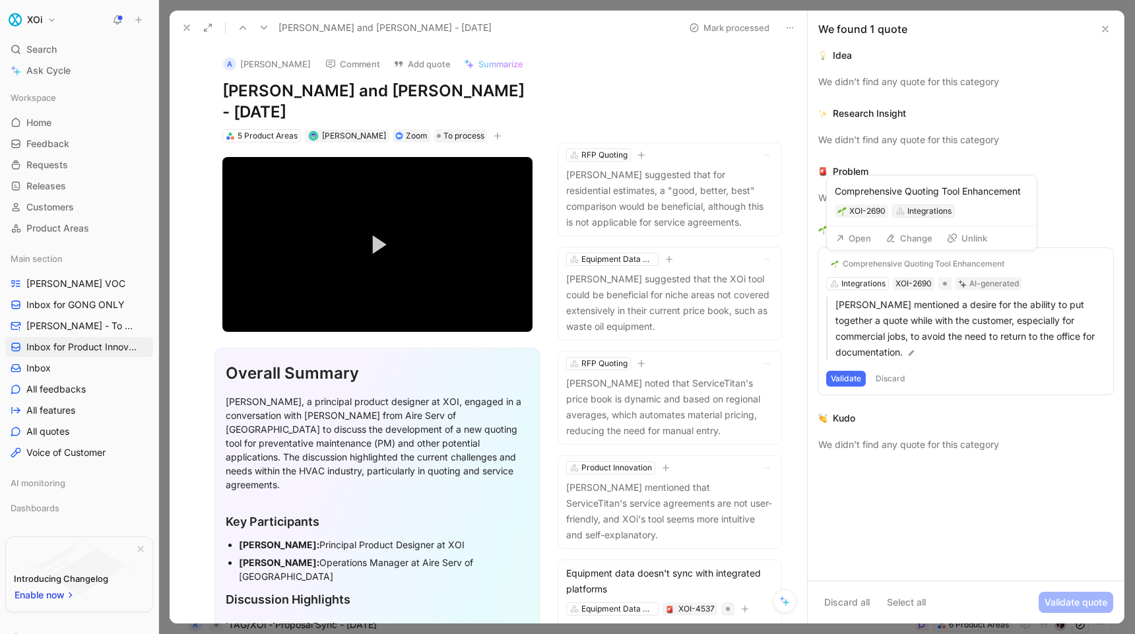
click at [915, 209] on div "Integrations" at bounding box center [930, 211] width 44 height 13
click at [880, 282] on div "Comprehensive Quoting Tool Enhancement Integrations XOI-2690 AI-generated Trace…" at bounding box center [966, 321] width 295 height 147
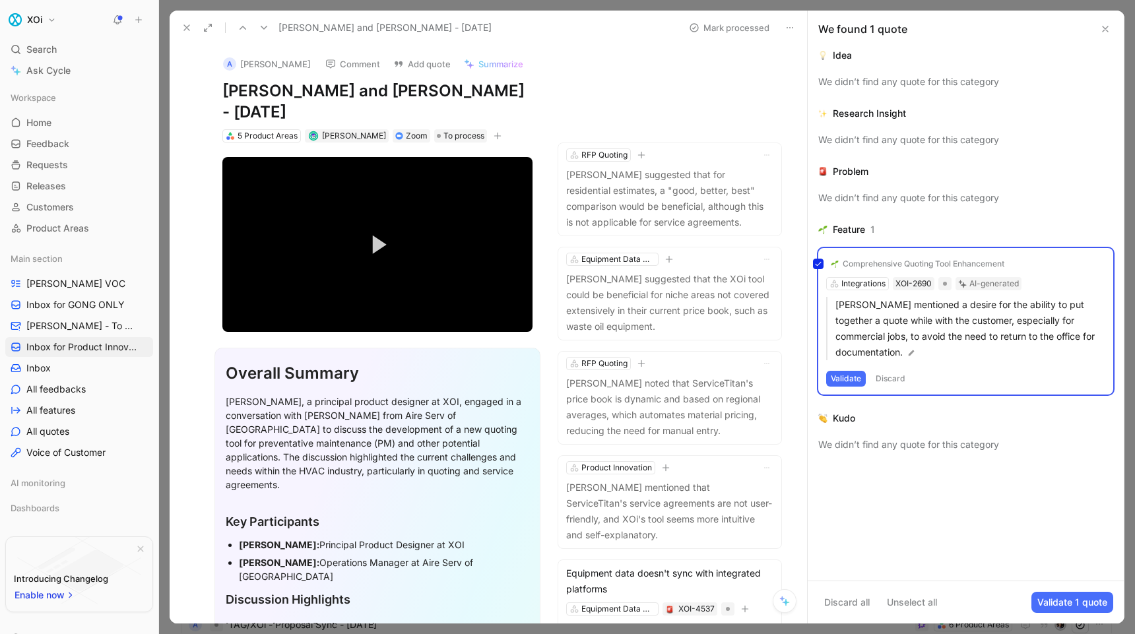
click at [880, 282] on div "Comprehensive Quoting Tool Enhancement Integrations XOI-2690 AI-generated Trace…" at bounding box center [966, 321] width 295 height 147
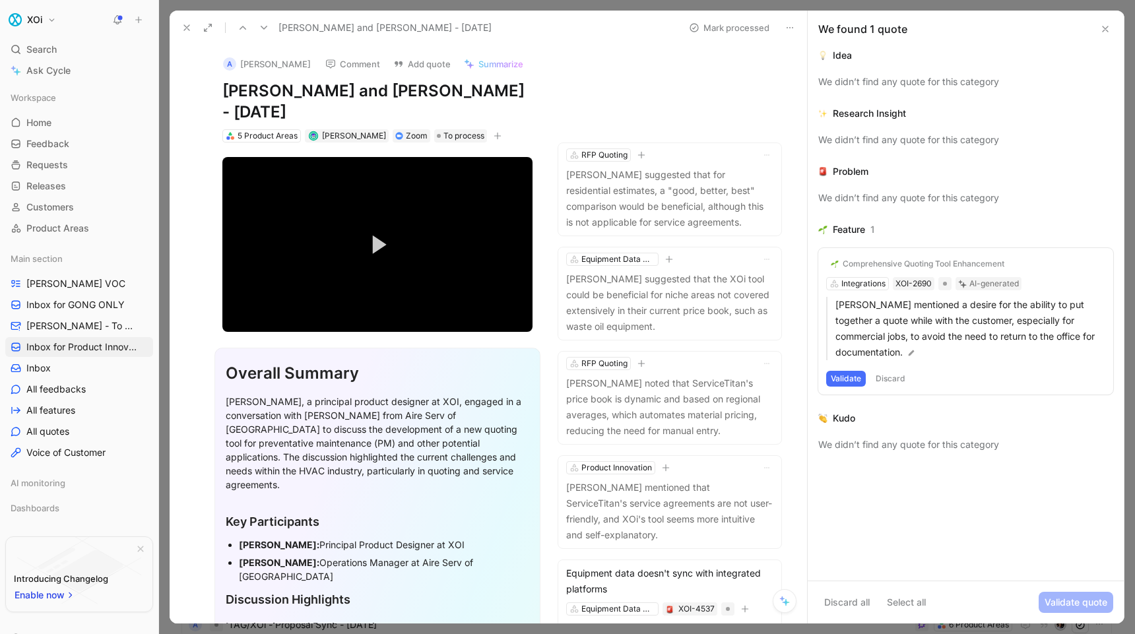
click at [907, 285] on div "Comprehensive Quoting Tool Enhancement Integrations XOI-2690 AI-generated Trace…" at bounding box center [966, 321] width 295 height 147
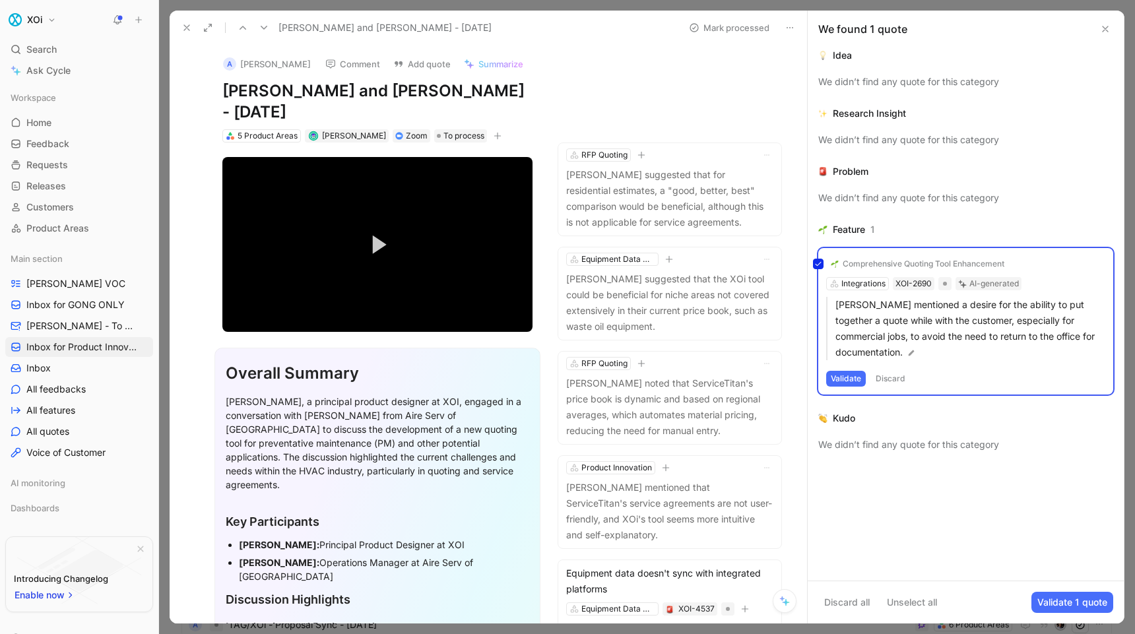
click at [872, 284] on div "Comprehensive Quoting Tool Enhancement Integrations XOI-2690 AI-generated Trace…" at bounding box center [966, 321] width 295 height 147
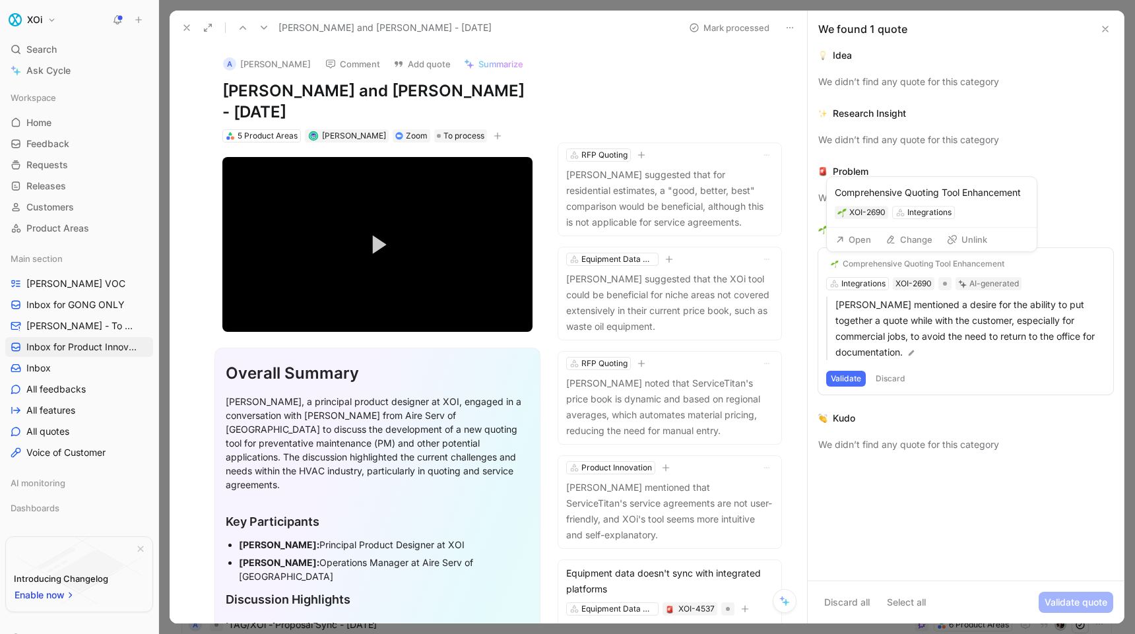
click at [879, 263] on div "Comprehensive Quoting Tool Enhancement" at bounding box center [924, 264] width 162 height 11
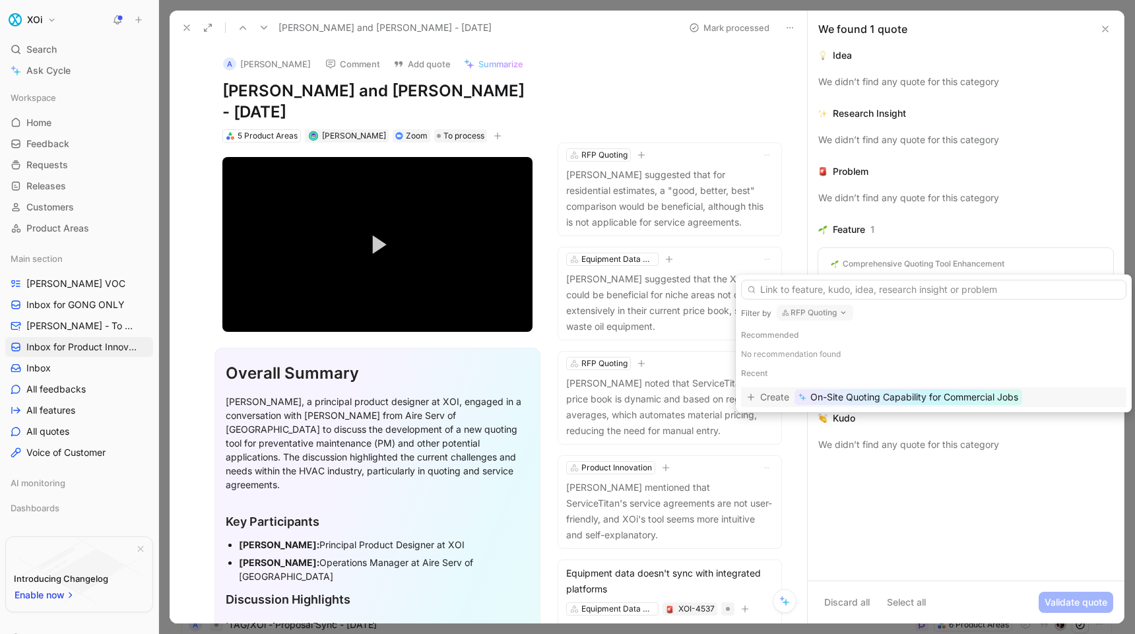
click at [780, 399] on span "Create" at bounding box center [774, 397] width 29 height 16
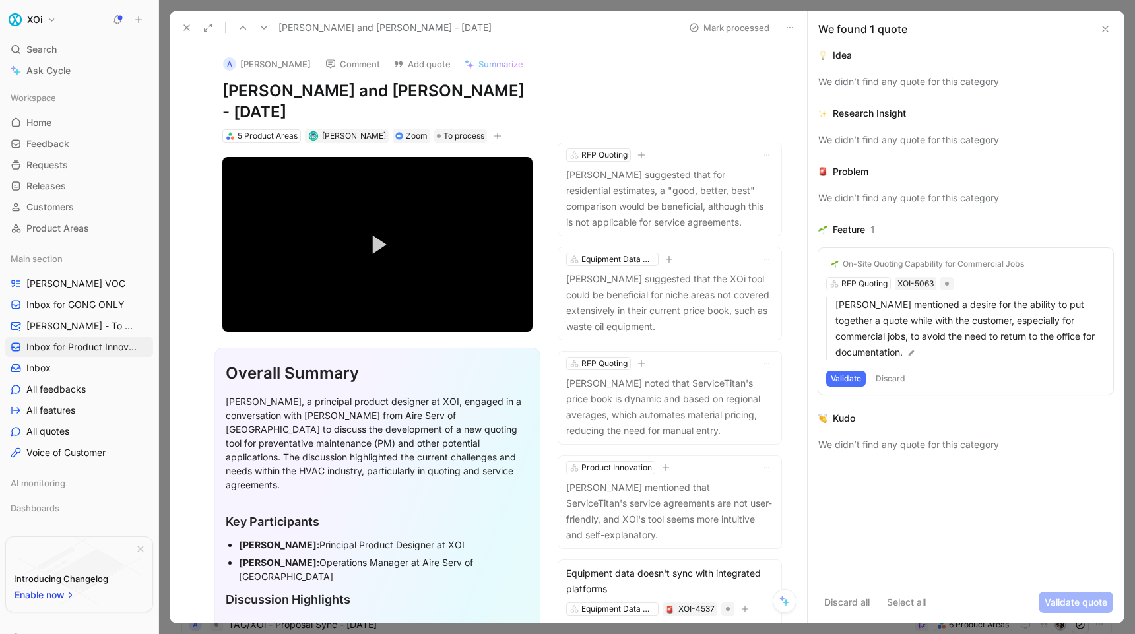
click at [852, 378] on button "Validate" at bounding box center [846, 379] width 40 height 16
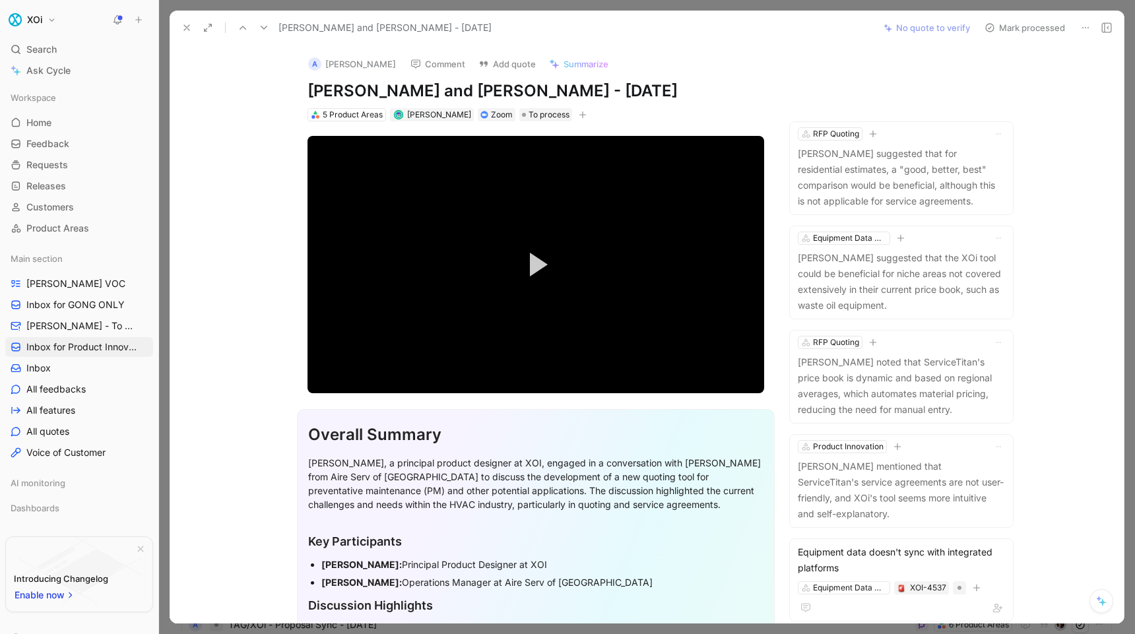
click at [1013, 25] on button "Mark processed" at bounding box center [1025, 27] width 92 height 18
